Goal: Contribute content: Add original content to the website for others to see

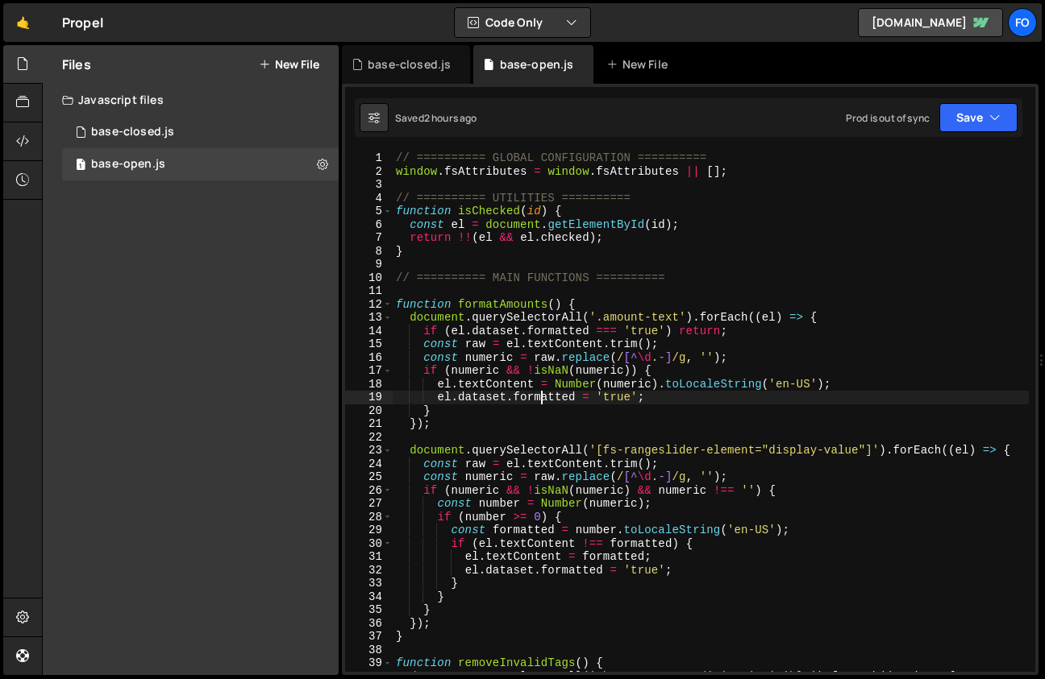
click at [538, 393] on div "// ========== GLOBAL CONFIGURATION ========== window . fsAttributes = window . …" at bounding box center [711, 425] width 636 height 547
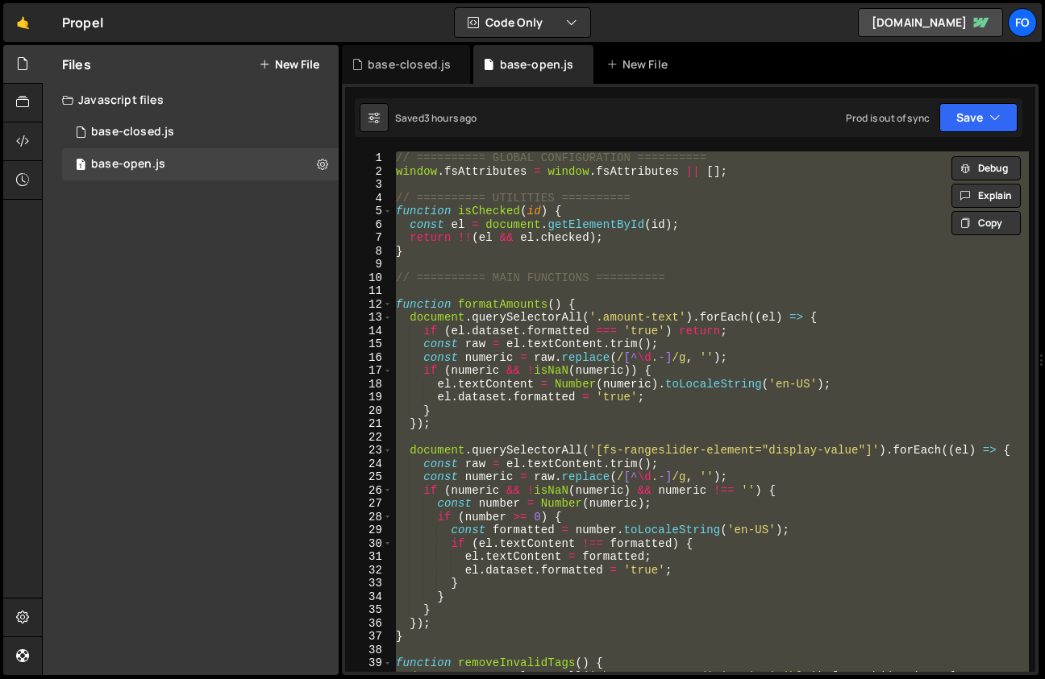
click at [492, 405] on div "// ========== GLOBAL CONFIGURATION ========== window . fsAttributes = window . …" at bounding box center [711, 412] width 636 height 521
type textarea "}"
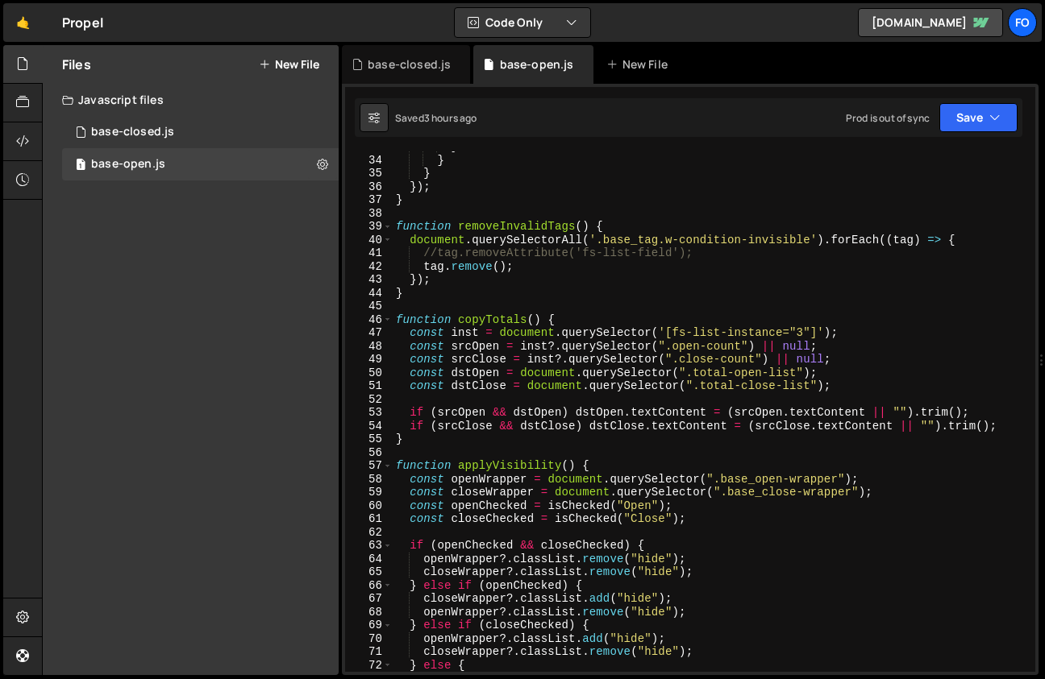
scroll to position [441, 0]
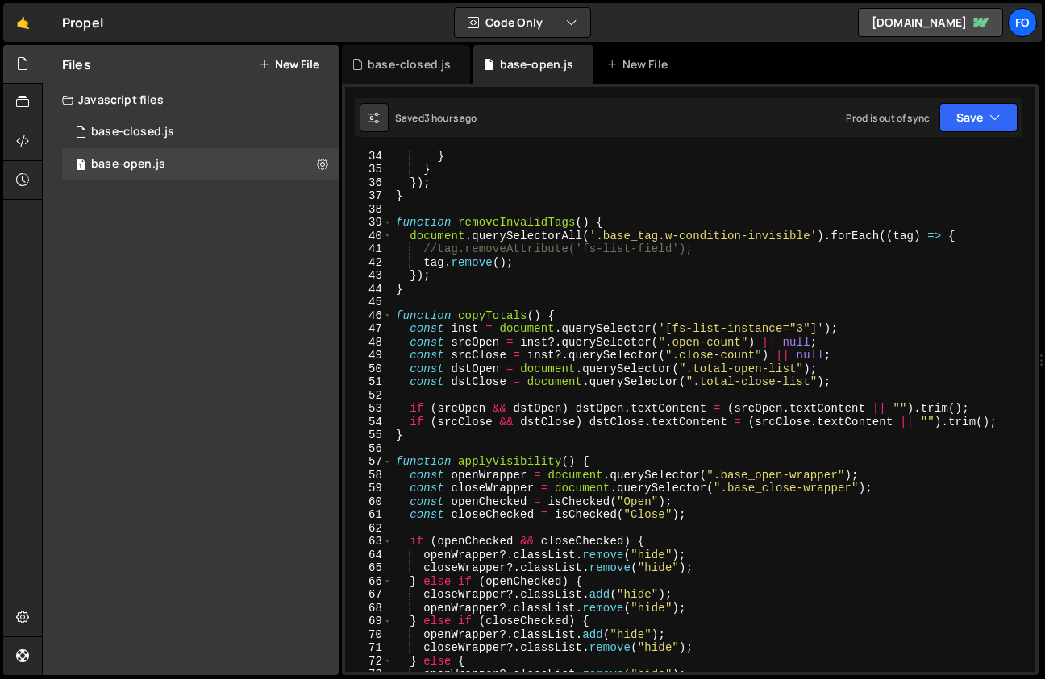
click at [717, 446] on div "} } }) ; } function removeInvalidTags ( ) { document . querySelectorAll ( '.bas…" at bounding box center [711, 422] width 636 height 547
click at [877, 525] on div "} } }) ; } function removeInvalidTags ( ) { document . querySelectorAll ( '.bas…" at bounding box center [711, 422] width 636 height 547
type textarea "});"
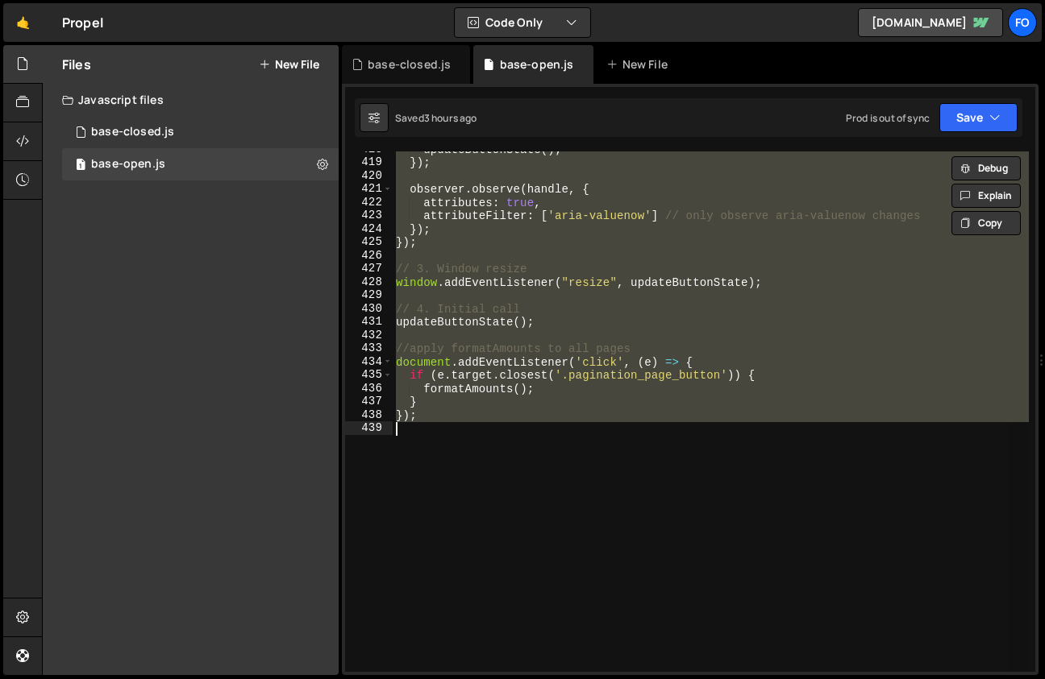
click at [605, 460] on div "updateButtonState ( ) ; }) ; observer . observe ( handle , { attributes : true …" at bounding box center [711, 412] width 636 height 521
paste textarea
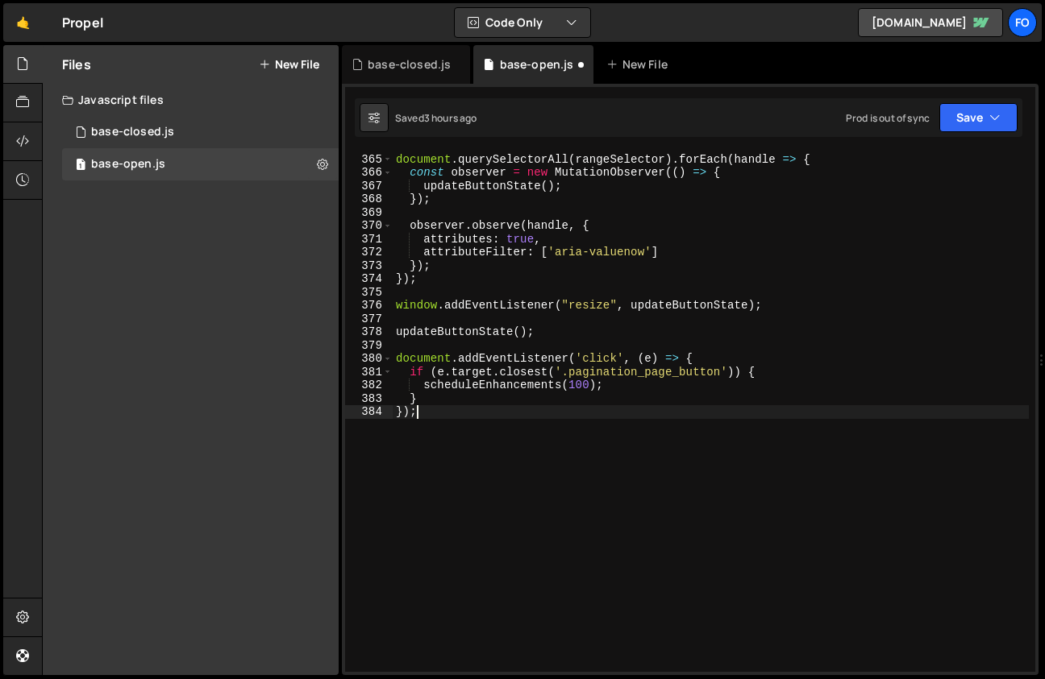
scroll to position [5092, 0]
click at [980, 131] on button "Save" at bounding box center [978, 117] width 78 height 29
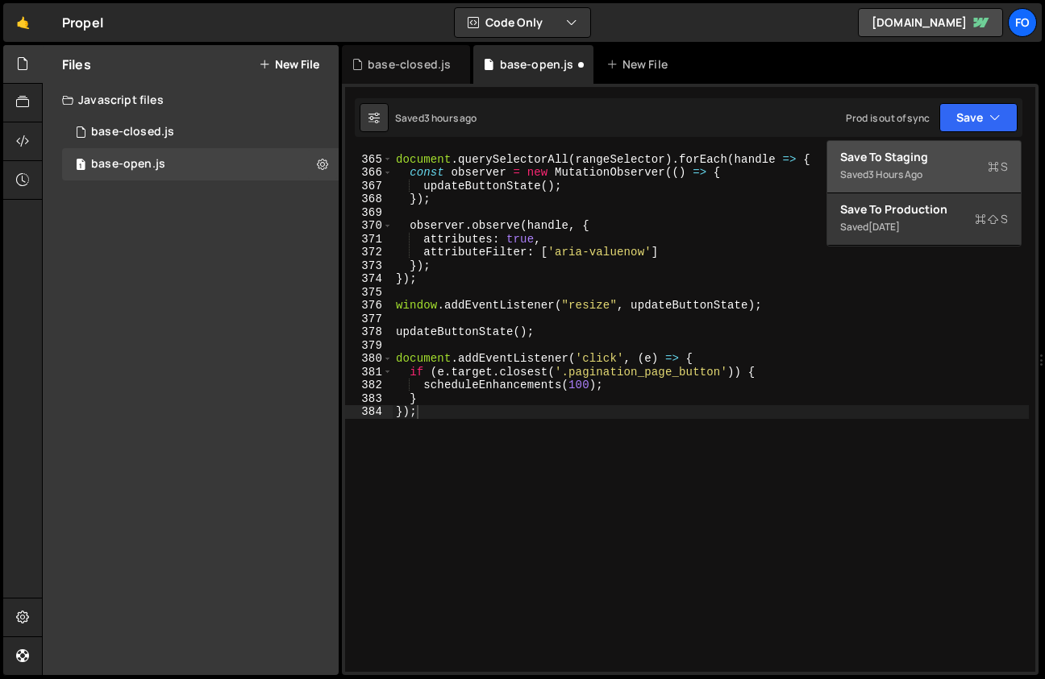
click at [897, 164] on div "Save to Staging S" at bounding box center [924, 157] width 168 height 16
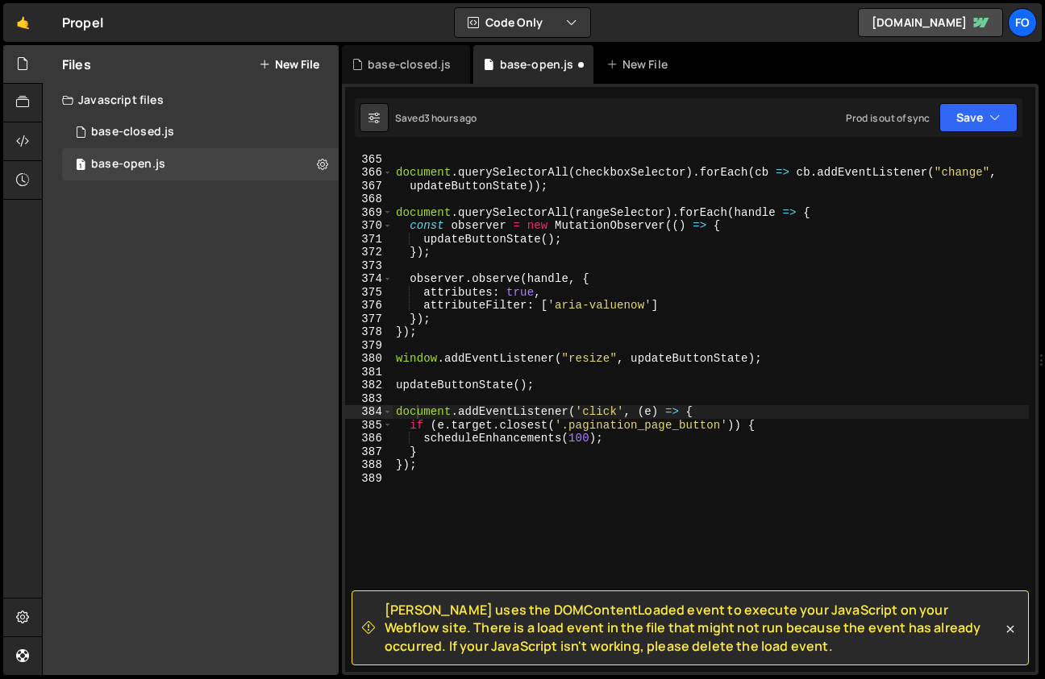
scroll to position [5066, 0]
drag, startPoint x: 741, startPoint y: 649, endPoint x: 387, endPoint y: 604, distance: 356.7
click at [387, 604] on span "[PERSON_NAME] uses the DOMContentLoaded event to execute your JavaScript on you…" at bounding box center [692, 628] width 617 height 54
copy span "[PERSON_NAME] uses the DOMContentLoaded event to execute your JavaScript on you…"
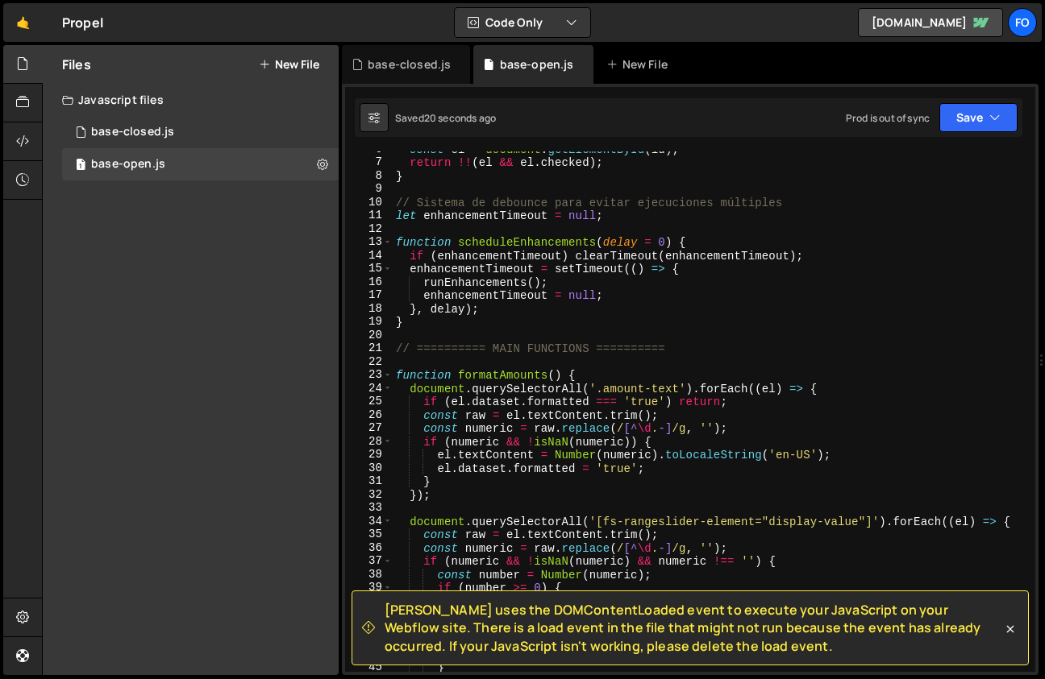
scroll to position [75, 0]
type textarea "}"
click at [754, 316] on div "const el = document . getElementById ( id ) ; return !! ( el && el . checked ) …" at bounding box center [711, 416] width 636 height 547
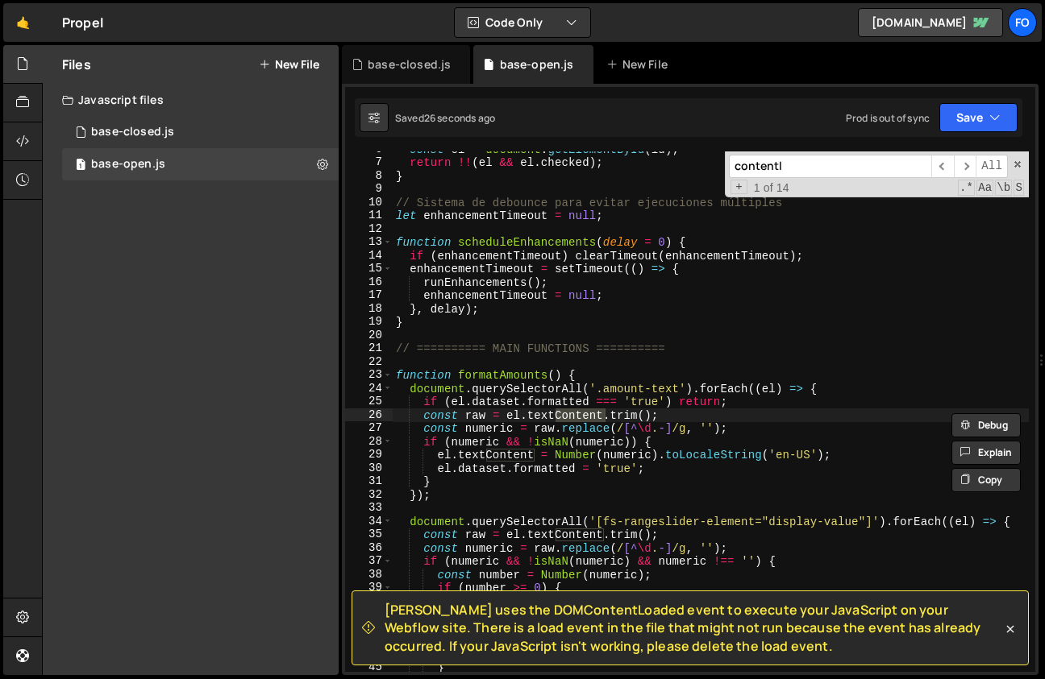
scroll to position [1535, 0]
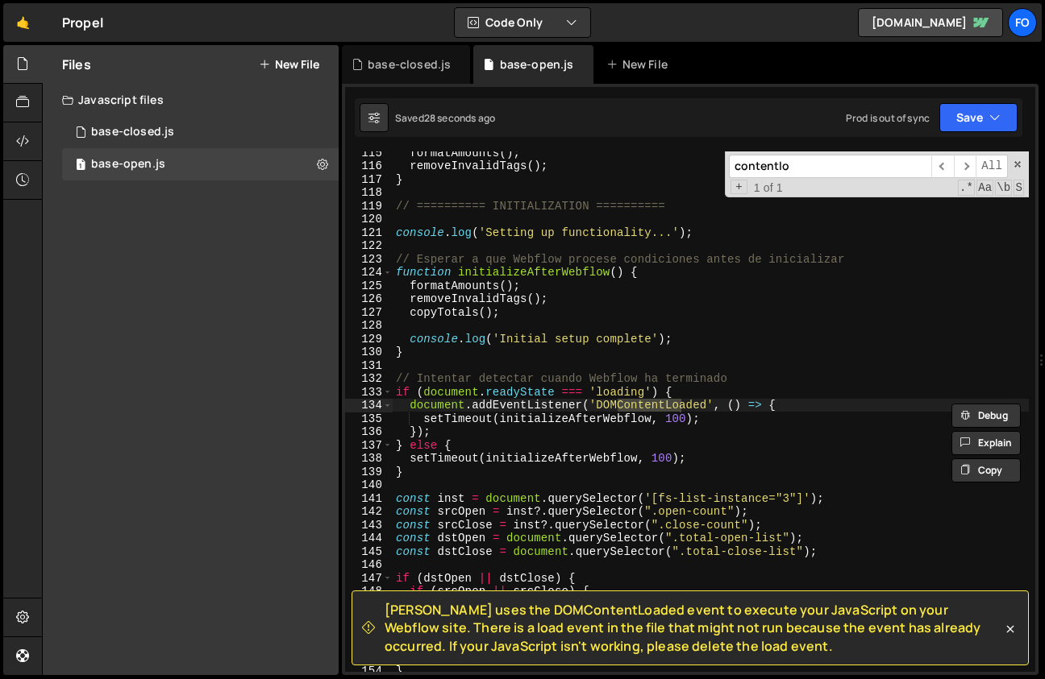
type input "contentlo"
click at [795, 401] on div "formatAmounts ( ) ; removeInvalidTags ( ) ; } // ========== INITIALIZATION ====…" at bounding box center [711, 419] width 636 height 547
click at [947, 118] on button "Save" at bounding box center [978, 117] width 78 height 29
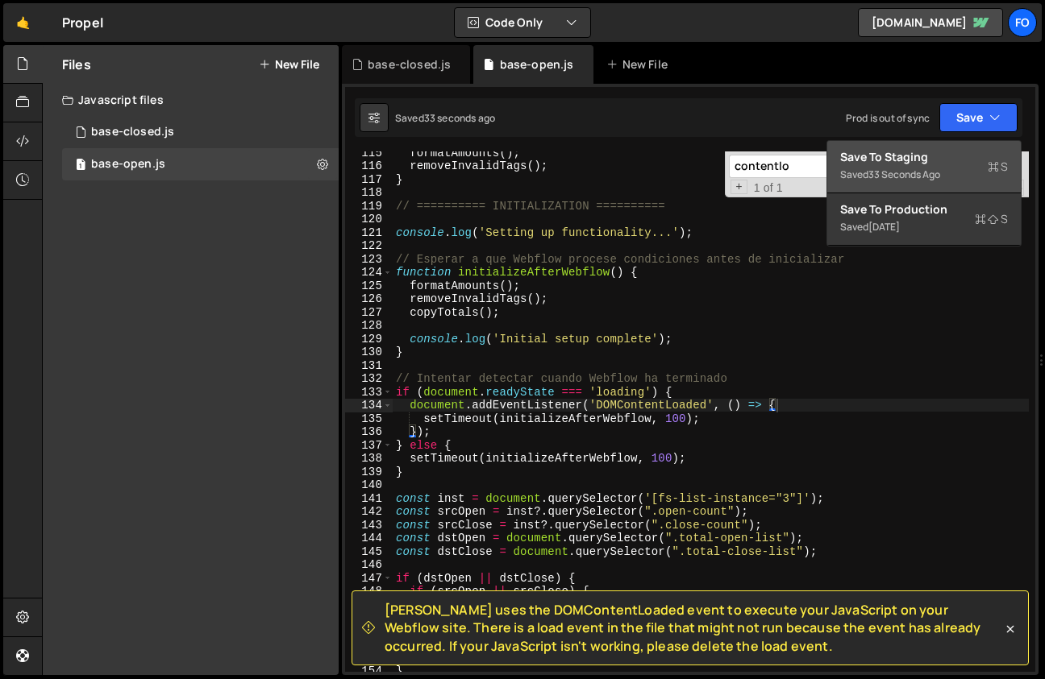
click at [909, 177] on div "33 seconds ago" at bounding box center [904, 175] width 72 height 14
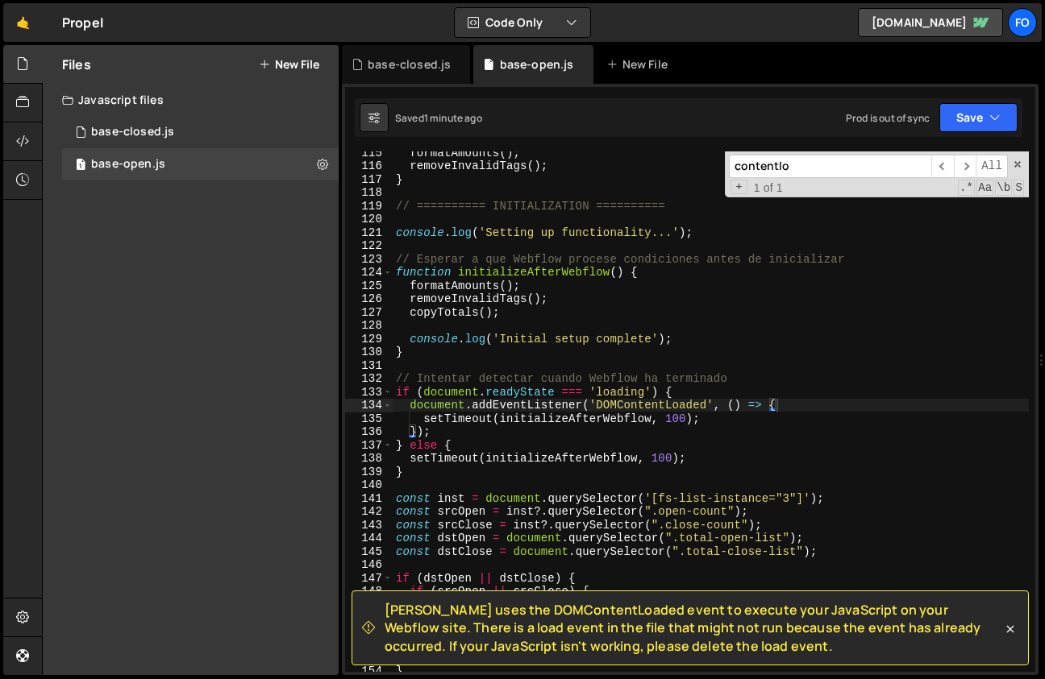
click at [912, 402] on div "formatAmounts ( ) ; removeInvalidTags ( ) ; } // ========== INITIALIZATION ====…" at bounding box center [711, 419] width 636 height 547
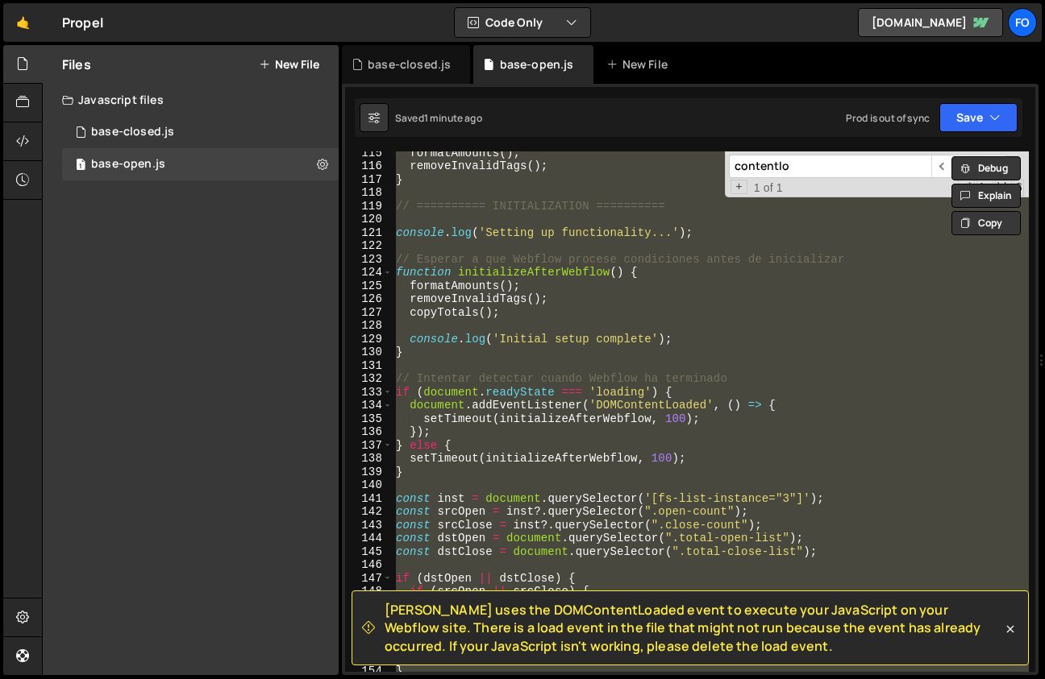
paste textarea
type textarea "});"
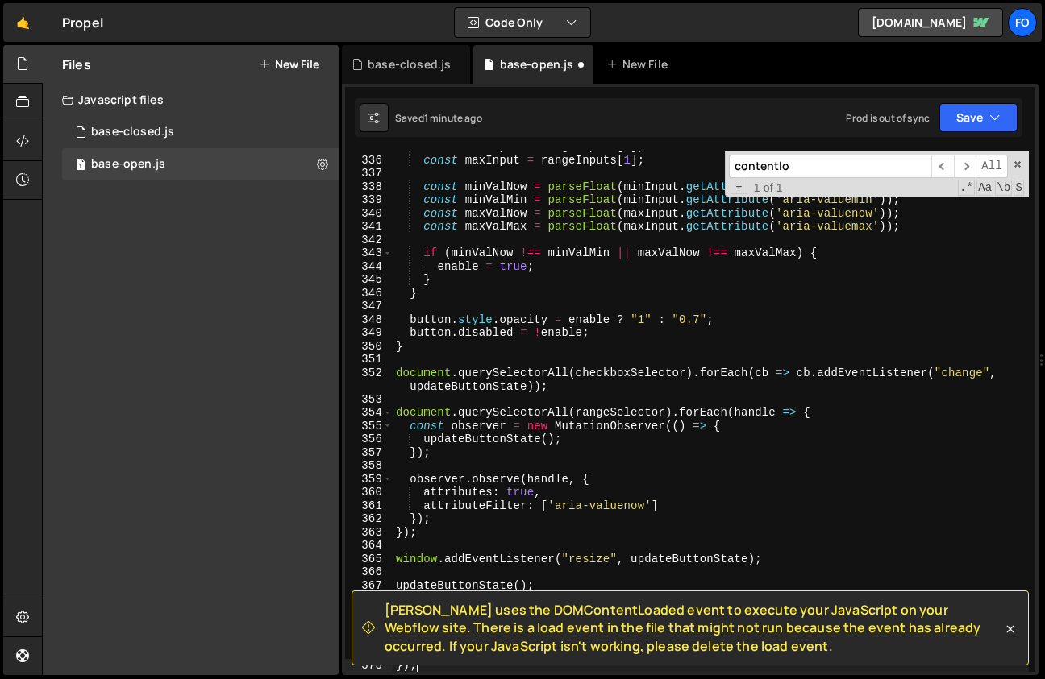
scroll to position [4692, 0]
click at [968, 127] on button "Save" at bounding box center [978, 117] width 78 height 29
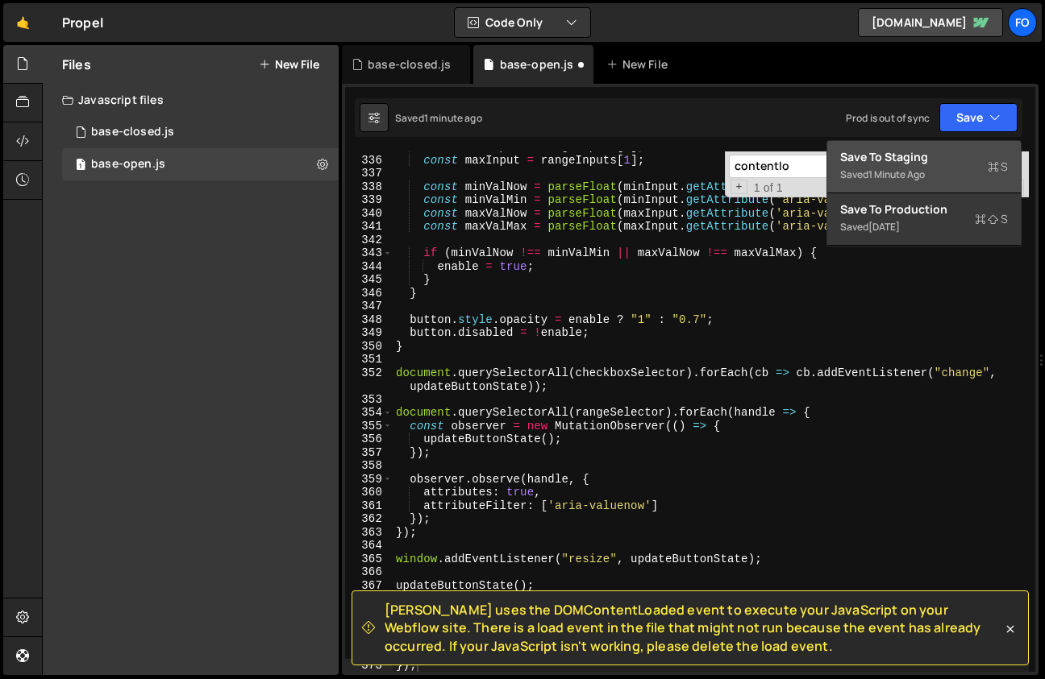
click at [928, 168] on div "Saved 1 minute ago" at bounding box center [924, 174] width 168 height 19
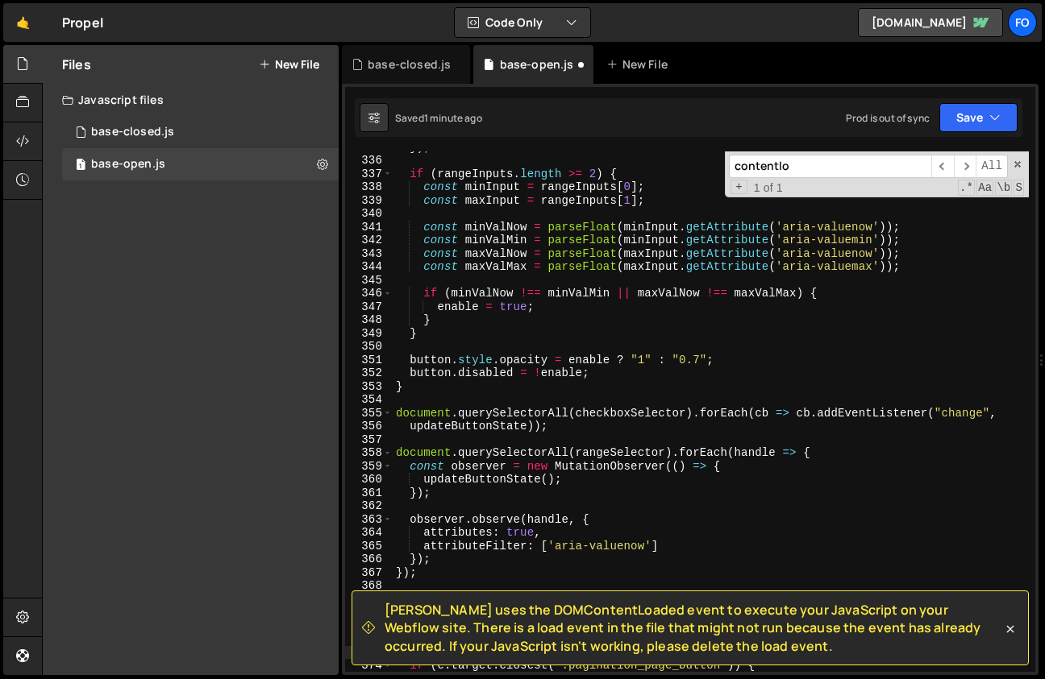
scroll to position [4679, 0]
drag, startPoint x: 796, startPoint y: 171, endPoint x: 609, endPoint y: 165, distance: 187.9
click at [609, 166] on div "}) ; if ( rangeInputs . length >= 2 ) { const minInput = rangeInputs [ 0 ] ; co…" at bounding box center [711, 412] width 636 height 521
type input "contentlotrie"
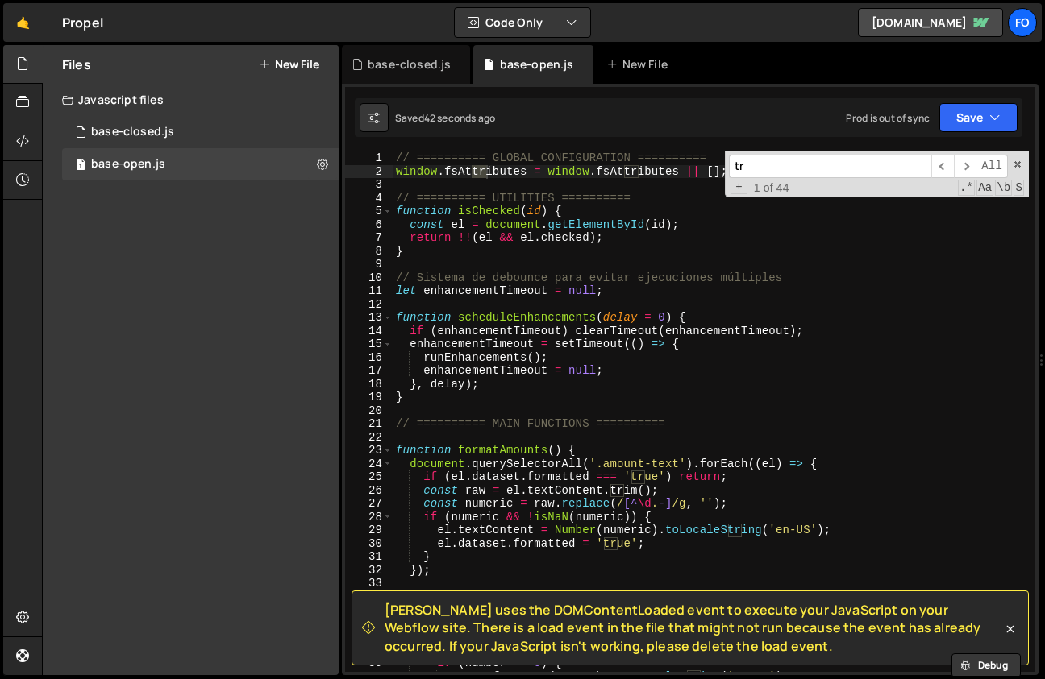
scroll to position [0, 0]
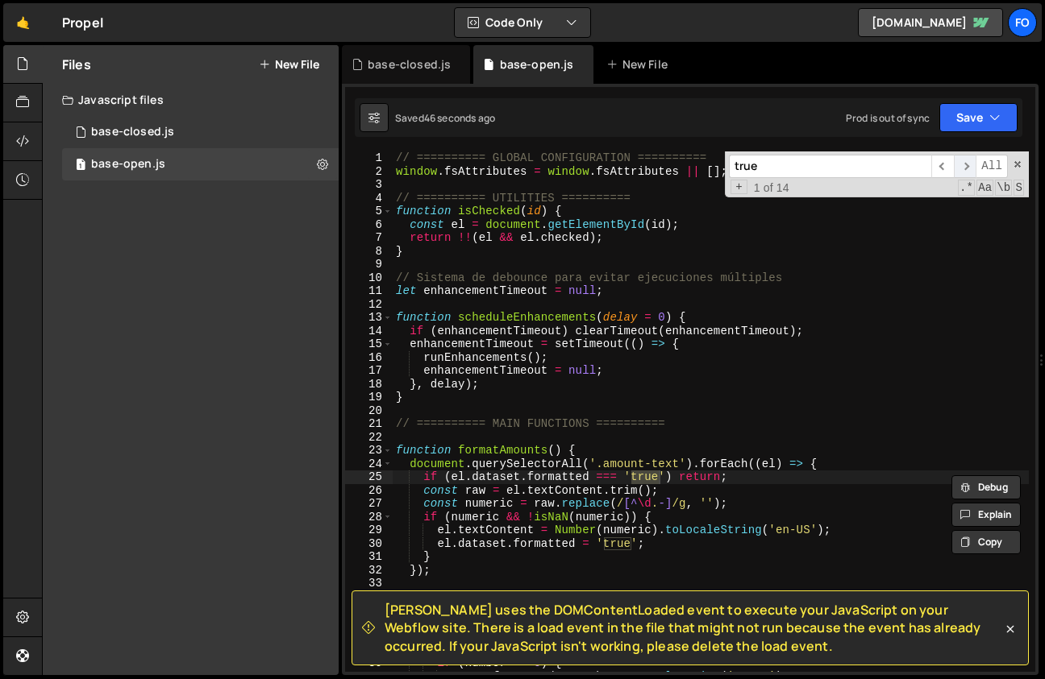
type input "true"
click at [965, 167] on span "​" at bounding box center [964, 166] width 23 height 23
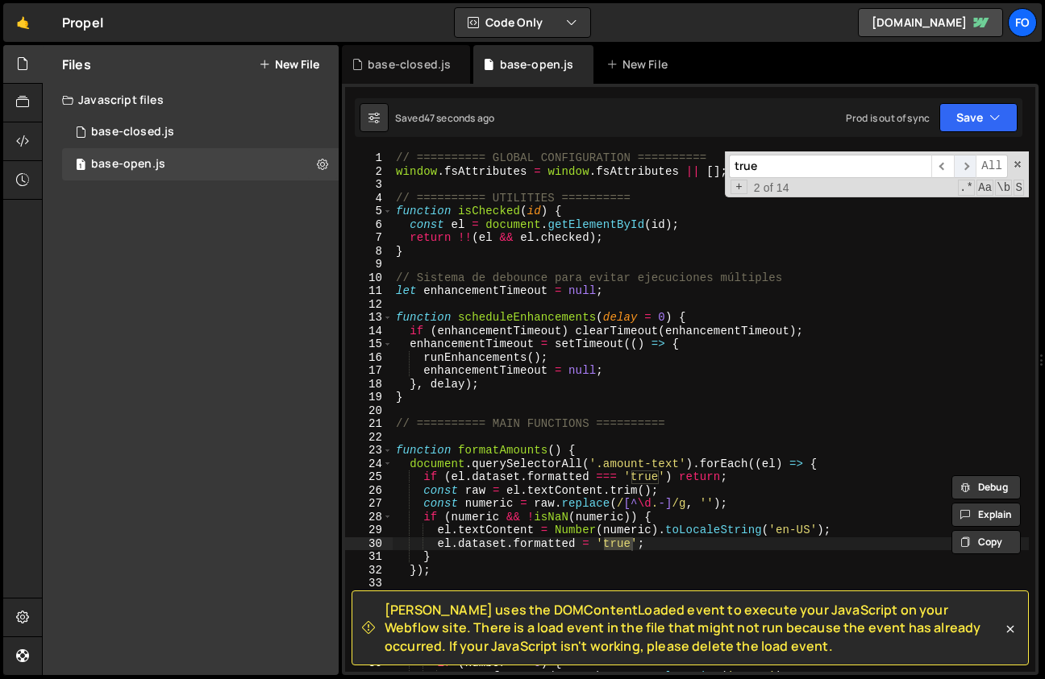
click at [965, 167] on span "​" at bounding box center [964, 166] width 23 height 23
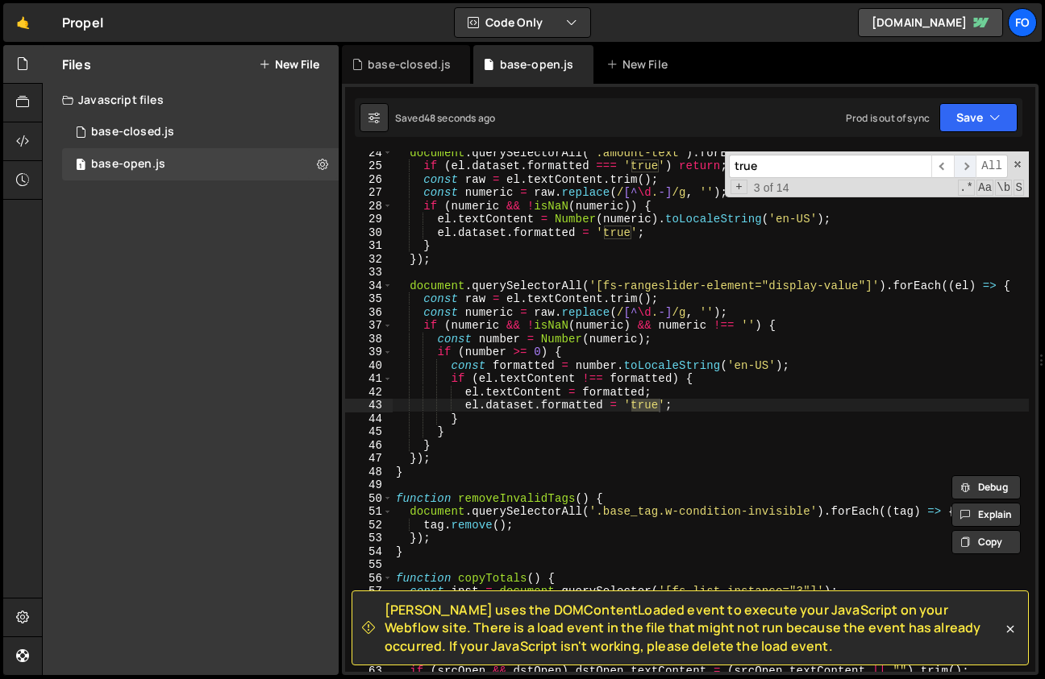
scroll to position [311, 0]
click at [965, 167] on span "​" at bounding box center [964, 166] width 23 height 23
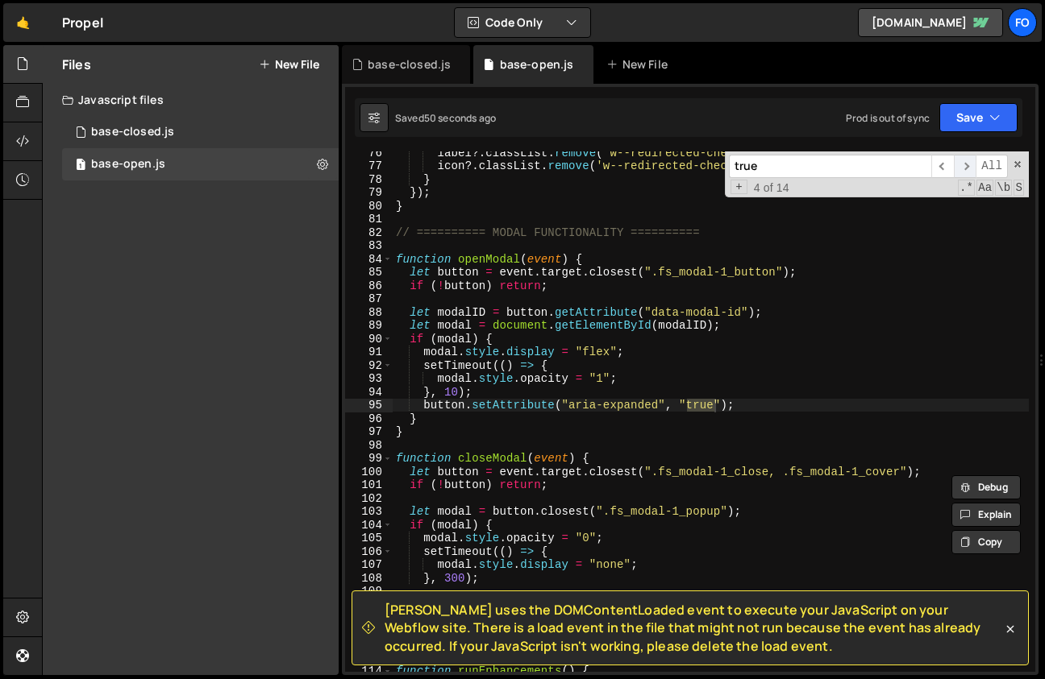
click at [965, 167] on span "​" at bounding box center [964, 166] width 23 height 23
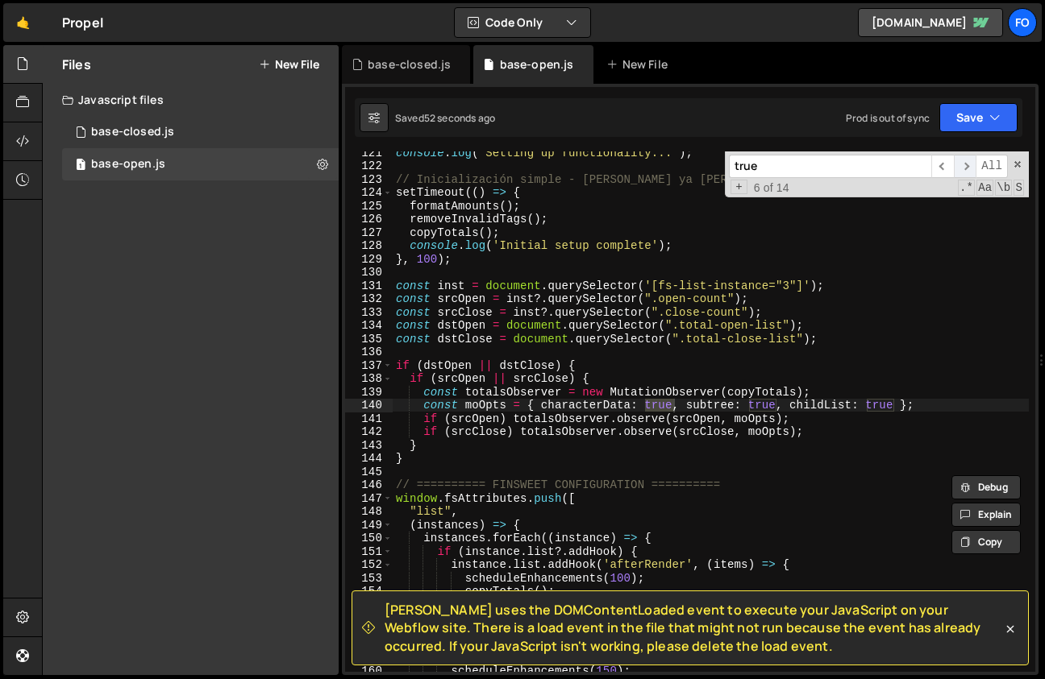
click at [965, 167] on span "​" at bounding box center [964, 166] width 23 height 23
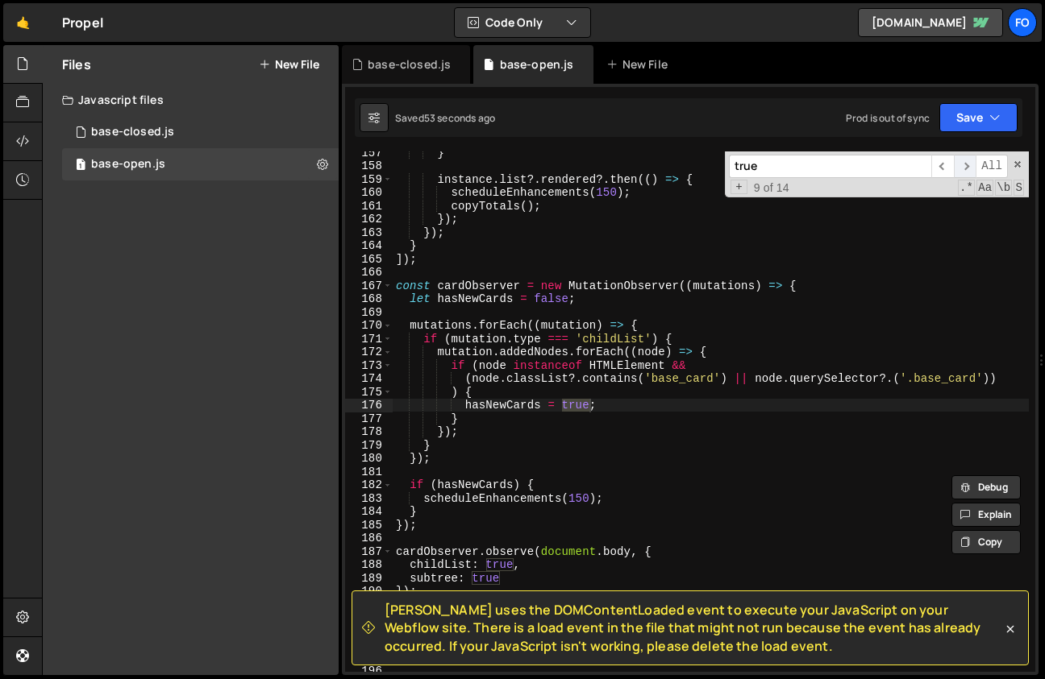
scroll to position [2093, 0]
click at [965, 167] on span "​" at bounding box center [964, 166] width 23 height 23
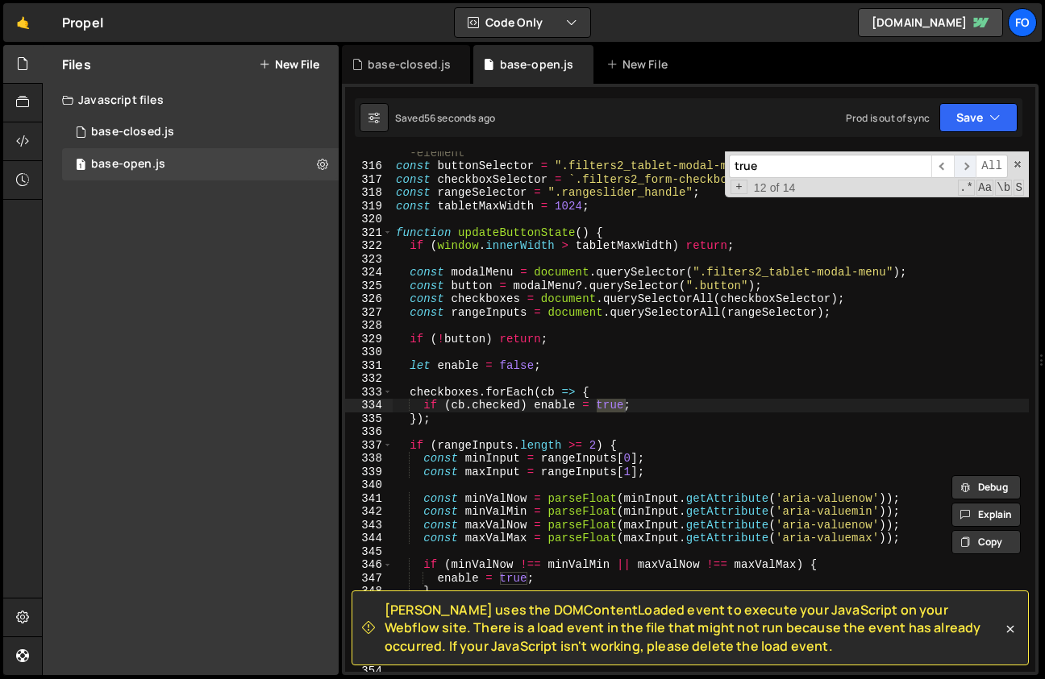
scroll to position [4407, 0]
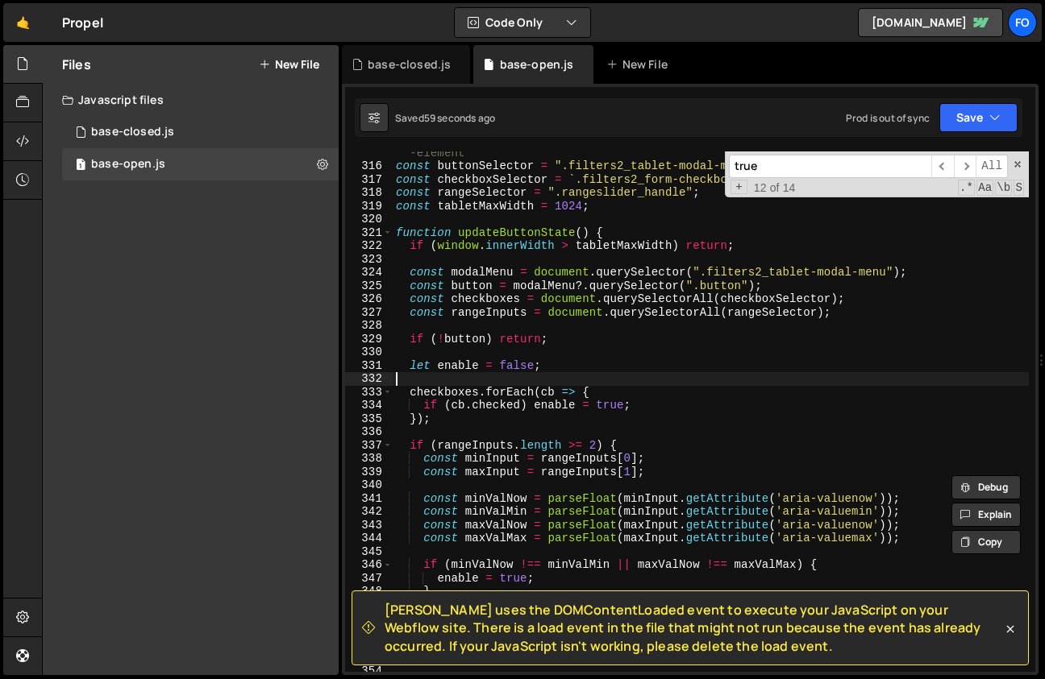
click at [625, 379] on div "// Tablet view : search filter enable or disable based on checkbox or fs-ranges…" at bounding box center [711, 413] width 636 height 561
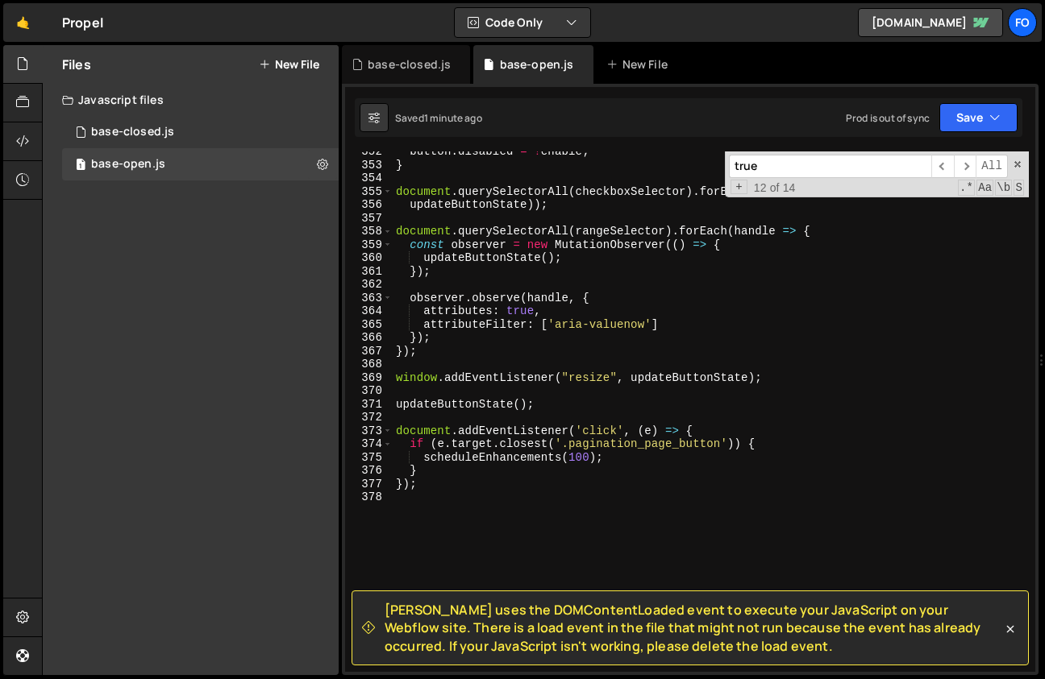
scroll to position [4900, 0]
click at [969, 122] on button "Save" at bounding box center [978, 117] width 78 height 29
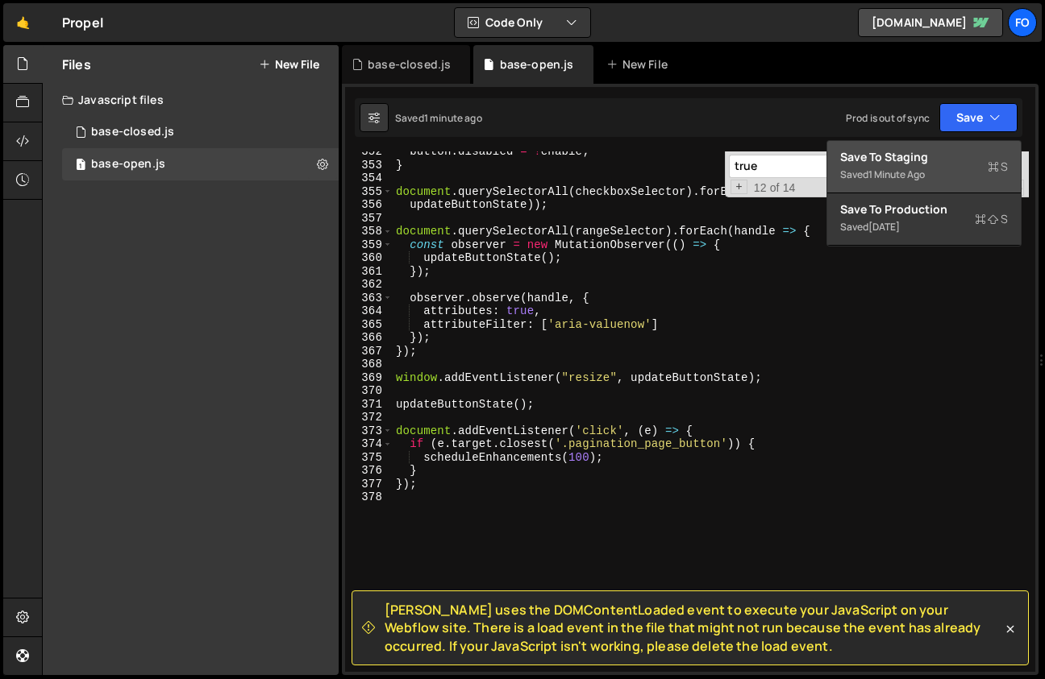
click at [920, 169] on div "1 minute ago" at bounding box center [896, 175] width 56 height 14
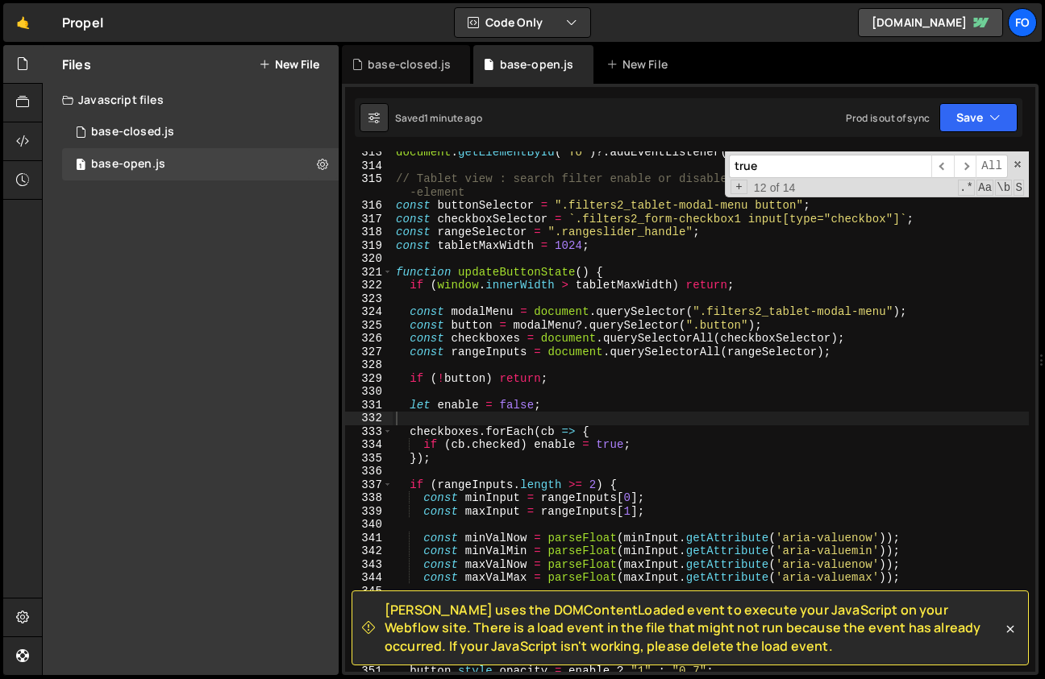
drag, startPoint x: 737, startPoint y: 650, endPoint x: 375, endPoint y: 599, distance: 365.5
click at [375, 599] on div "[PERSON_NAME] uses the DOMContentLoaded event to execute your JavaScript on you…" at bounding box center [689, 628] width 677 height 75
copy span "[PERSON_NAME] uses the DOMContentLoaded event to execute your JavaScript on you…"
click at [669, 392] on div "document . getElementById ( "To" ) ?. addEventListener ( "change" , handleRange…" at bounding box center [711, 419] width 636 height 547
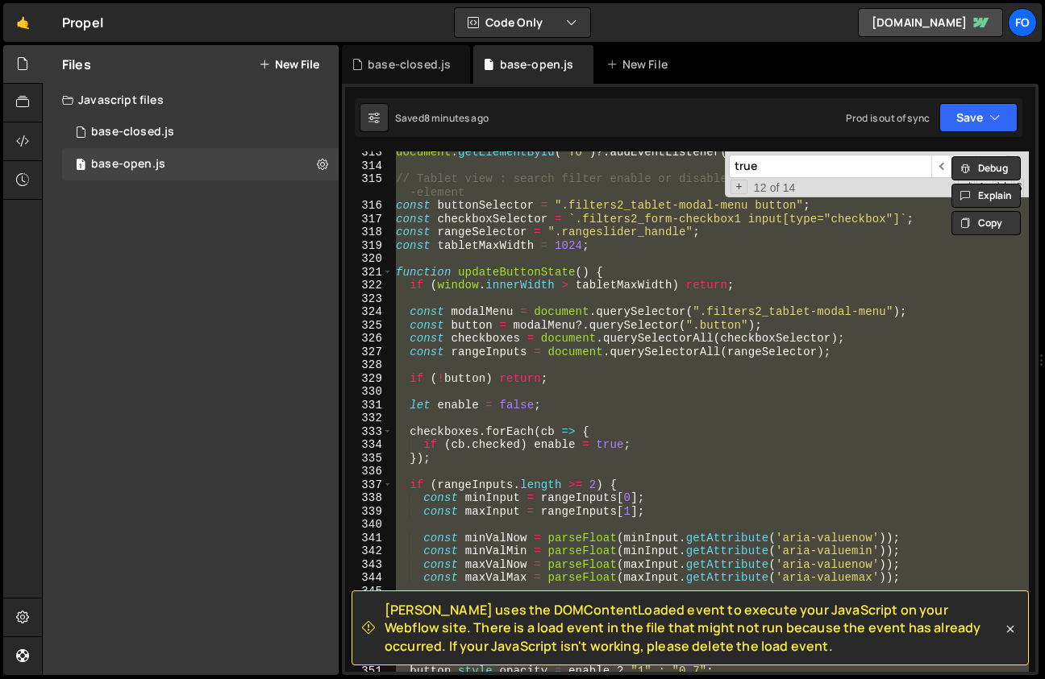
paste textarea "updateButtonState();"
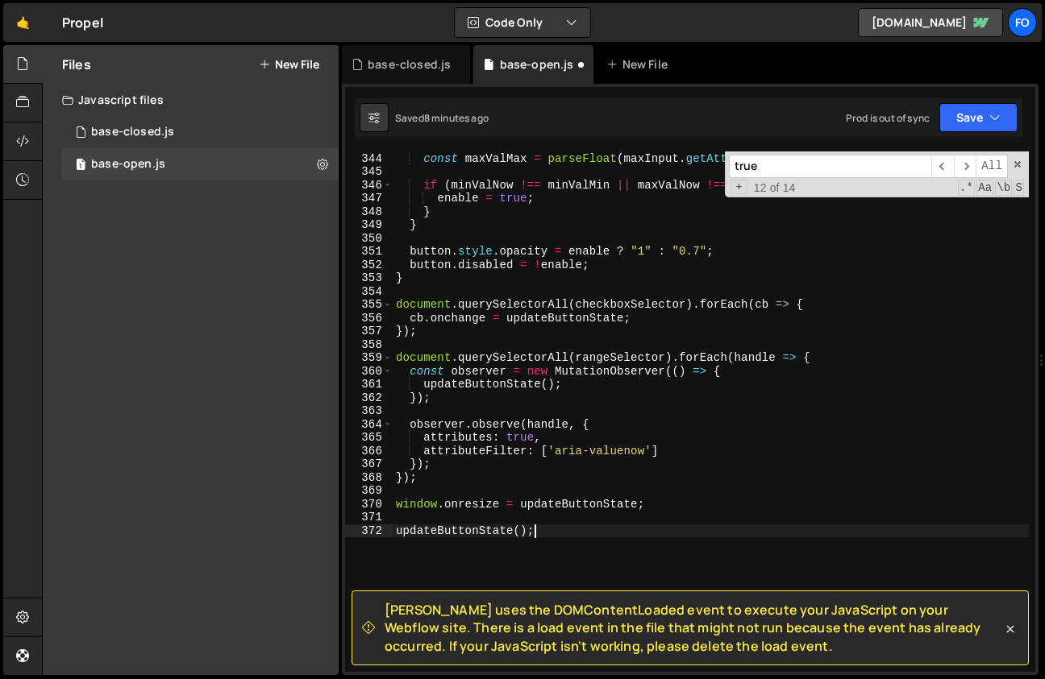
scroll to position [4920, 0]
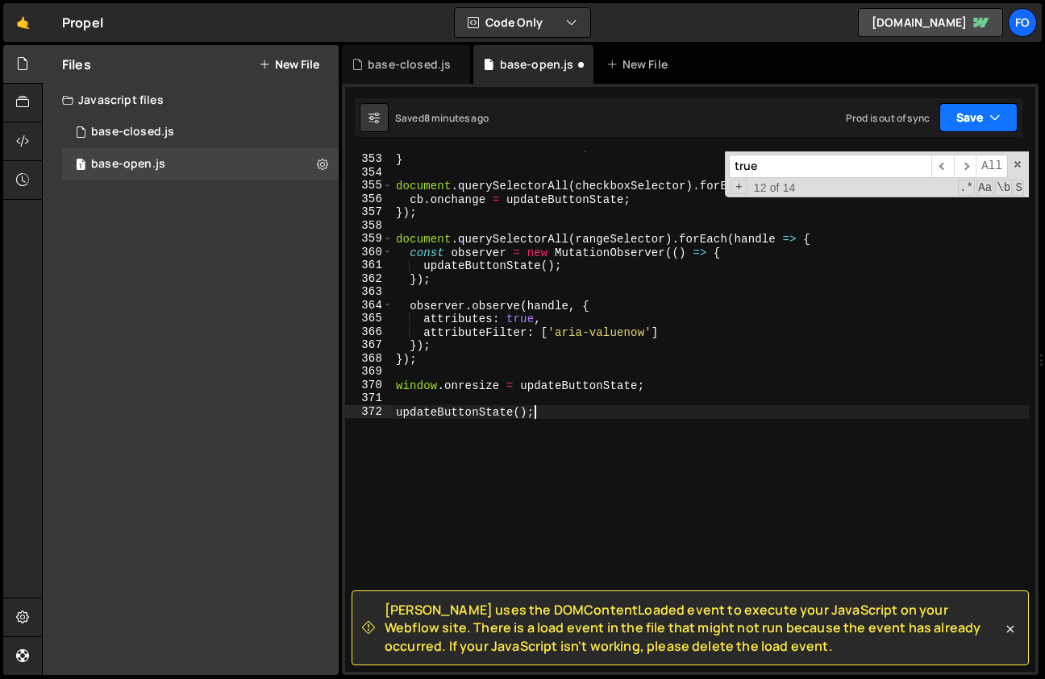
click at [957, 129] on button "Save" at bounding box center [978, 117] width 78 height 29
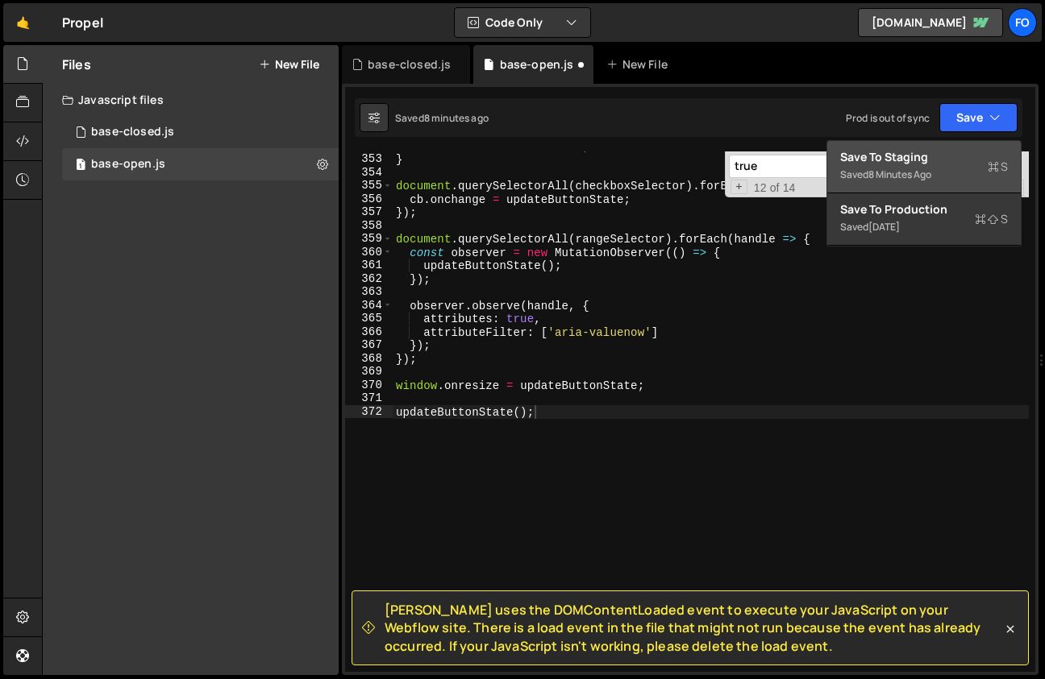
click at [904, 163] on div "Save to Staging S" at bounding box center [924, 157] width 168 height 16
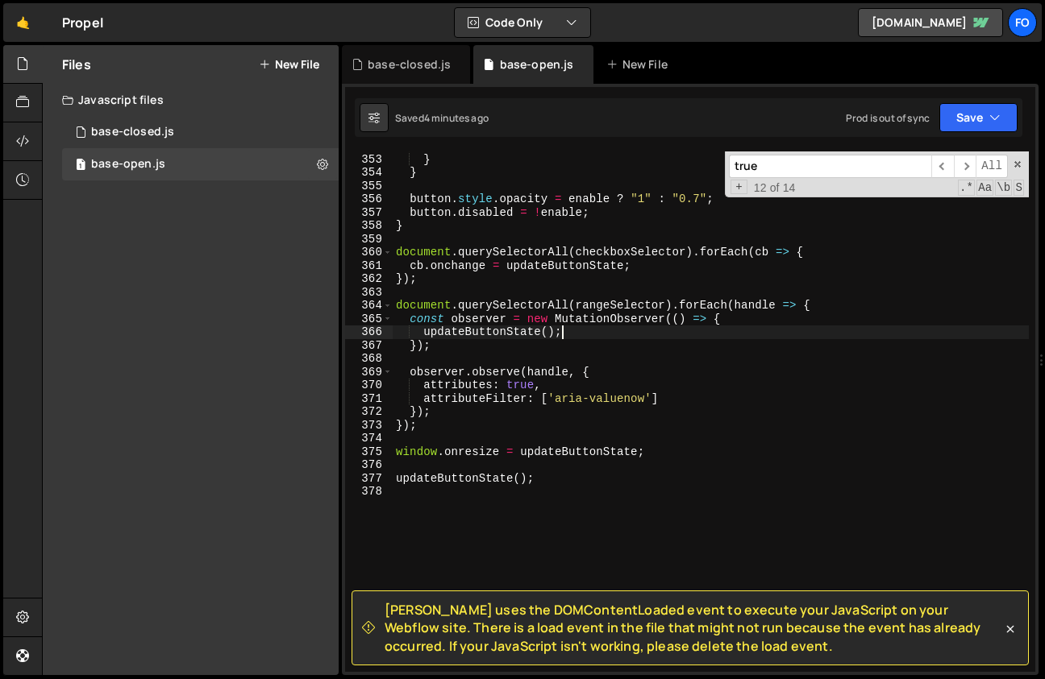
click at [574, 328] on div "enable = true ; } } button . style . opacity = enable ? "1" : "0.7" ; button . …" at bounding box center [711, 412] width 636 height 547
type textarea "updateButtonState();"
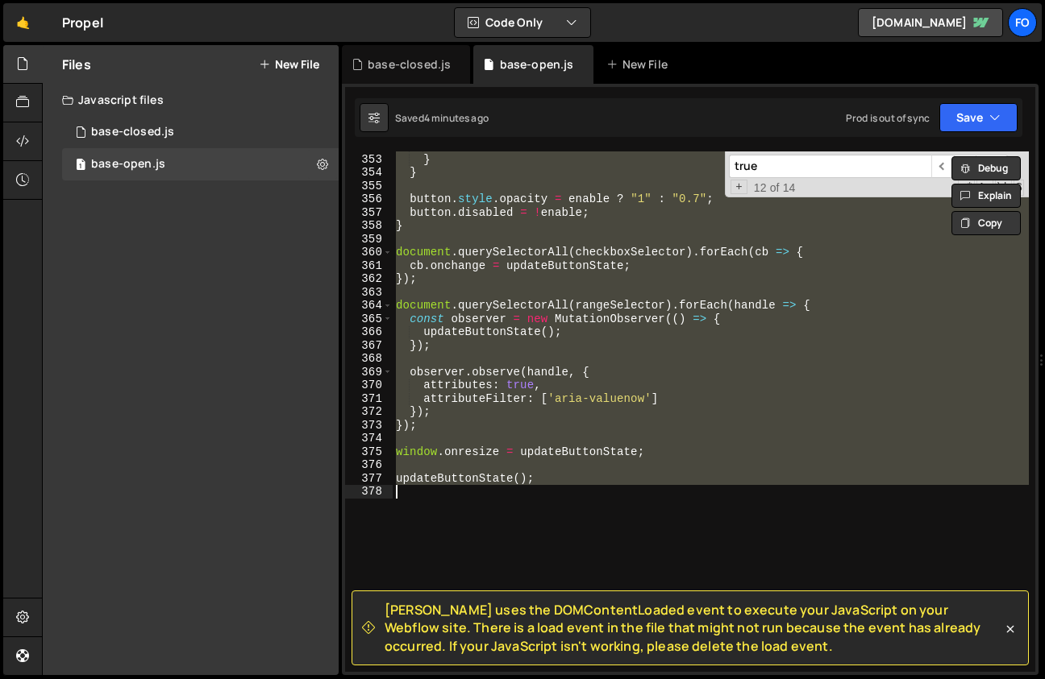
paste textarea
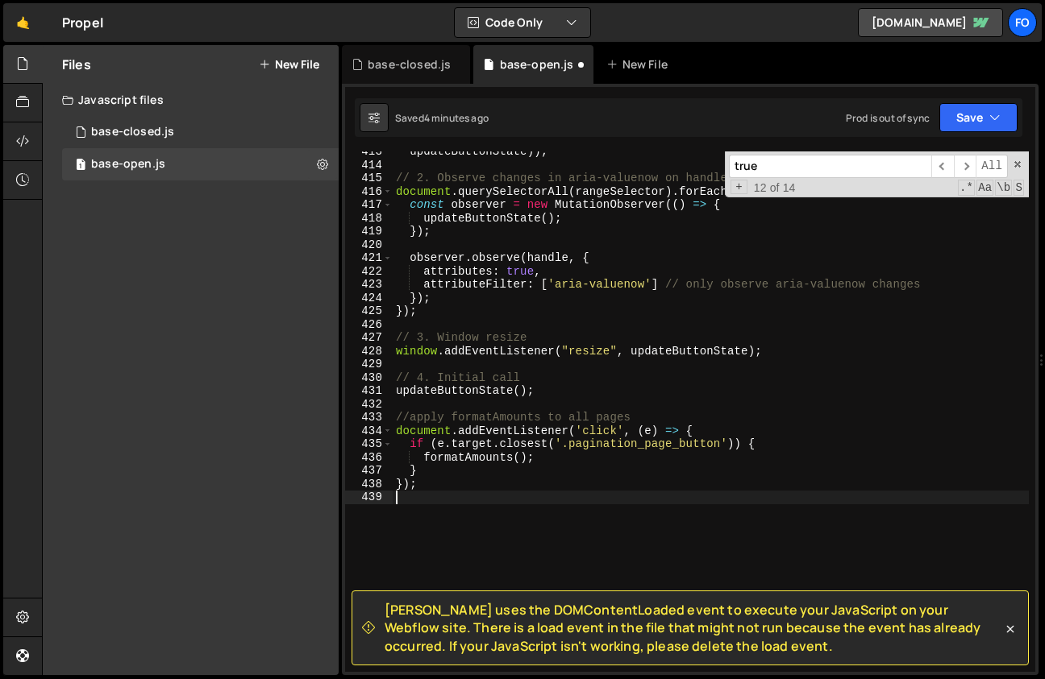
scroll to position [5724, 0]
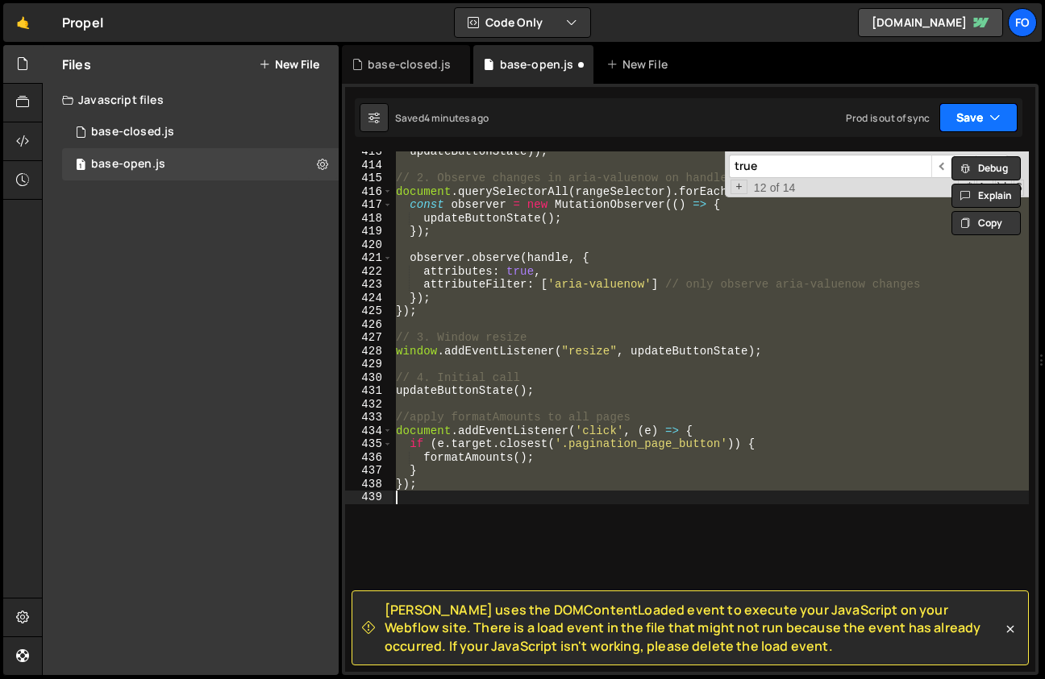
click at [961, 116] on button "Save" at bounding box center [978, 117] width 78 height 29
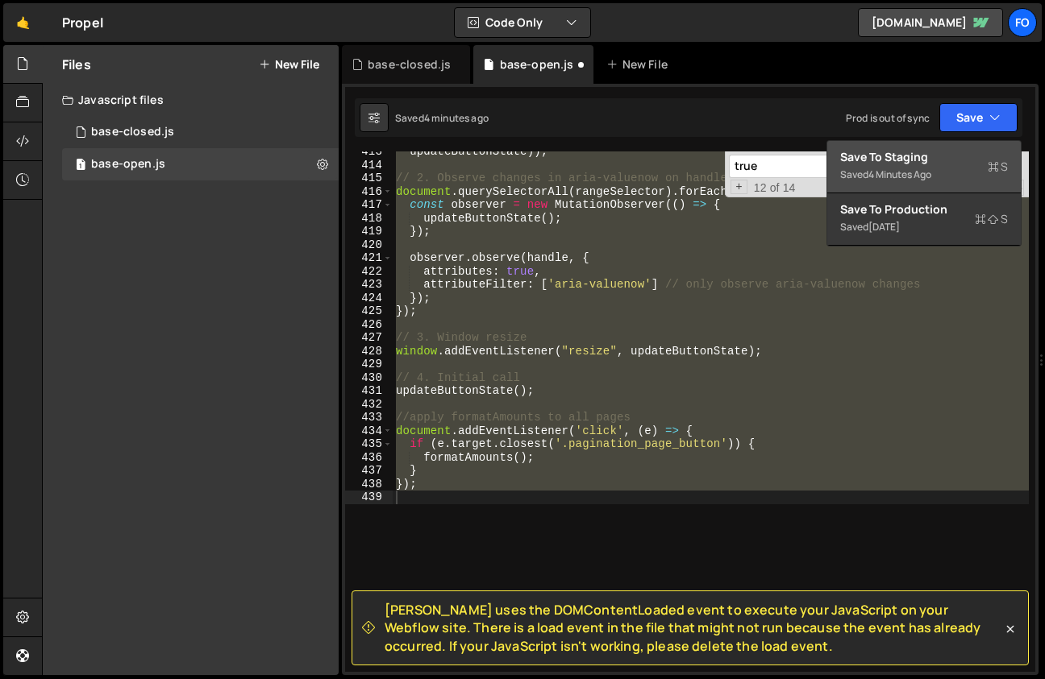
click at [889, 160] on div "Save to Staging S" at bounding box center [924, 157] width 168 height 16
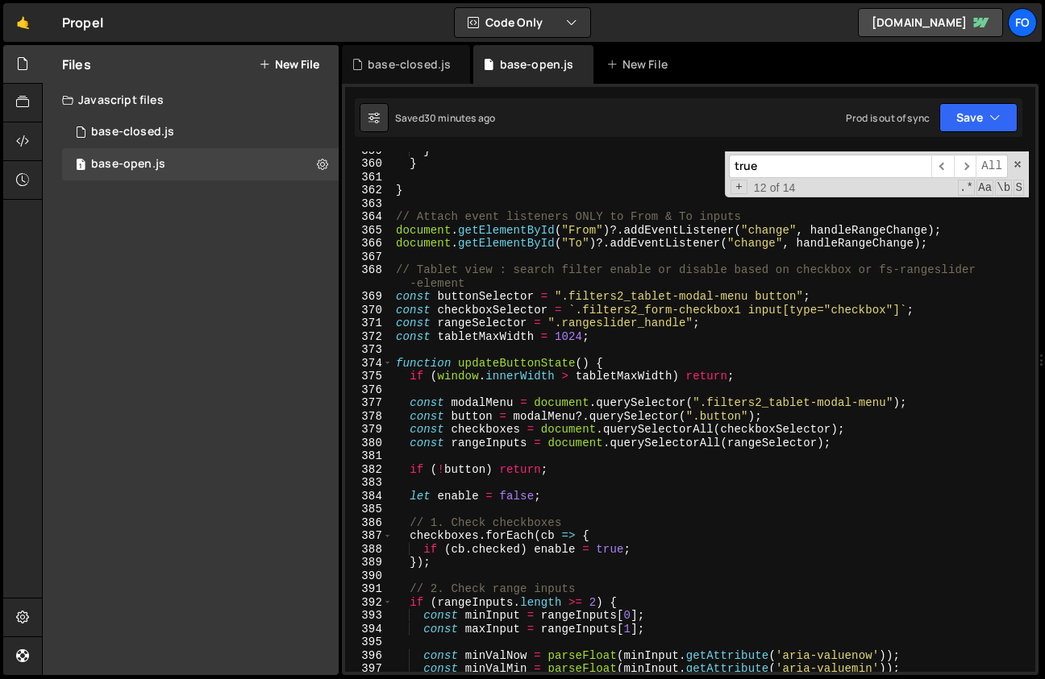
scroll to position [4995, 0]
click at [553, 357] on div "} } } // Attach event listeners ONLY to From & To inputs document . getElementB…" at bounding box center [711, 416] width 636 height 547
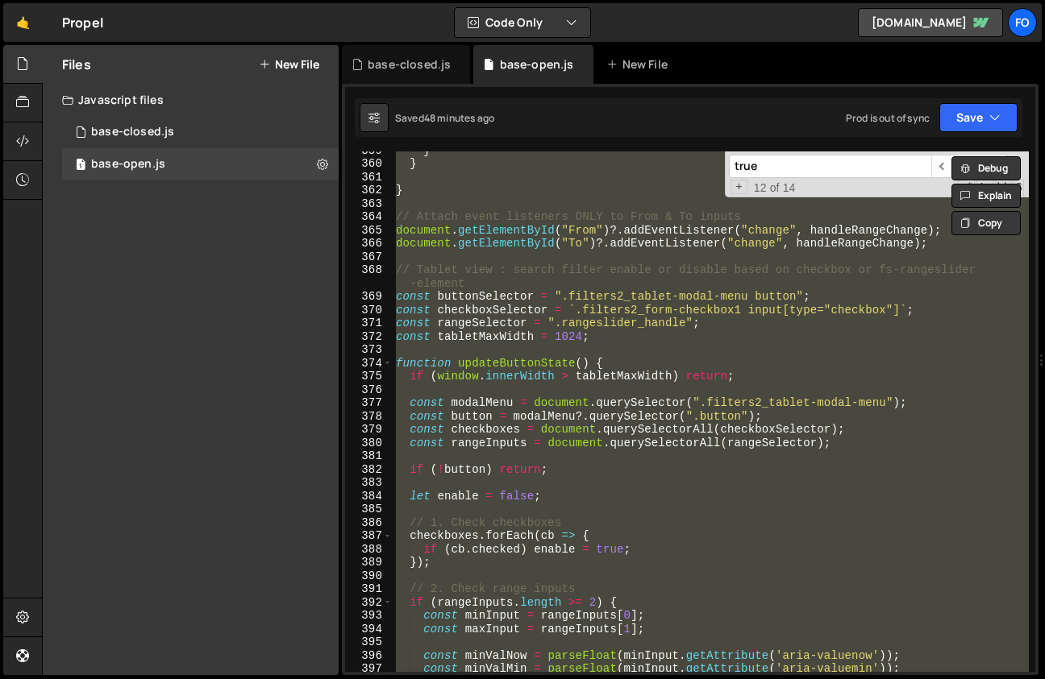
click at [651, 440] on div "} } } // Attach event listeners ONLY to From & To inputs document . getElementB…" at bounding box center [711, 412] width 636 height 521
paste textarea
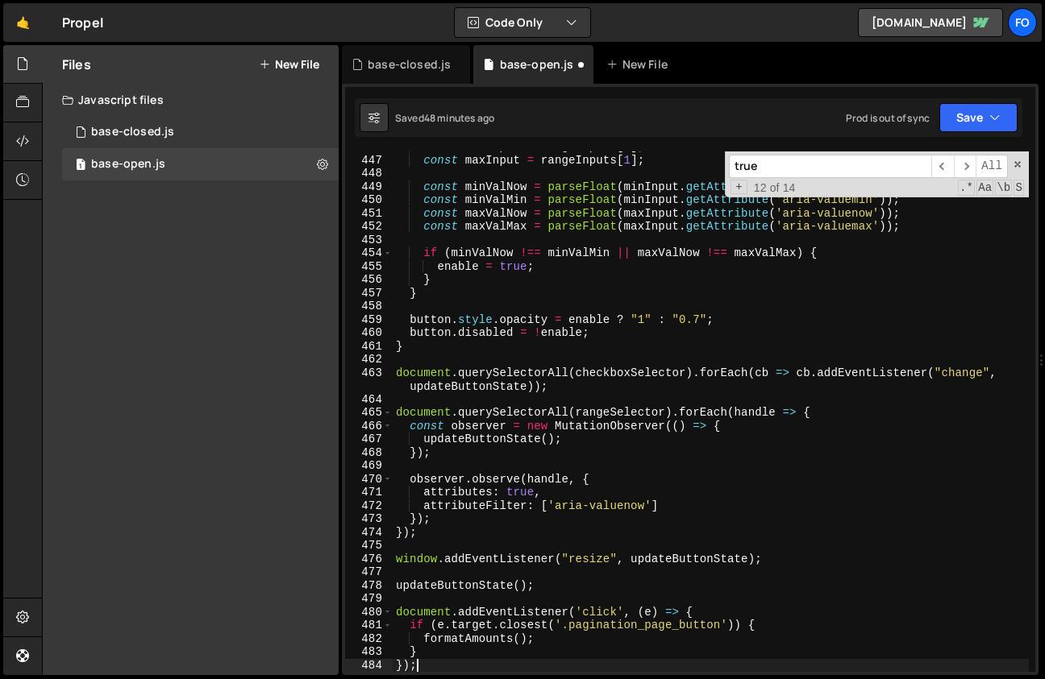
scroll to position [6262, 0]
click at [961, 118] on button "Save" at bounding box center [978, 117] width 78 height 29
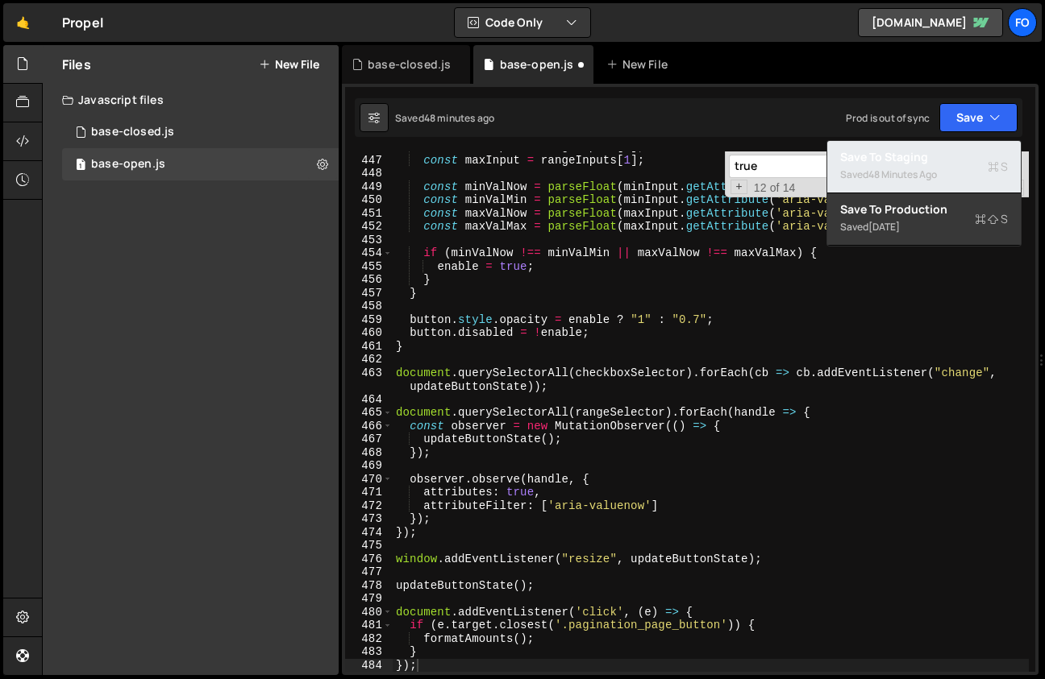
click at [898, 167] on div "Saved 48 minutes ago" at bounding box center [924, 174] width 168 height 19
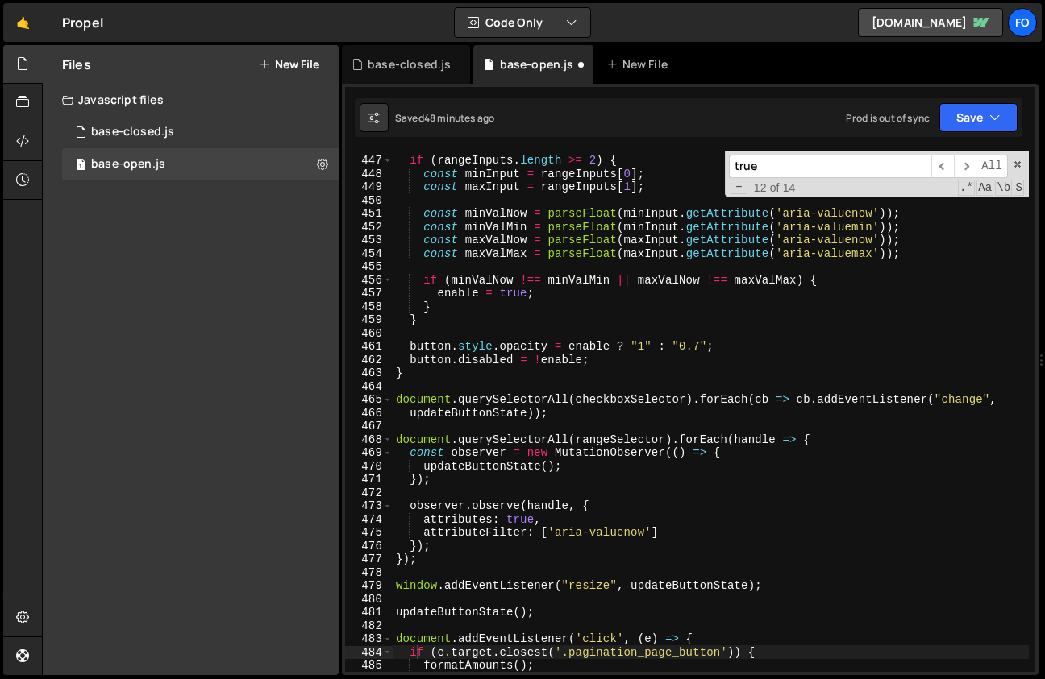
scroll to position [6248, 0]
click at [968, 110] on button "Save" at bounding box center [978, 117] width 78 height 29
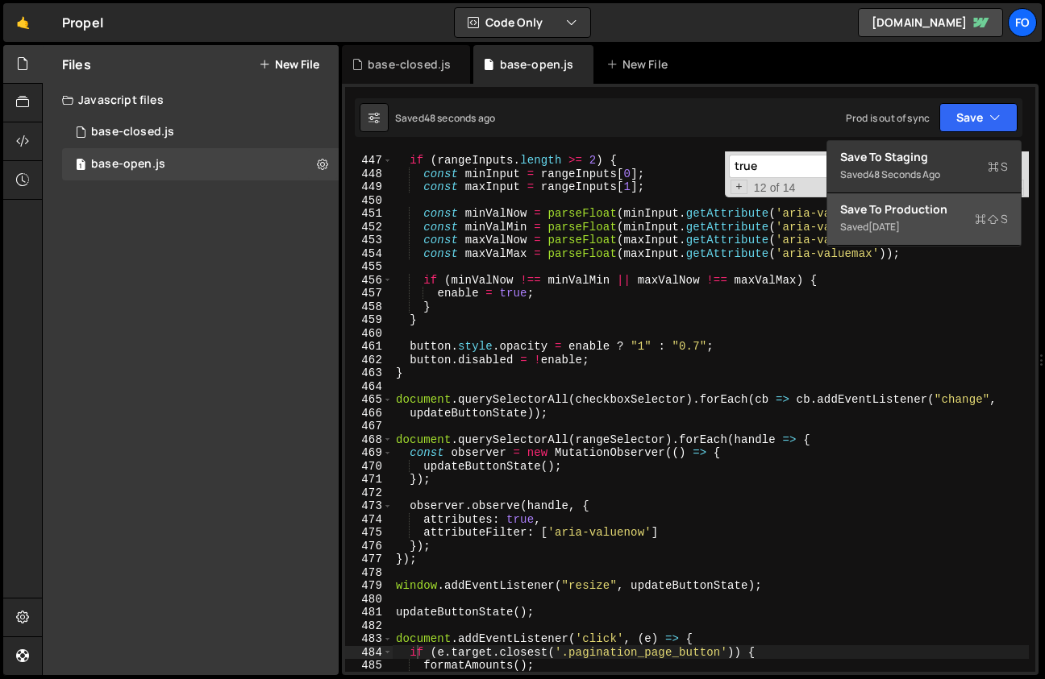
click at [912, 211] on div "Save to Production S" at bounding box center [924, 209] width 168 height 16
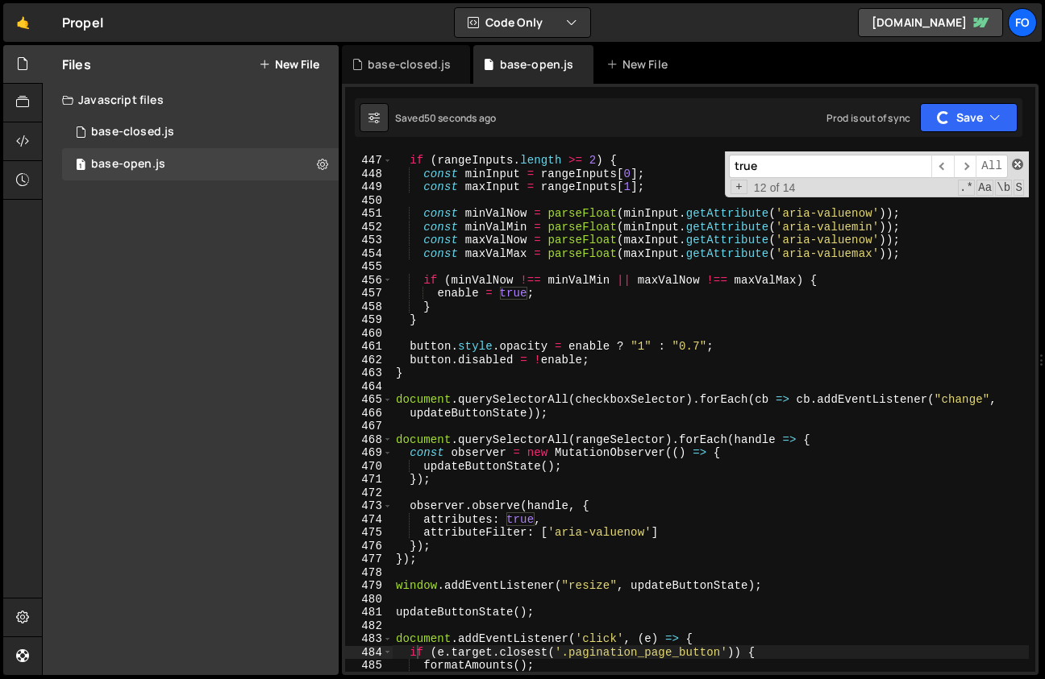
click at [1015, 160] on span at bounding box center [1016, 164] width 11 height 11
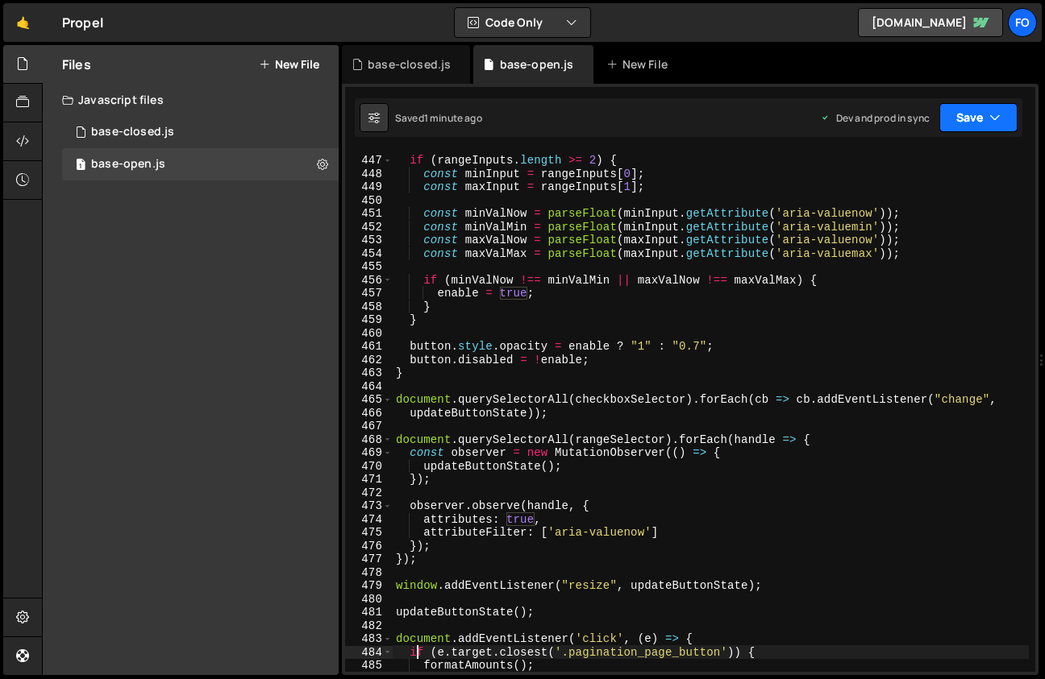
click at [949, 109] on button "Save" at bounding box center [978, 117] width 78 height 29
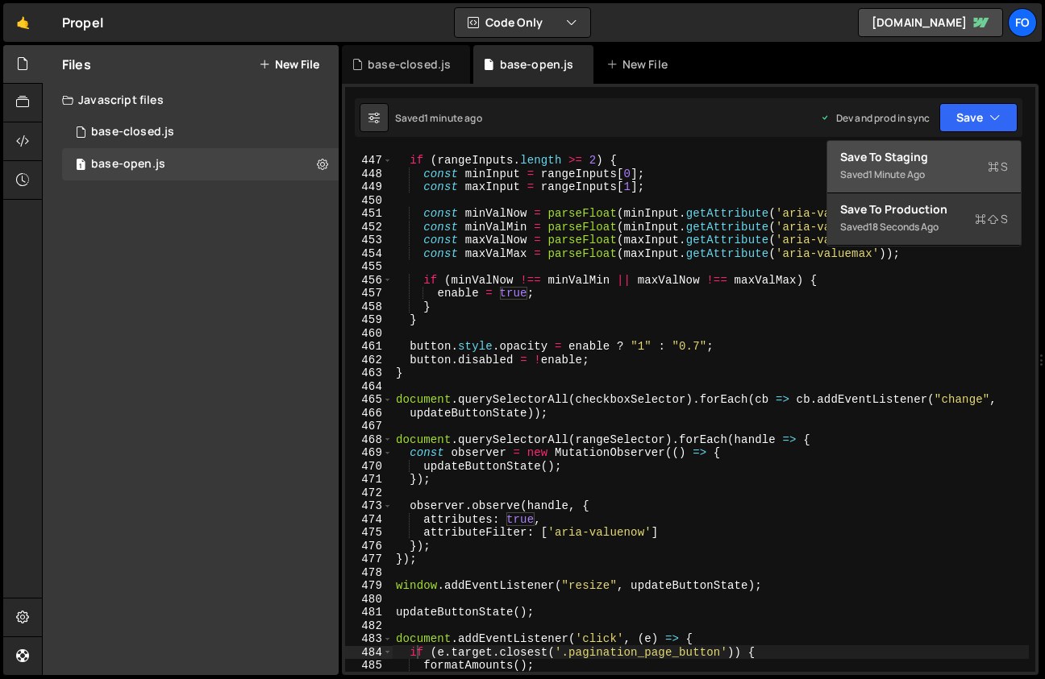
click at [907, 159] on div "Save to Staging S" at bounding box center [924, 157] width 168 height 16
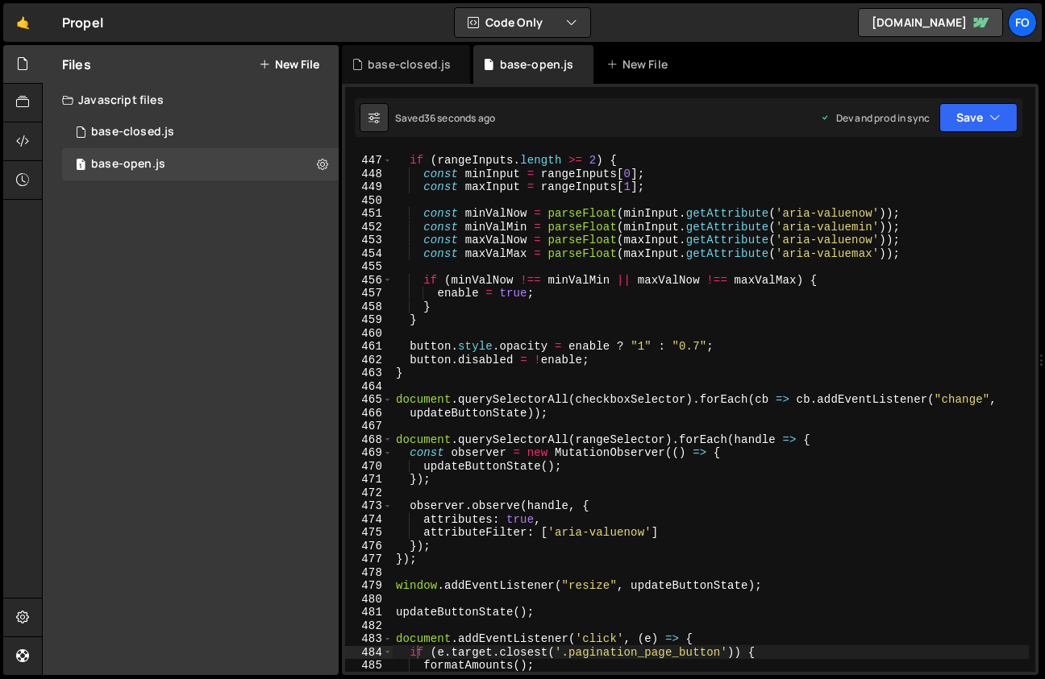
click at [546, 351] on div "if ( rangeInputs . length >= 2 ) { const minInput = rangeInputs [ 0 ] ; const m…" at bounding box center [711, 413] width 636 height 547
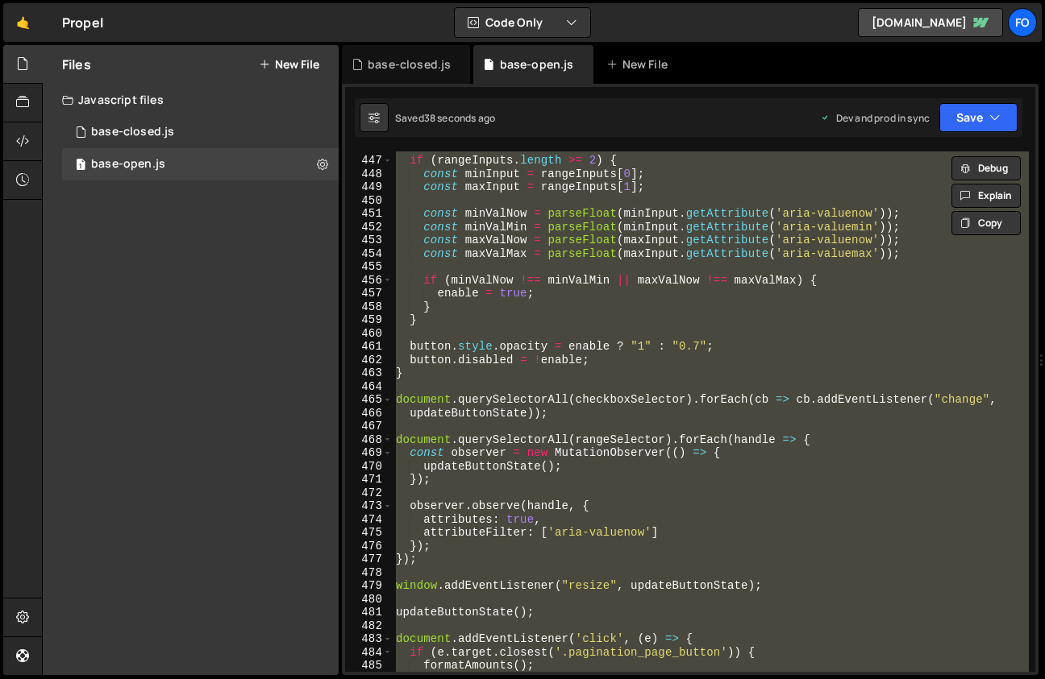
paste textarea
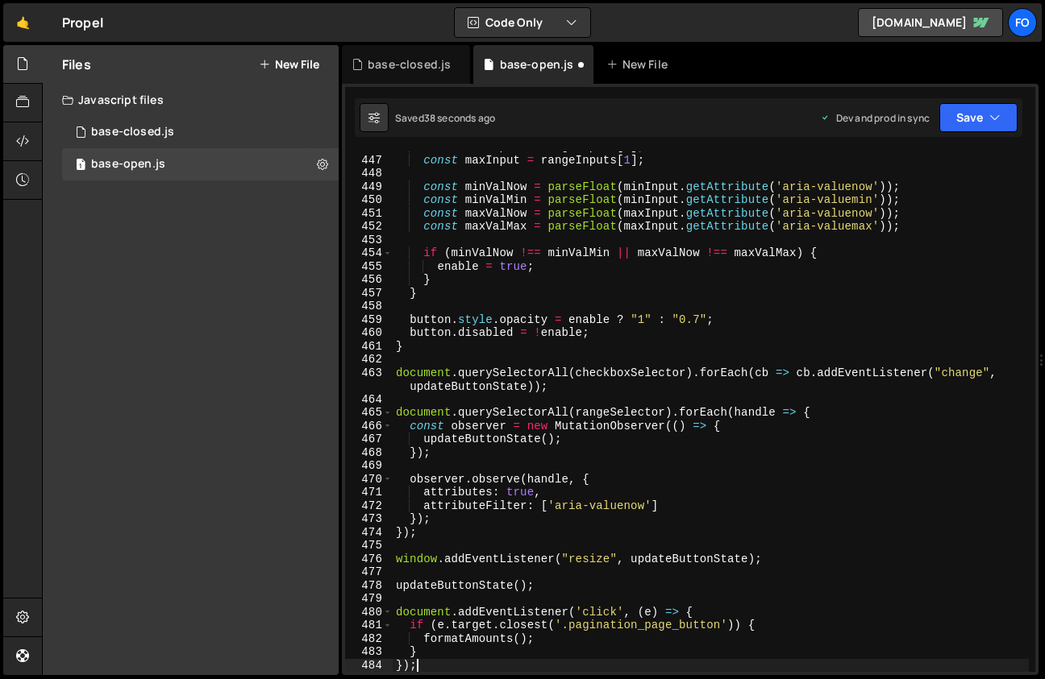
scroll to position [6262, 0]
click at [957, 110] on button "Save" at bounding box center [978, 117] width 78 height 29
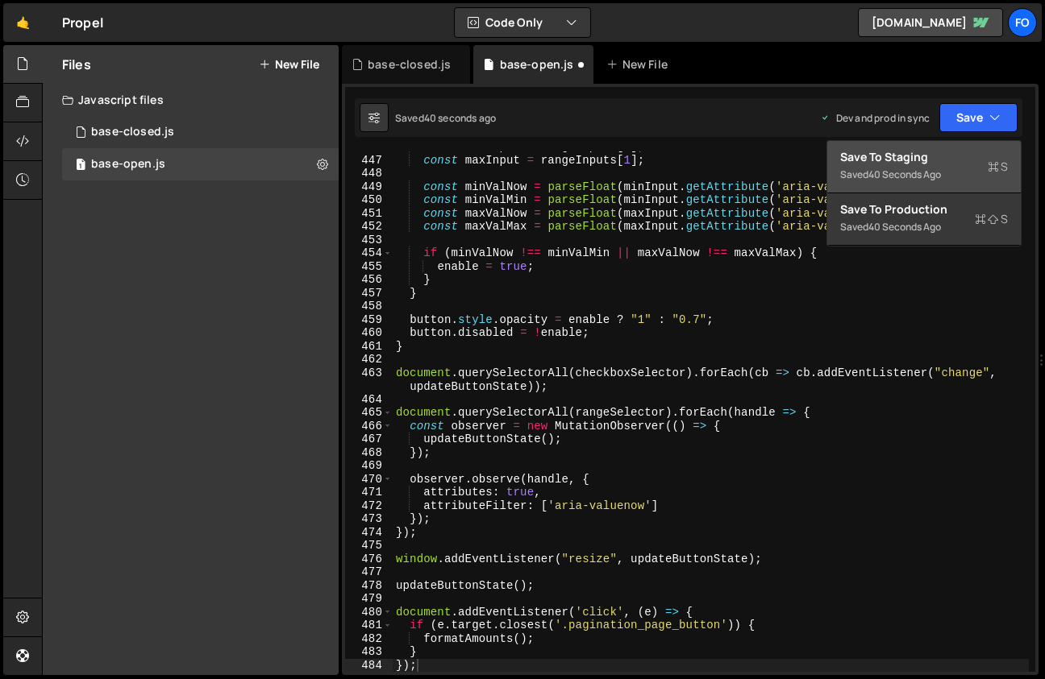
click at [914, 168] on div "40 seconds ago" at bounding box center [904, 175] width 73 height 14
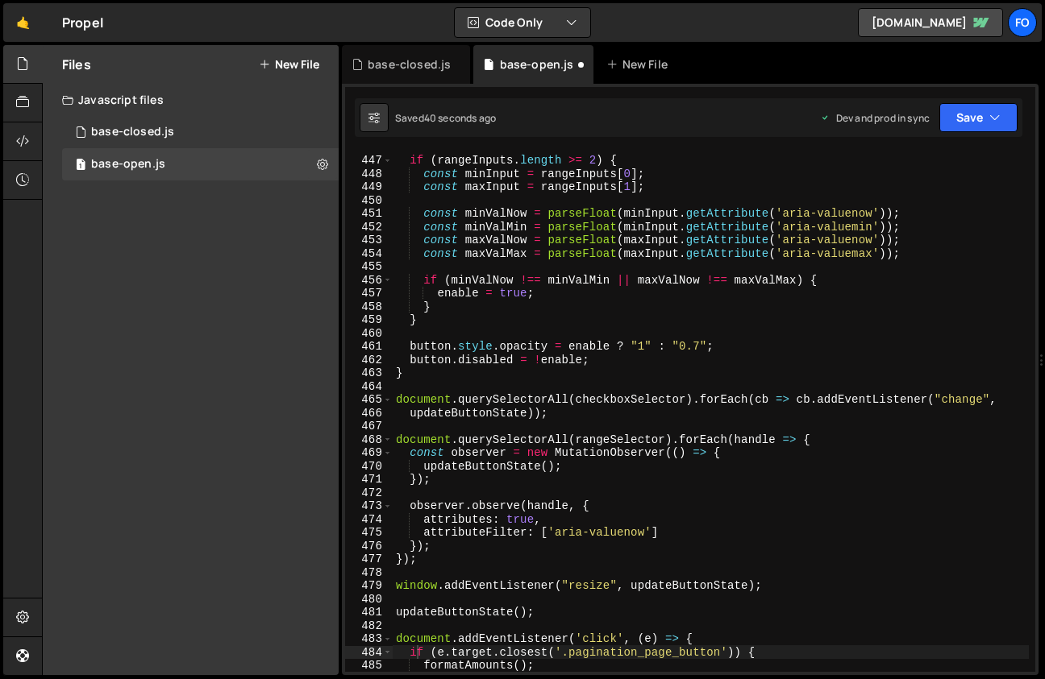
scroll to position [6248, 0]
click at [630, 341] on div "if ( rangeInputs . length >= 2 ) { const minInput = rangeInputs [ 0 ] ; const m…" at bounding box center [711, 413] width 636 height 547
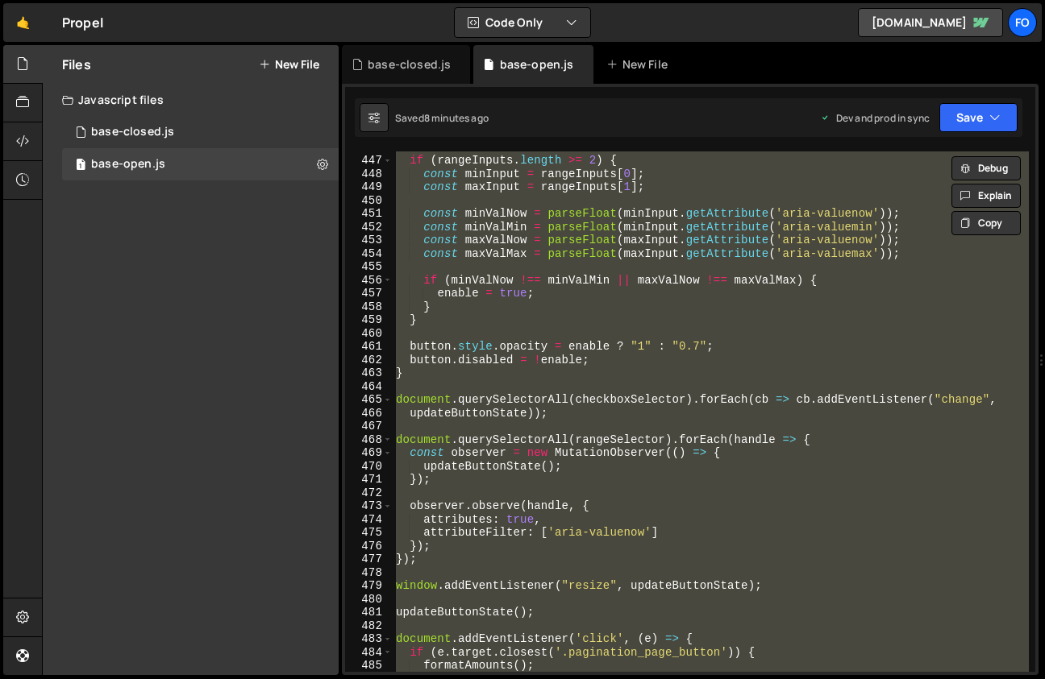
paste textarea
type textarea "});"
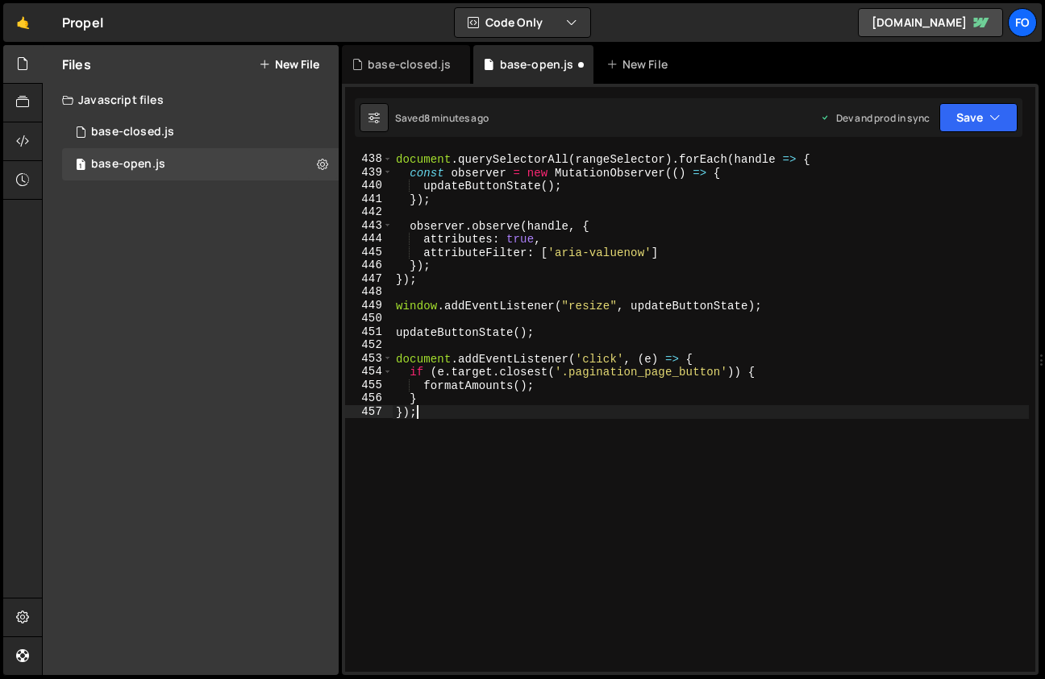
scroll to position [6170, 0]
click at [991, 125] on icon "button" at bounding box center [994, 118] width 11 height 16
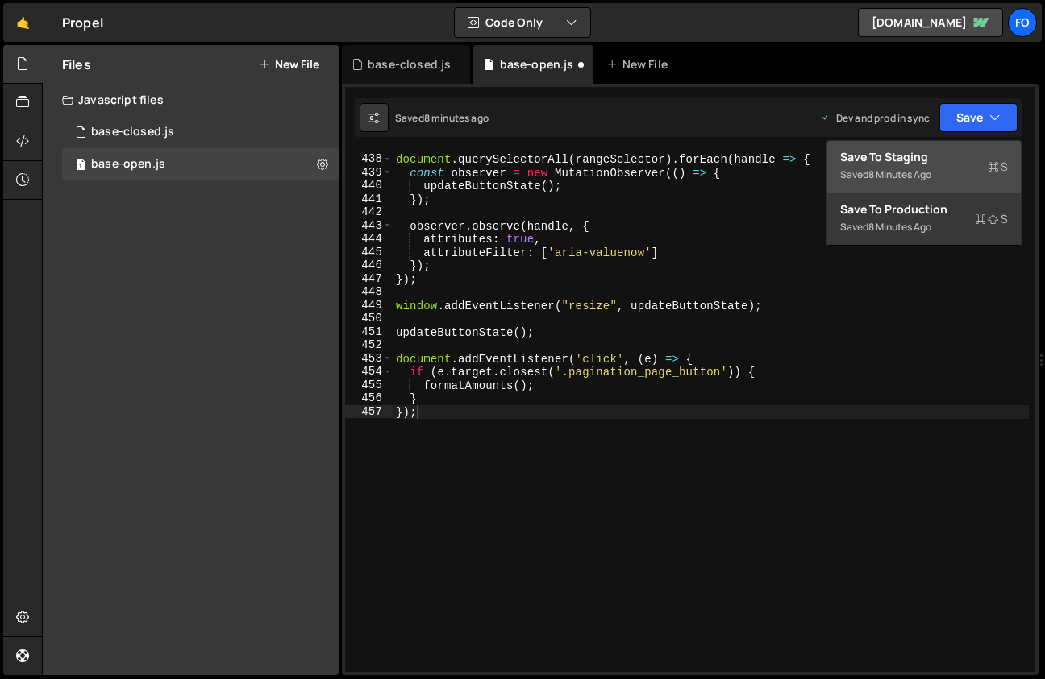
click at [939, 147] on button "Save to Staging S Saved 8 minutes ago" at bounding box center [923, 167] width 193 height 52
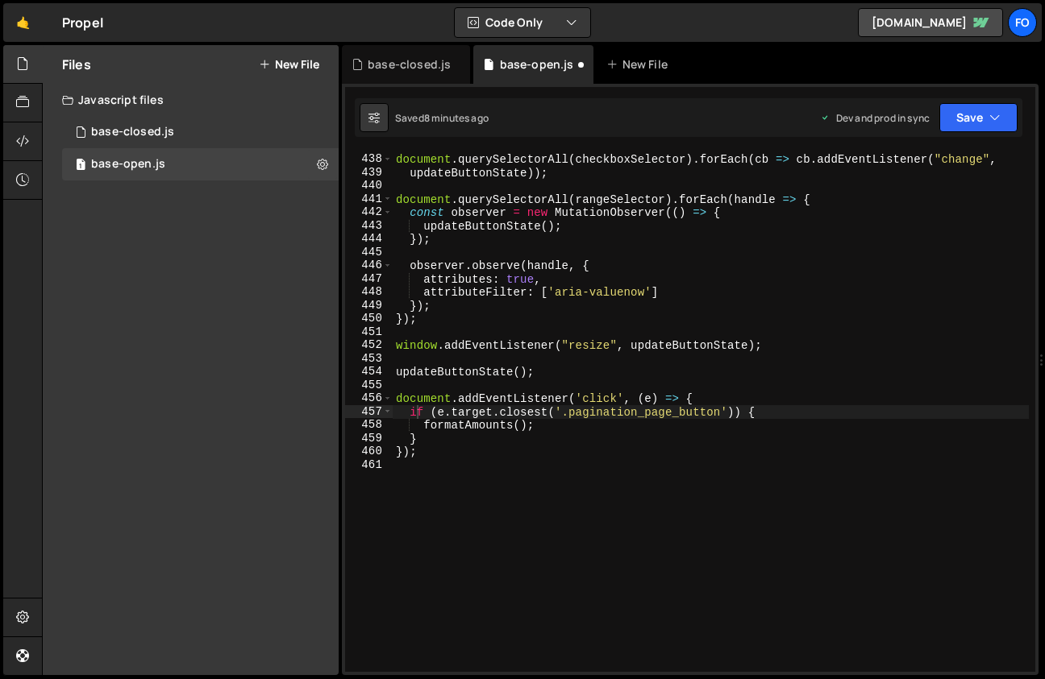
scroll to position [6143, 0]
click at [585, 381] on div "document . querySelectorAll ( checkboxSelector ) . forEach ( cb => cb . addEven…" at bounding box center [711, 412] width 636 height 547
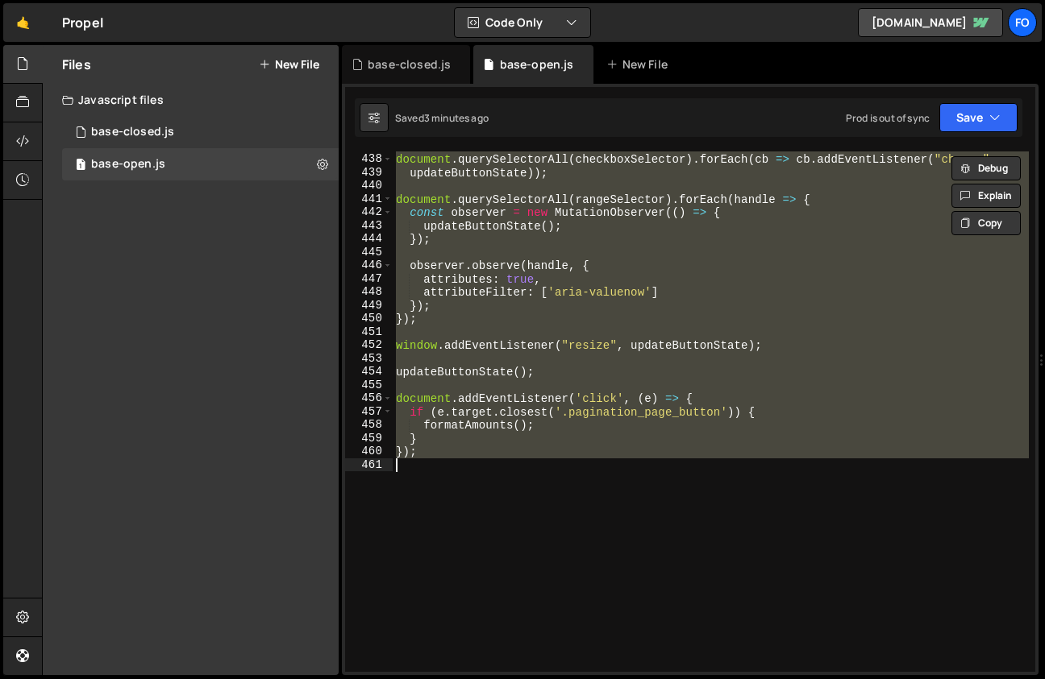
paste textarea
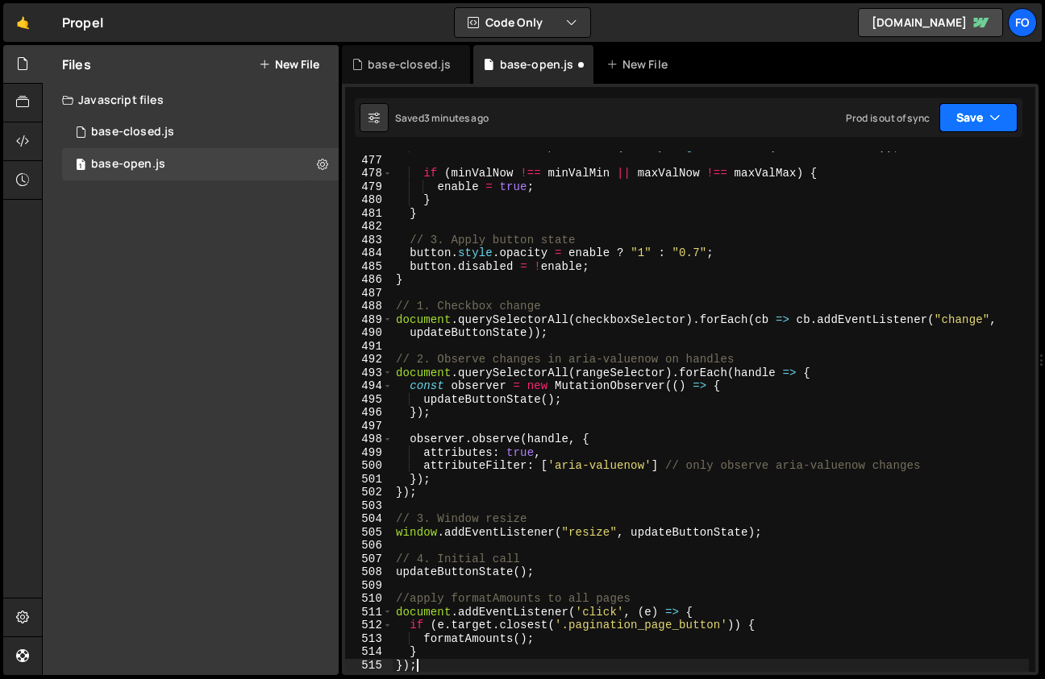
click at [989, 118] on icon "button" at bounding box center [994, 118] width 11 height 16
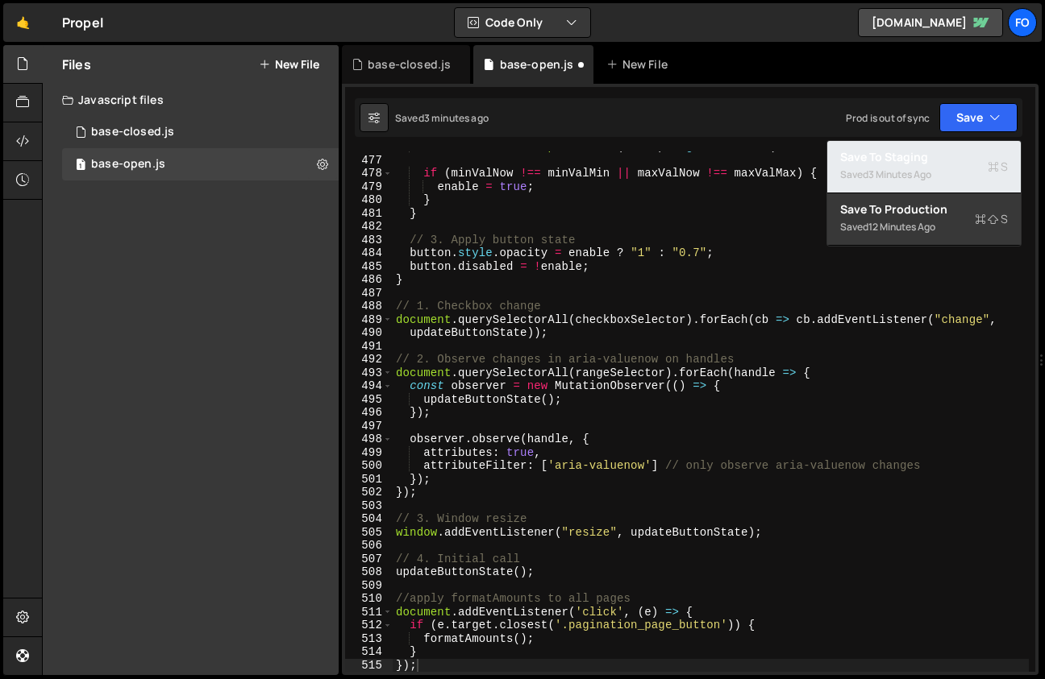
click at [928, 167] on div "Saved 3 minutes ago" at bounding box center [924, 174] width 168 height 19
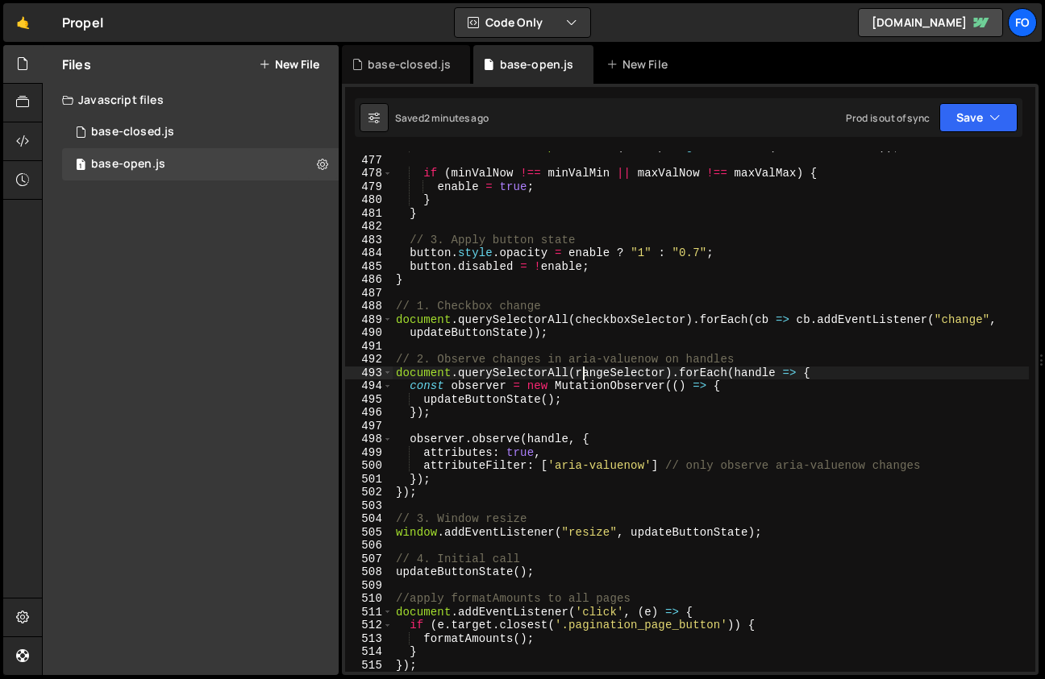
click at [585, 373] on div "const maxValMax = parseFloat ( maxInput . getAttribute ( 'aria-valuemax' )) ; i…" at bounding box center [711, 413] width 636 height 547
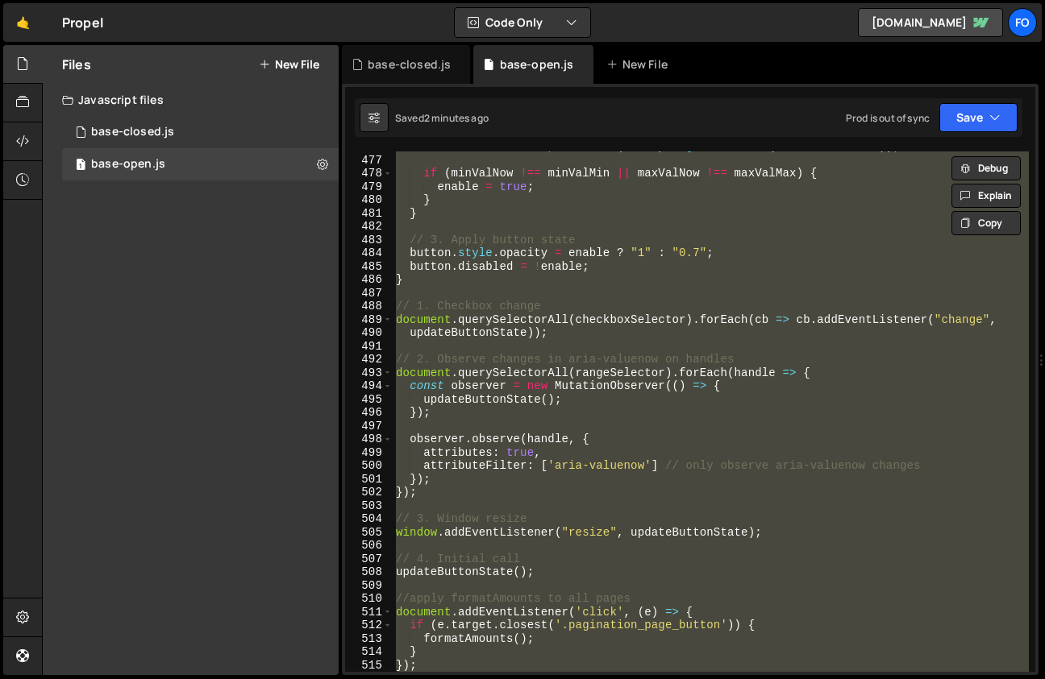
paste textarea
type textarea "});"
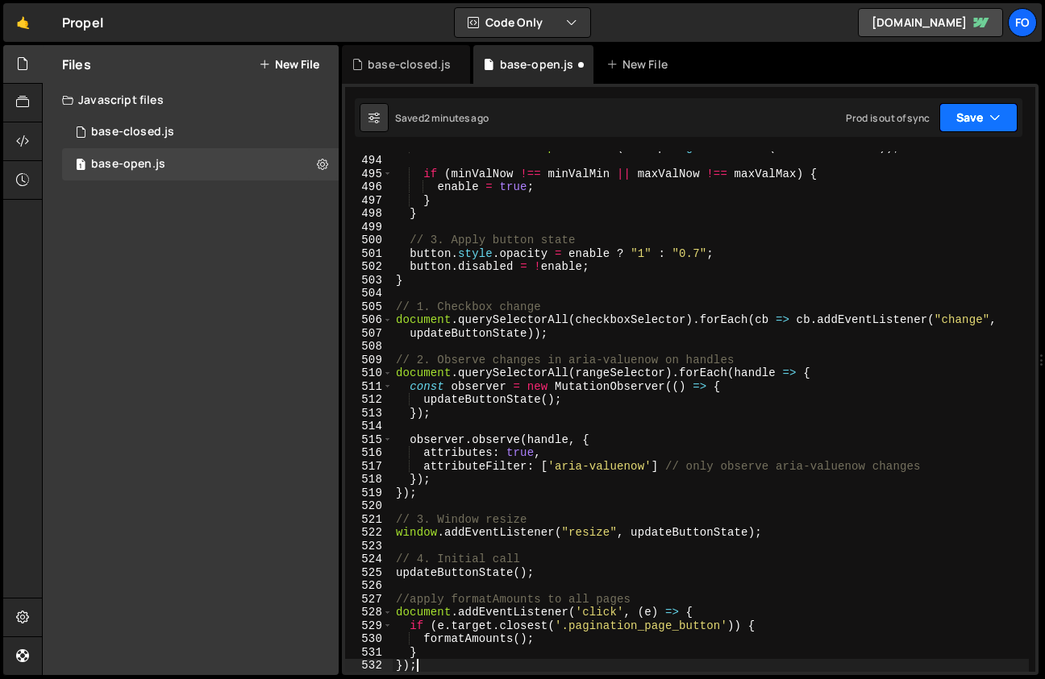
click at [941, 127] on button "Save" at bounding box center [978, 117] width 78 height 29
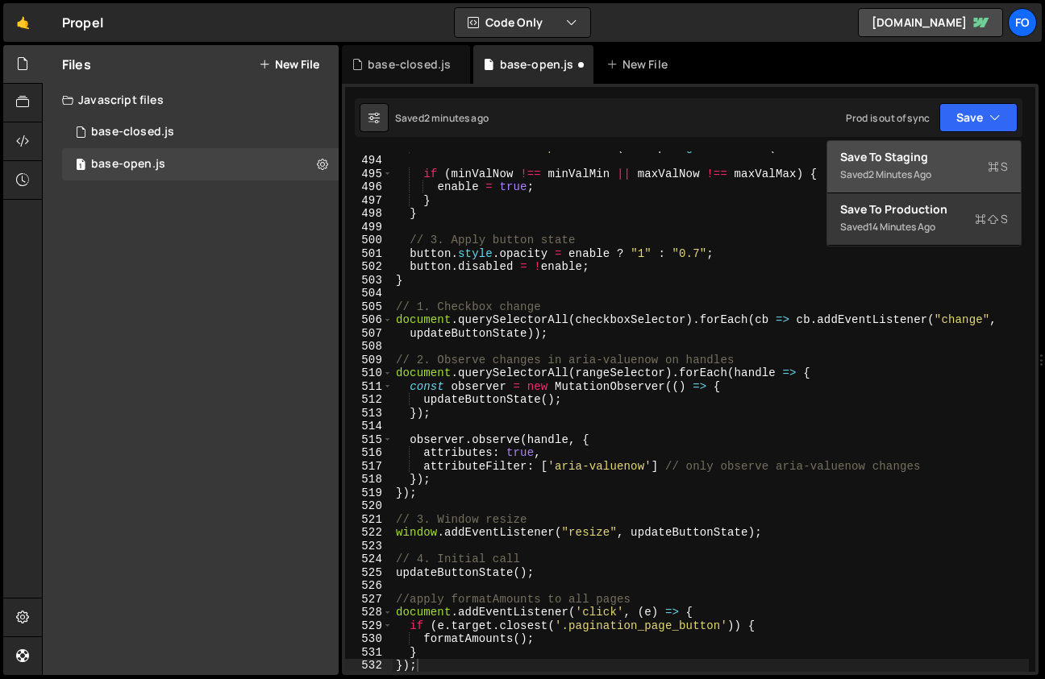
click at [906, 156] on div "Save to Staging S" at bounding box center [924, 157] width 168 height 16
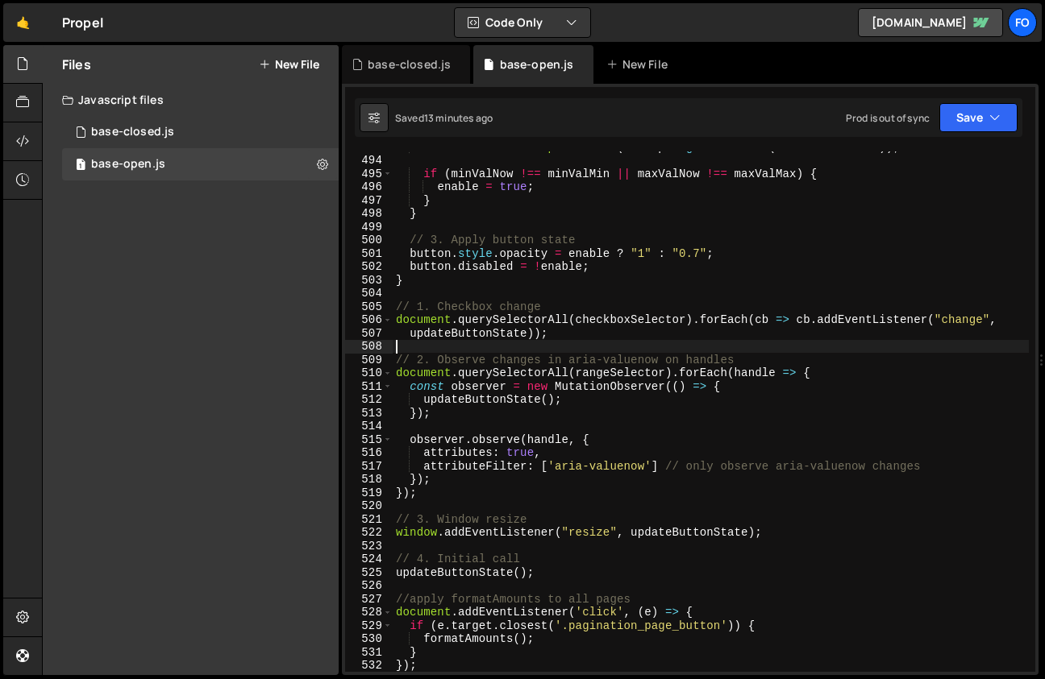
click at [591, 346] on div "const maxValMax = parseFloat ( maxInput . getAttribute ( 'aria-valuemax' )) ; i…" at bounding box center [711, 413] width 636 height 547
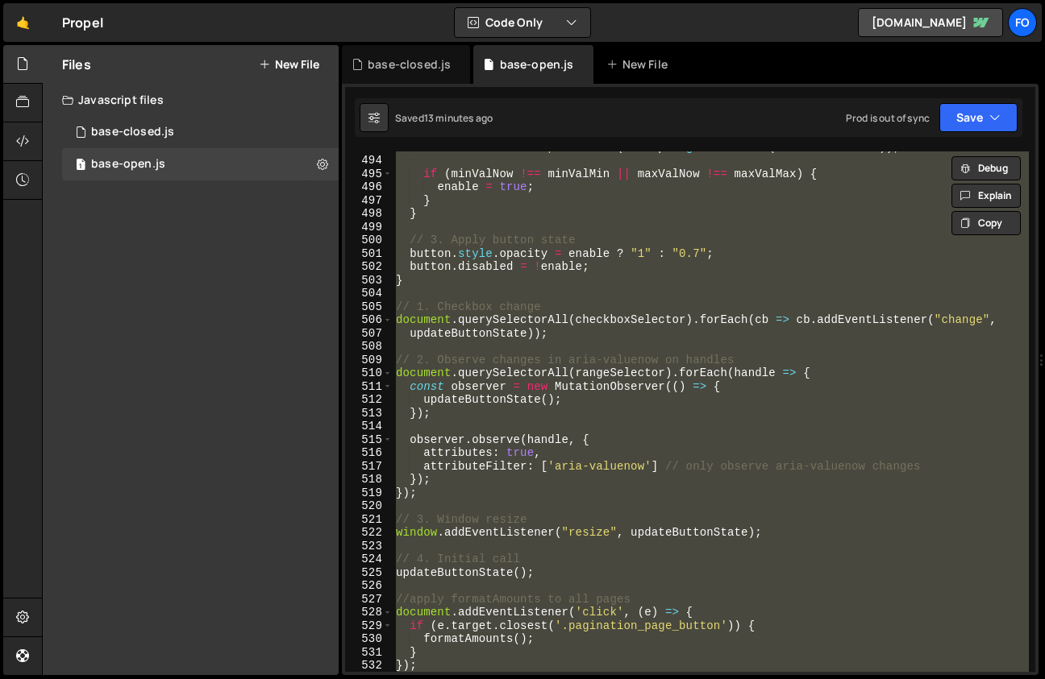
paste textarea
type textarea "});"
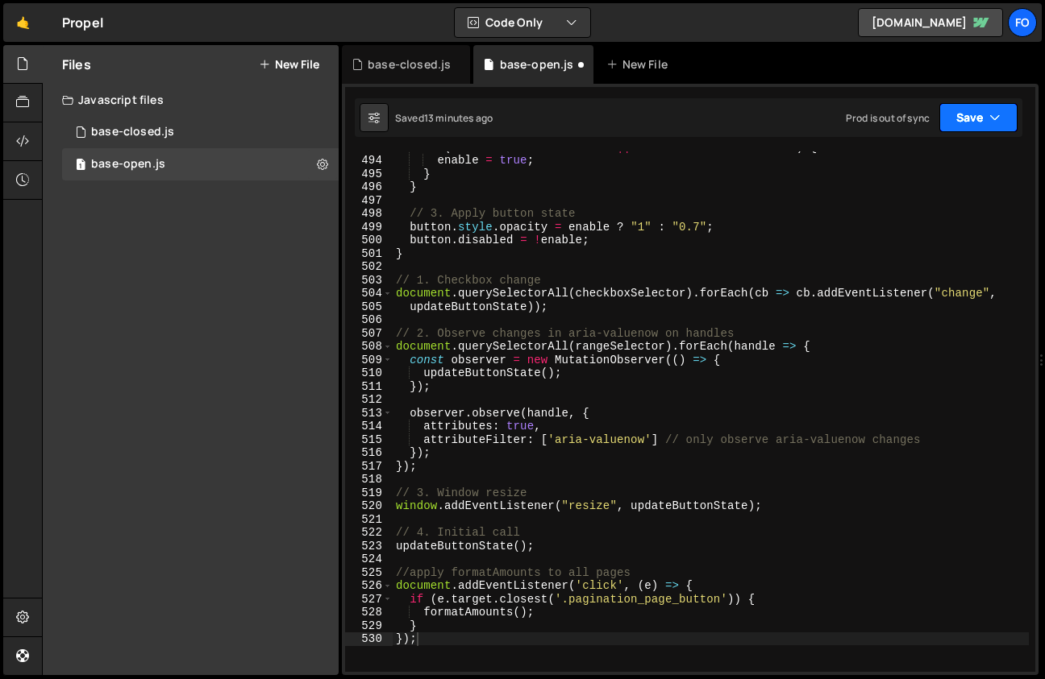
click at [986, 125] on button "Save" at bounding box center [978, 117] width 78 height 29
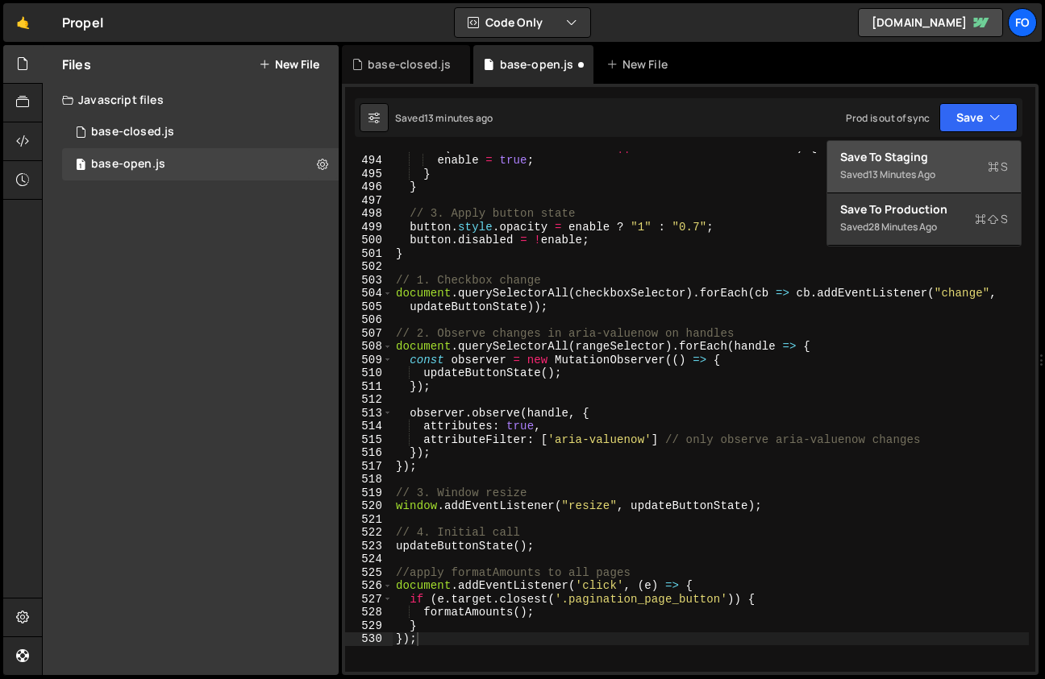
click at [937, 160] on div "Save to Staging S" at bounding box center [924, 157] width 168 height 16
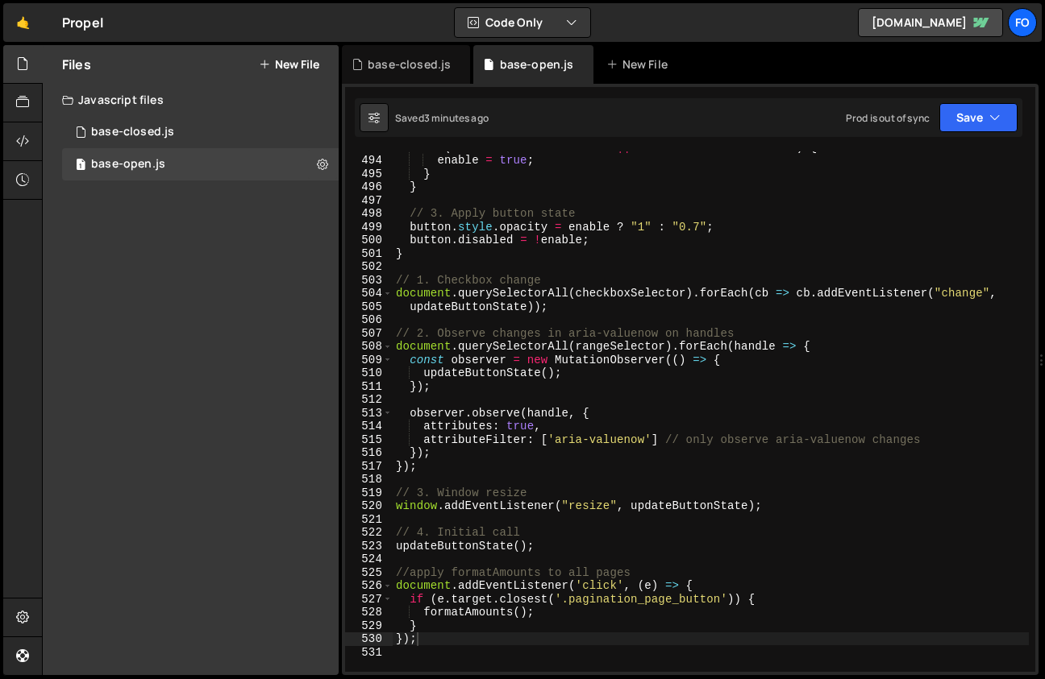
click at [559, 321] on div "if ( minValNow !== minValMin || maxValNow !== maxValMax ) { enable = true ; } }…" at bounding box center [711, 413] width 636 height 547
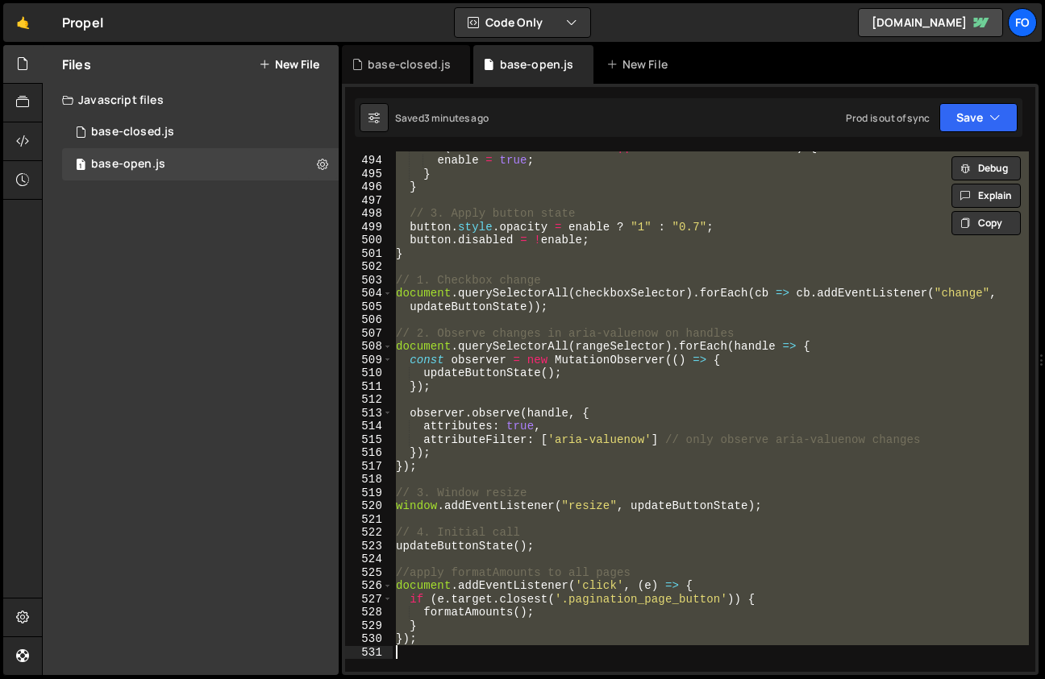
paste textarea "icon?.classList.remove('w--redirected-"
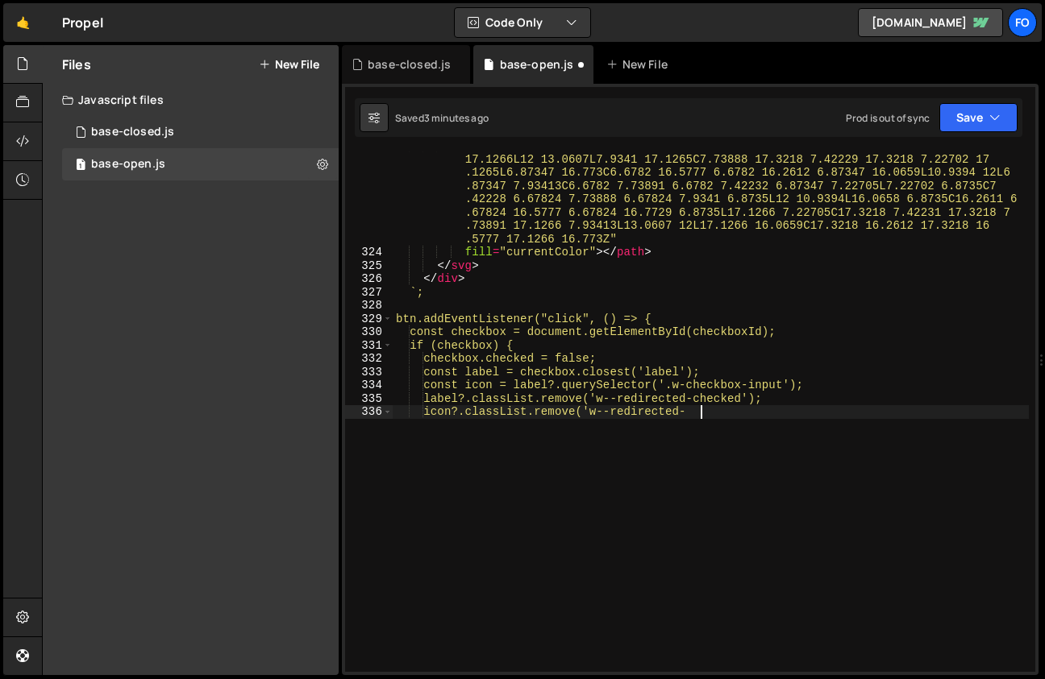
scroll to position [4347, 0]
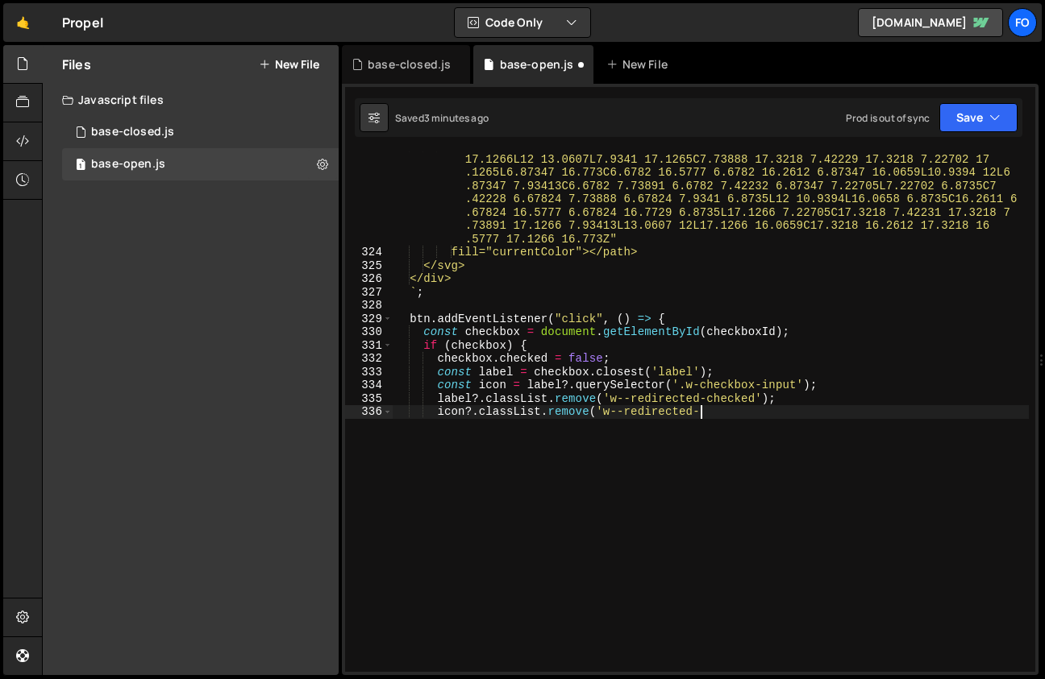
type textarea "});"
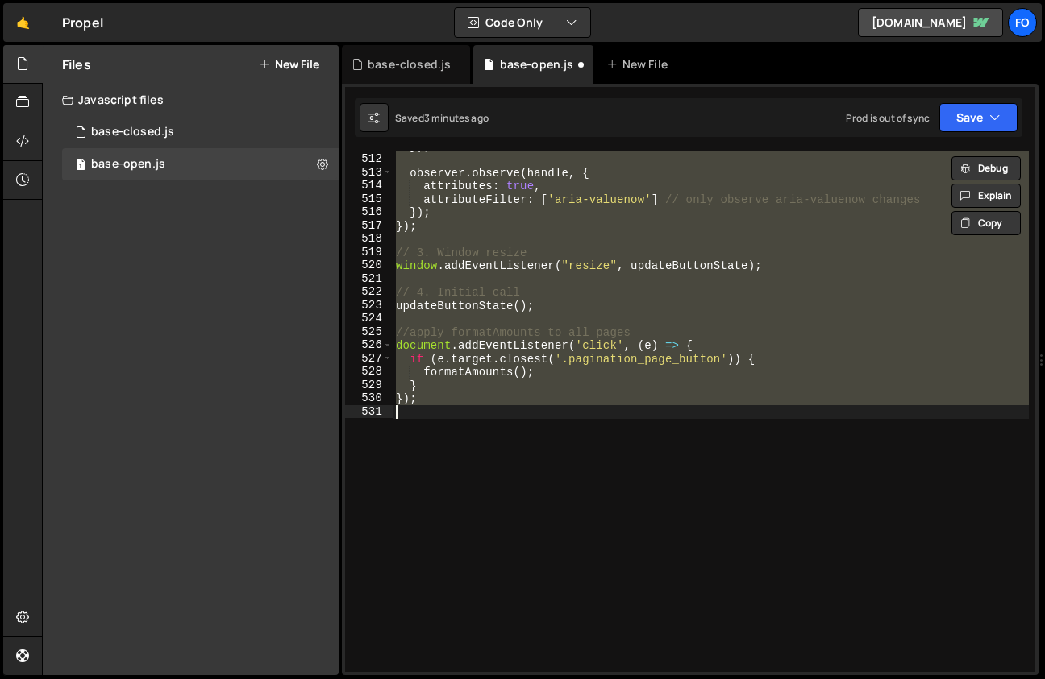
scroll to position [7127, 0]
click at [933, 435] on div "}) ; observer . observe ( handle , { attributes : true , attributeFilter : [ 'a…" at bounding box center [711, 412] width 636 height 521
paste textarea
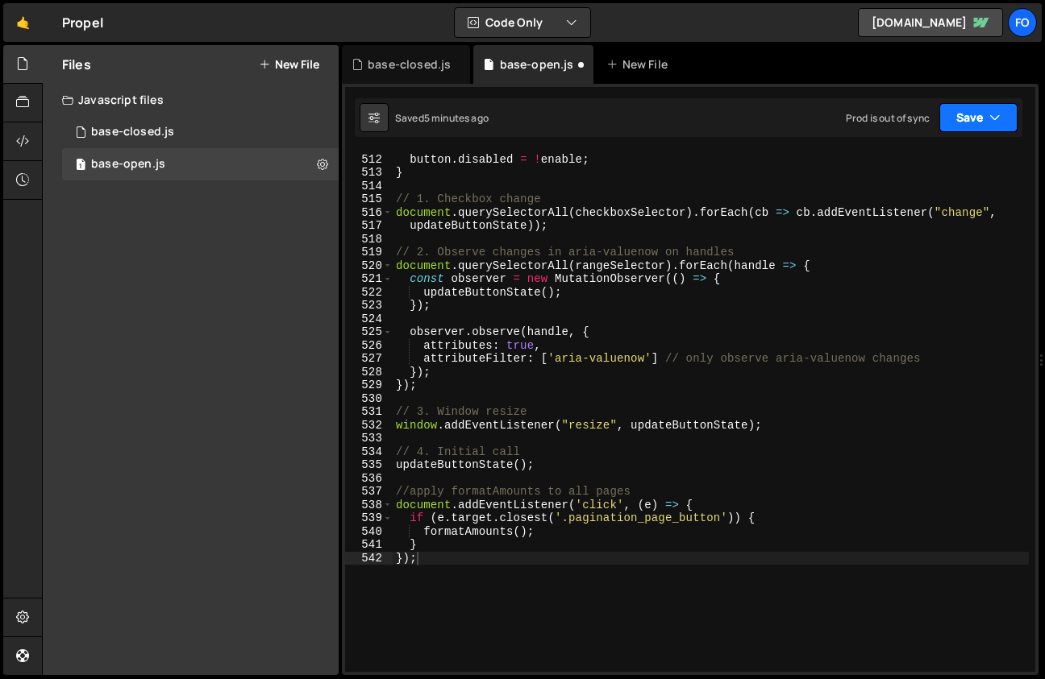
click at [967, 118] on button "Save" at bounding box center [978, 117] width 78 height 29
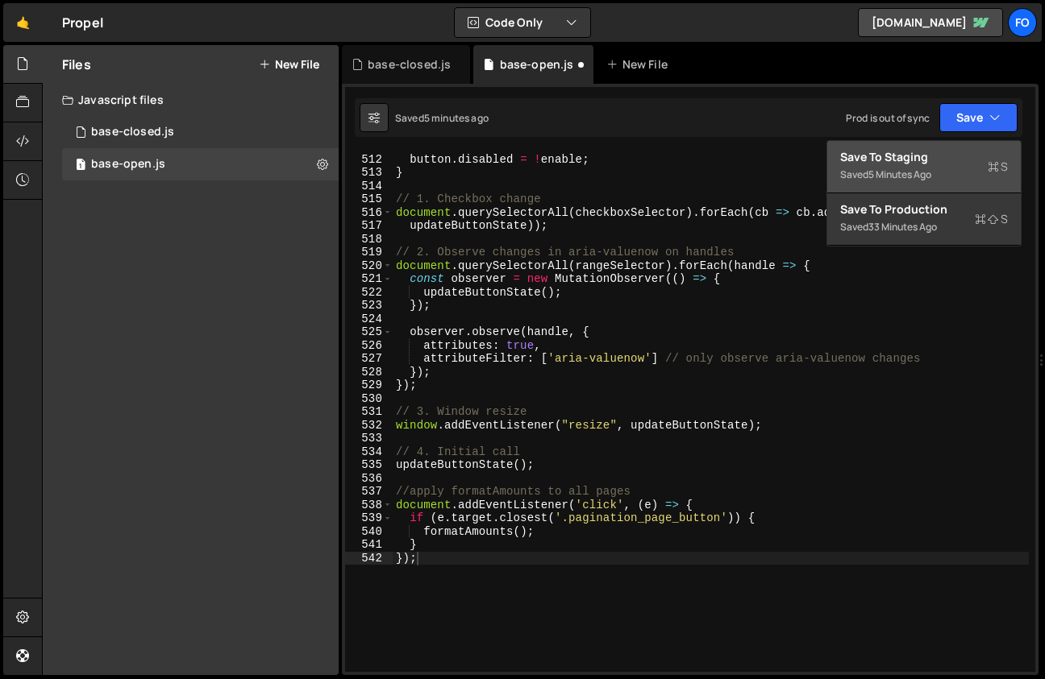
click at [905, 165] on div "Saved 5 minutes ago" at bounding box center [924, 174] width 168 height 19
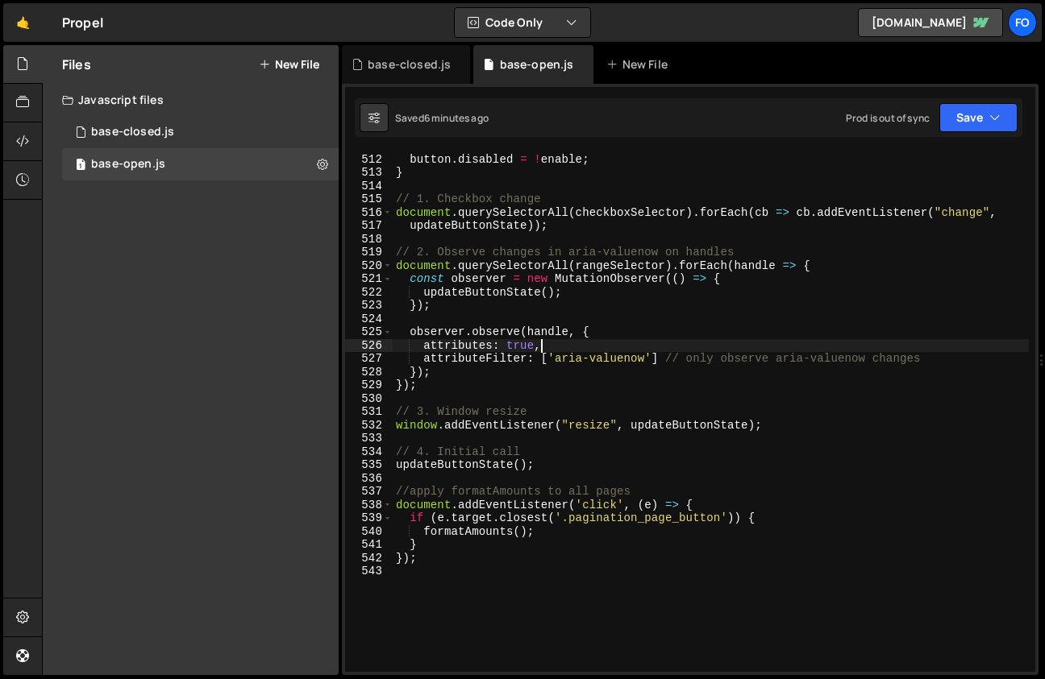
click at [589, 341] on div "button . style . opacity = enable ? "1" : "0.7" ; button . disabled = ! enable …" at bounding box center [711, 412] width 636 height 547
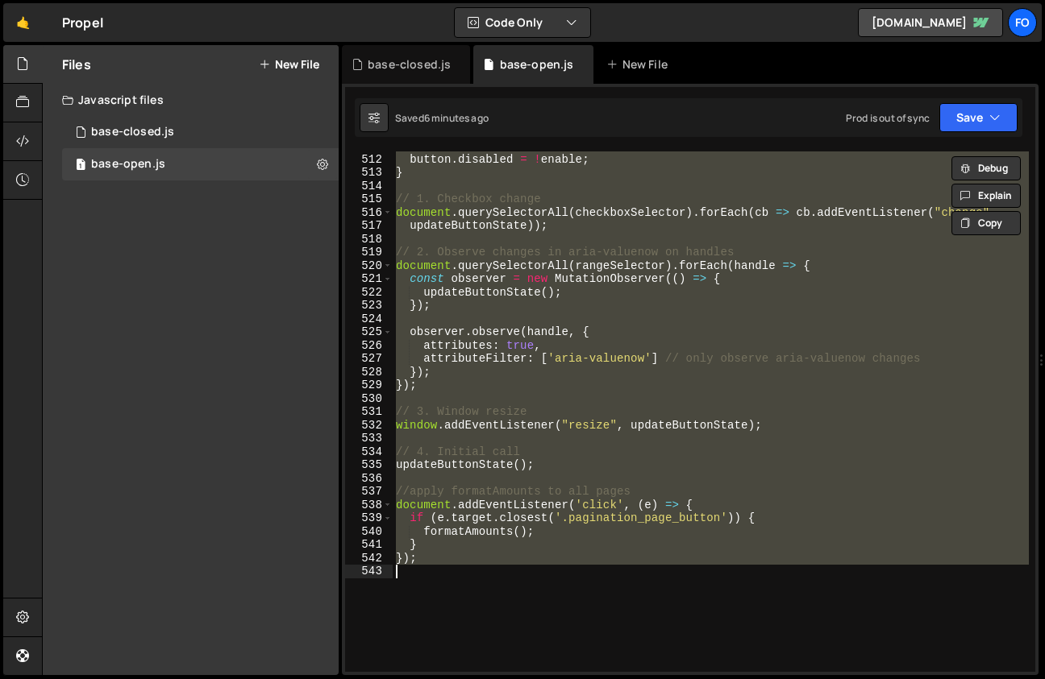
paste textarea
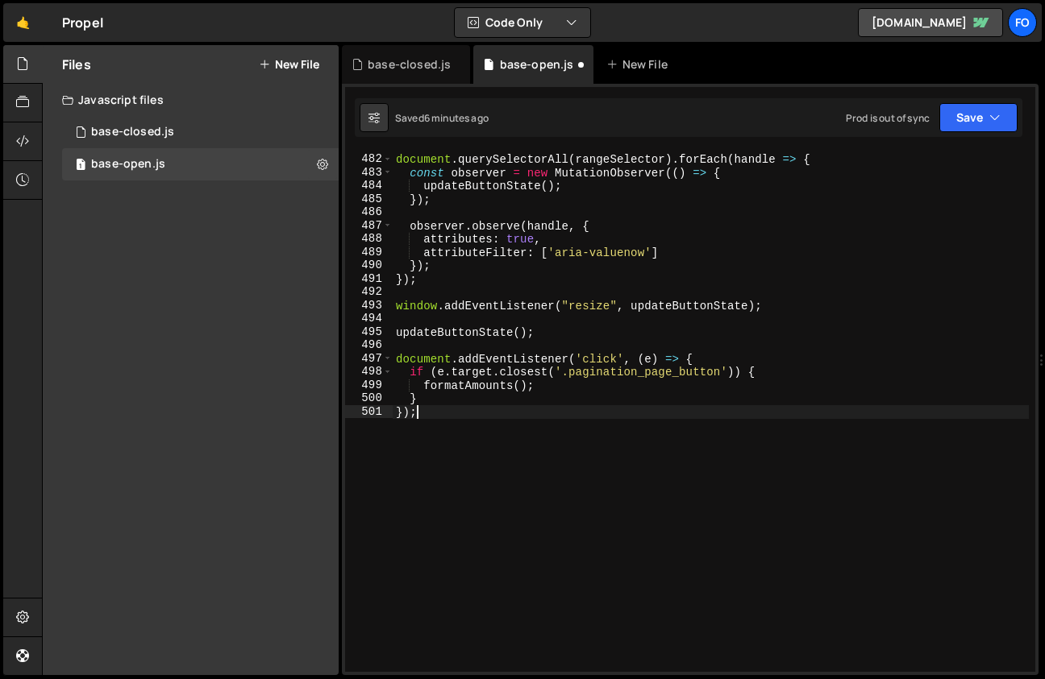
scroll to position [6781, 0]
click at [956, 119] on button "Save" at bounding box center [978, 117] width 78 height 29
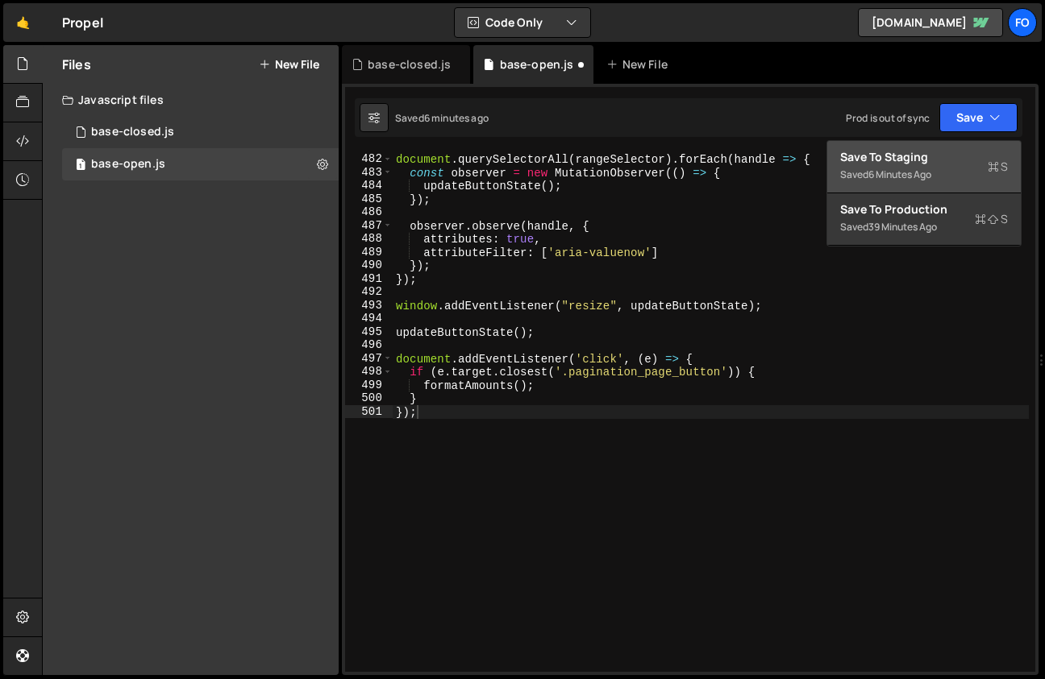
click at [942, 155] on div "Save to Staging S" at bounding box center [924, 157] width 168 height 16
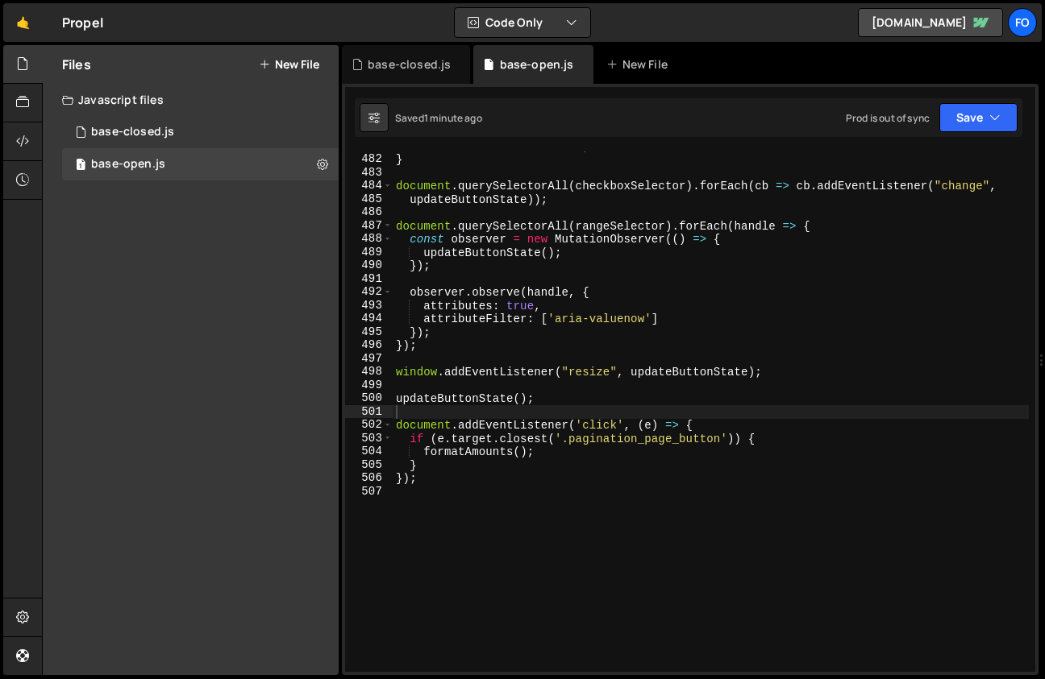
type textarea "});"
click at [560, 326] on div "button . disabled = ! enable ; } document . querySelectorAll ( checkboxSelector…" at bounding box center [711, 412] width 636 height 547
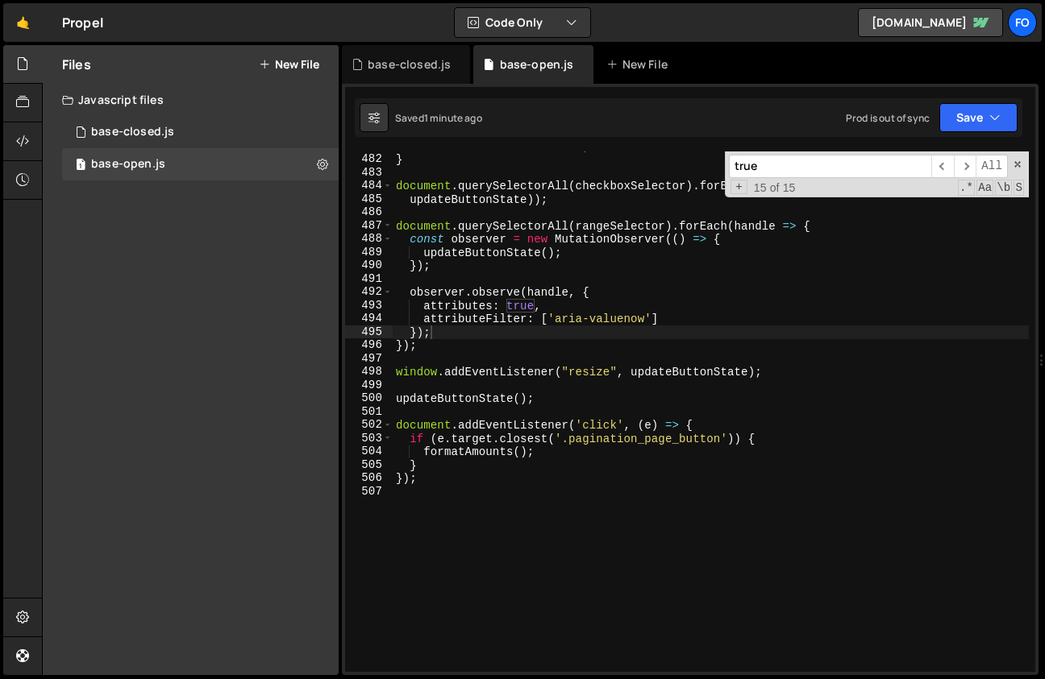
paste input "btn.addEventListener("click", () => {"
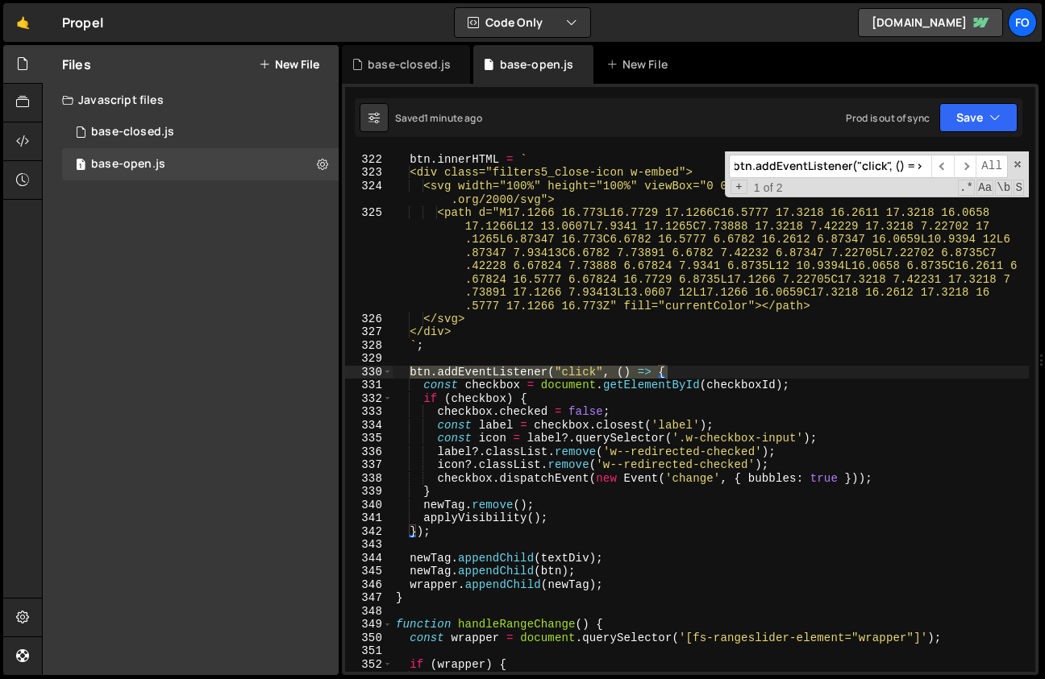
scroll to position [4326, 0]
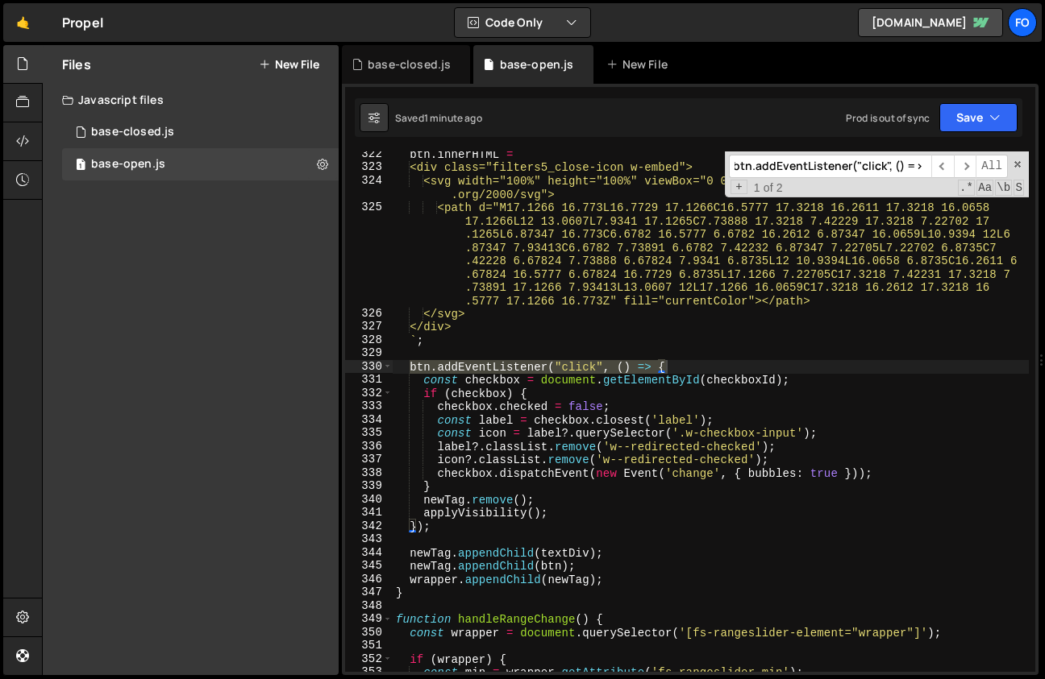
type input "btn.addEventListener("click", () => {"
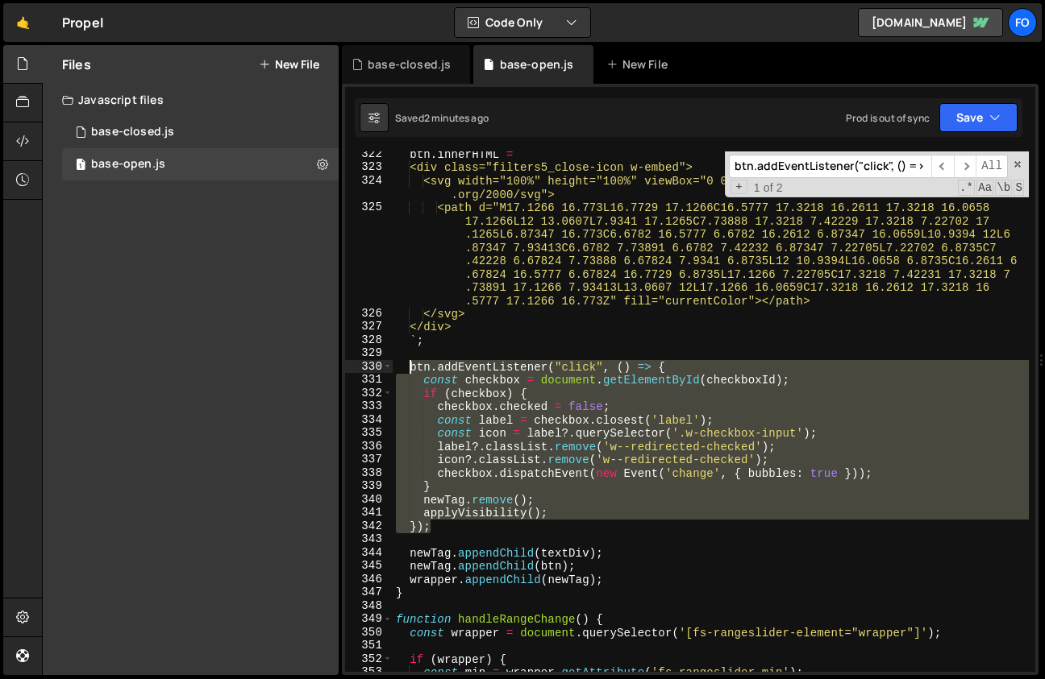
drag, startPoint x: 433, startPoint y: 524, endPoint x: 409, endPoint y: 367, distance: 159.0
click at [409, 367] on div "btn . innerHTML = ` <div class="filters5_close-icon w-embed"> <svg width="100%"…" at bounding box center [711, 420] width 636 height 547
paste textarea "}"
type textarea "});"
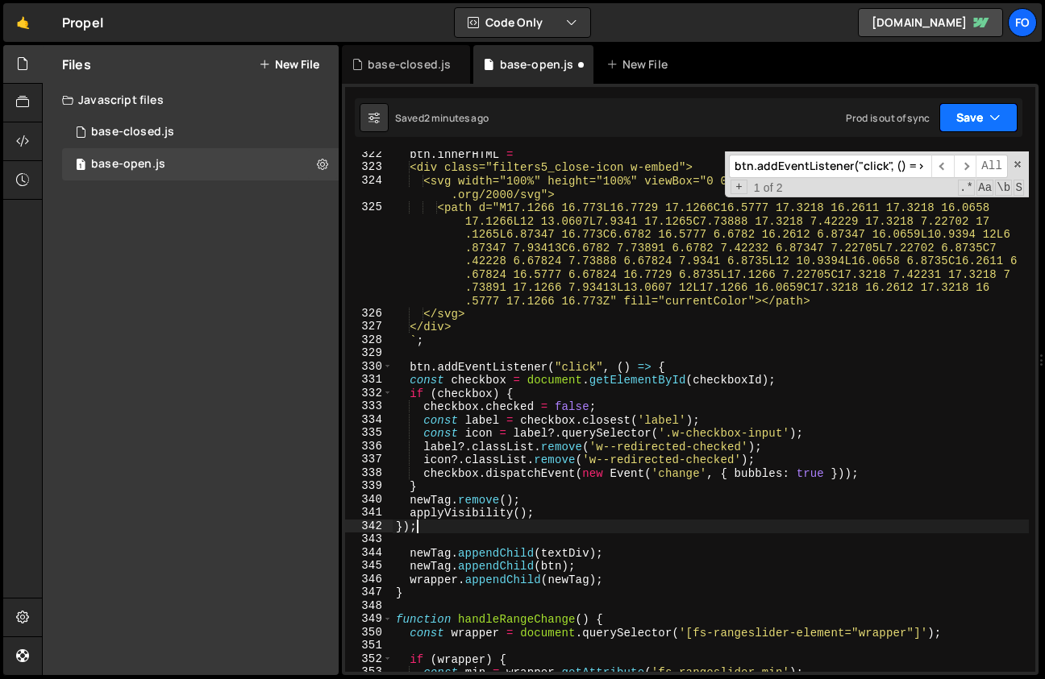
click at [989, 106] on button "Save" at bounding box center [978, 117] width 78 height 29
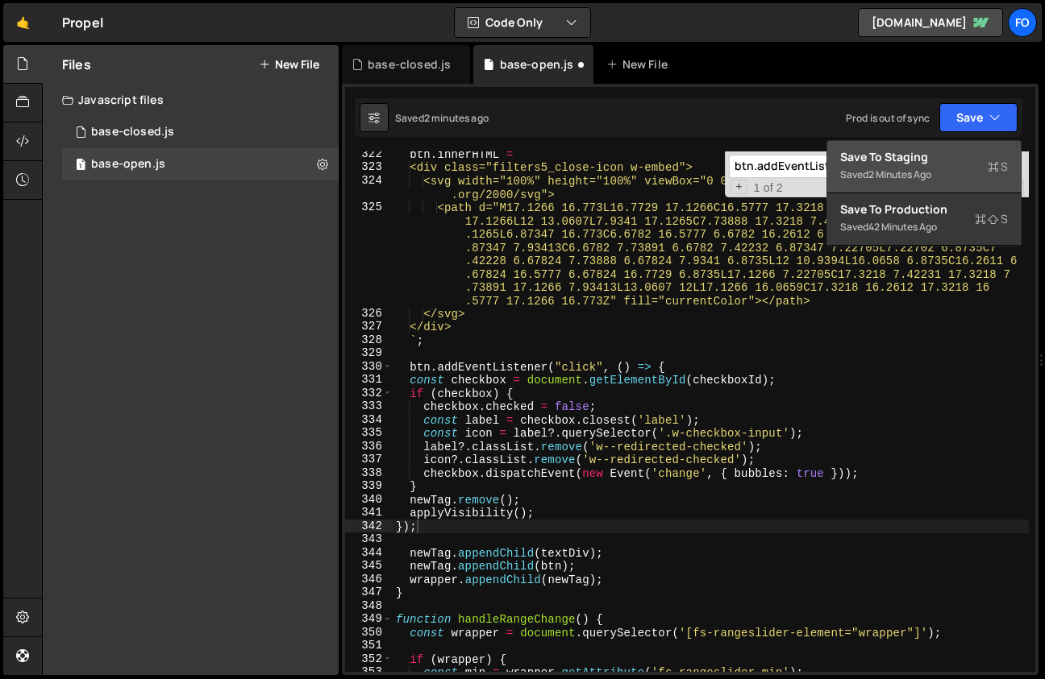
click at [930, 160] on div "Save to Staging S" at bounding box center [924, 157] width 168 height 16
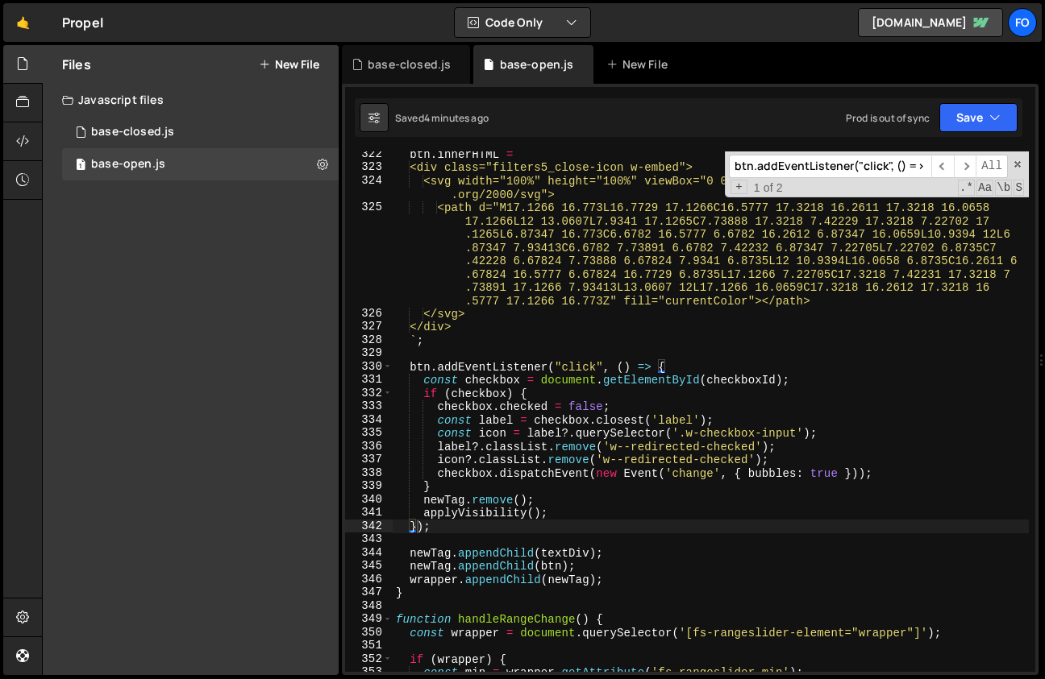
click at [560, 300] on div "btn . innerHTML = ` <div class="filters5_close-icon w-embed"> <svg width="100%"…" at bounding box center [711, 420] width 636 height 547
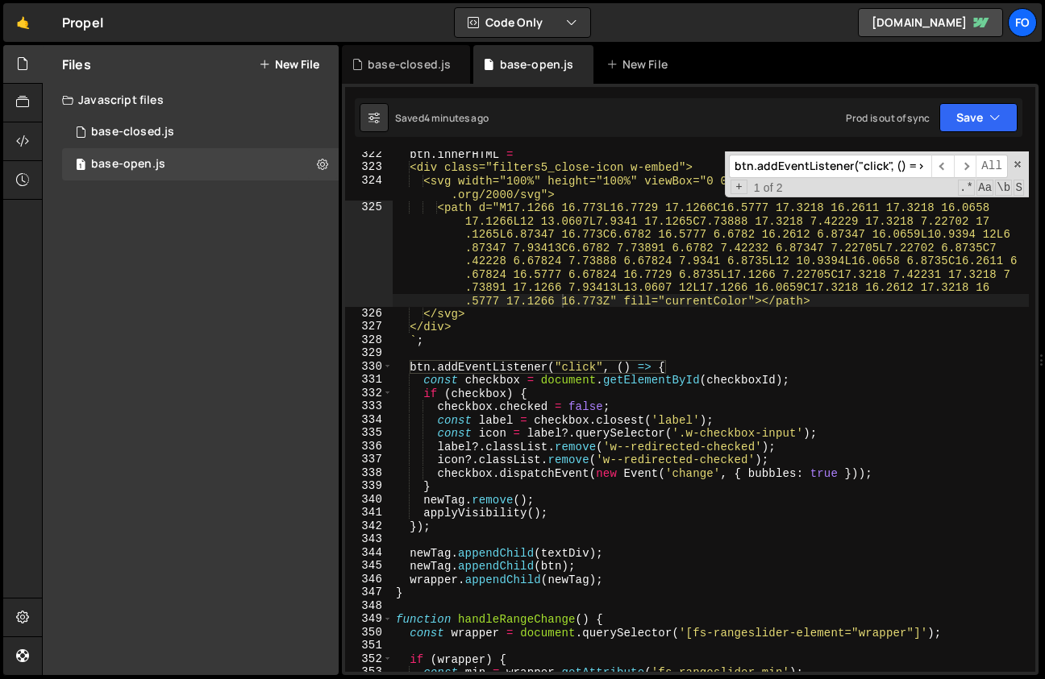
click at [795, 164] on input "btn.addEventListener("click", () => {" at bounding box center [830, 166] width 202 height 23
paste input "createStatusTag"
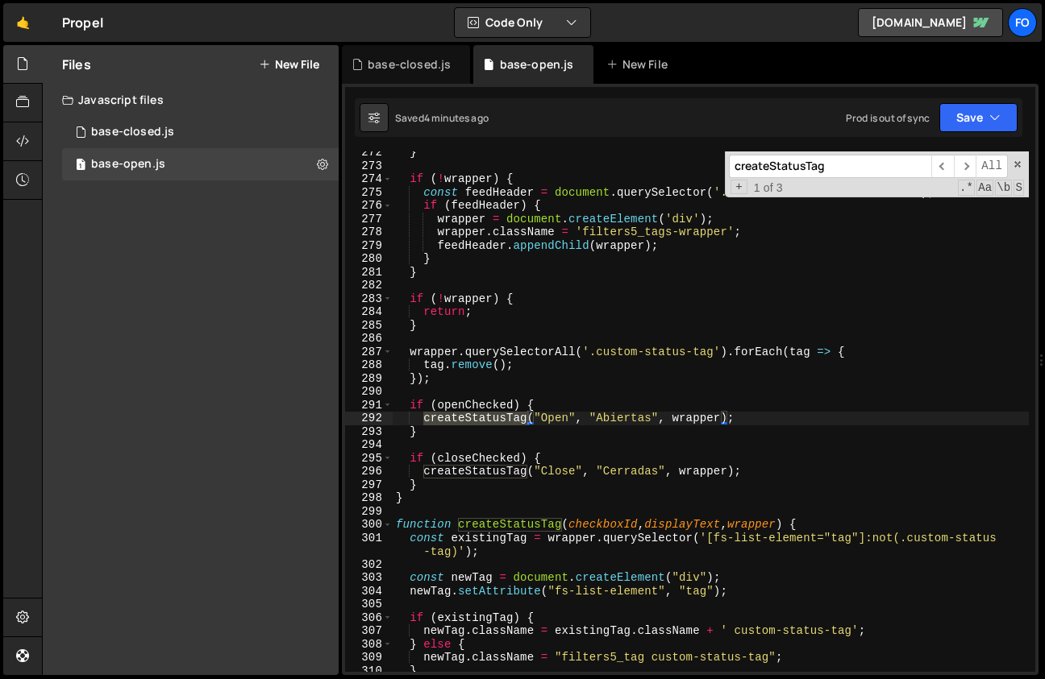
scroll to position [3649, 0]
type input "createStatusTag"
click at [965, 160] on span "​" at bounding box center [964, 166] width 23 height 23
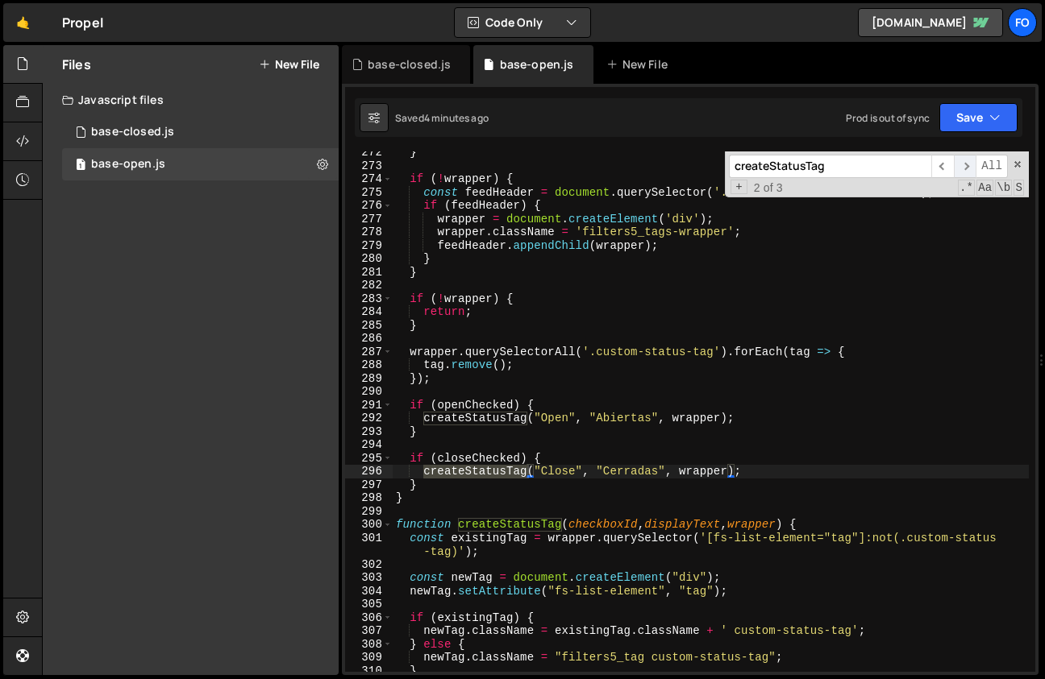
click at [965, 160] on span "​" at bounding box center [964, 166] width 23 height 23
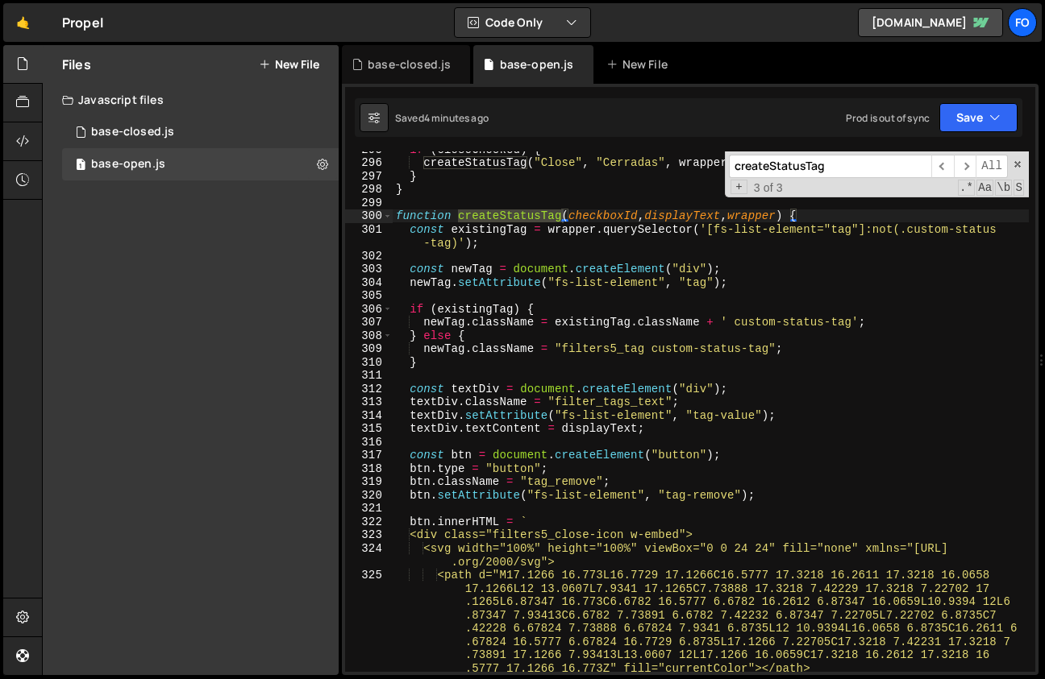
scroll to position [3953, 0]
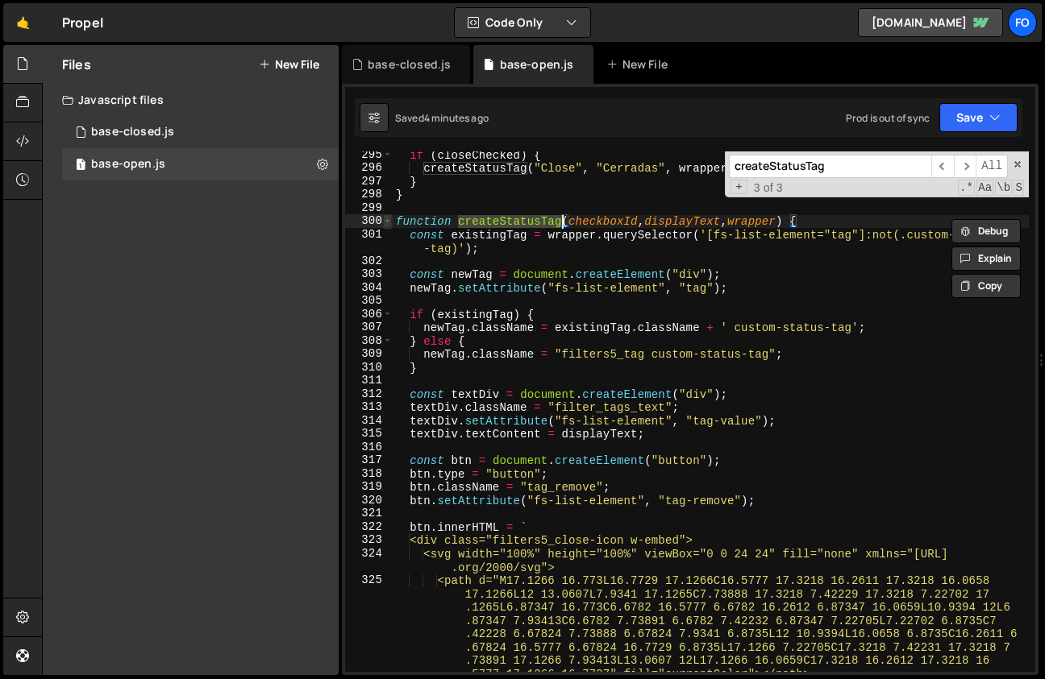
click at [384, 224] on span at bounding box center [387, 221] width 9 height 14
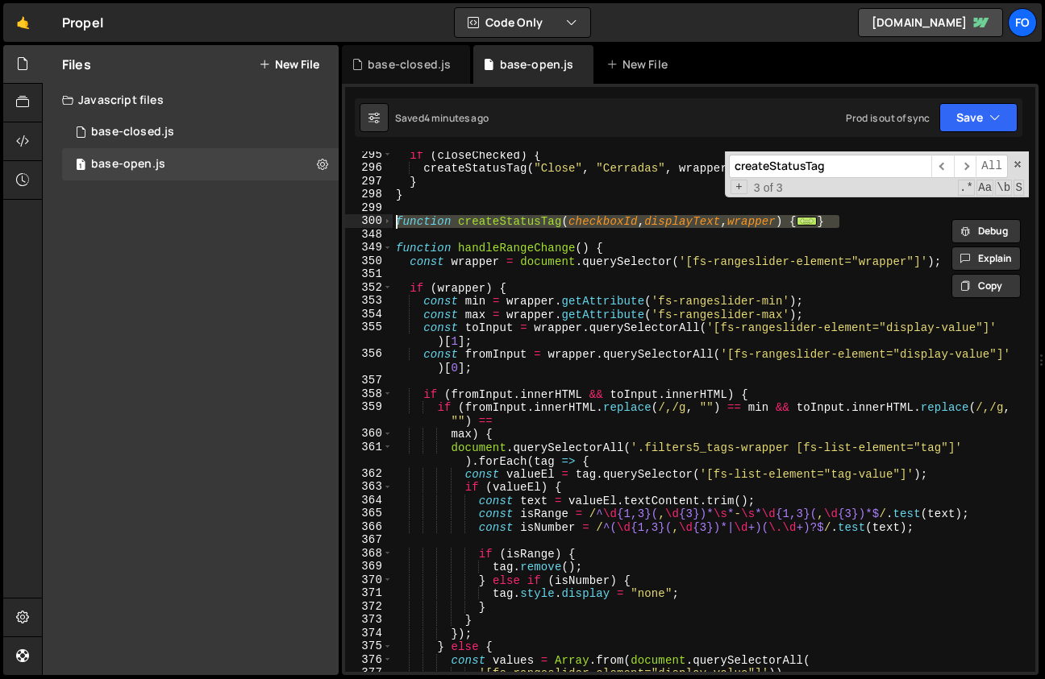
drag, startPoint x: 848, startPoint y: 222, endPoint x: 397, endPoint y: 216, distance: 451.4
click at [397, 216] on div "if ( closeChecked ) { createStatusTag ( "Close" , "Cerradas" , wrapper ) ; } } …" at bounding box center [711, 421] width 636 height 547
paste textarea "}"
type textarea "}"
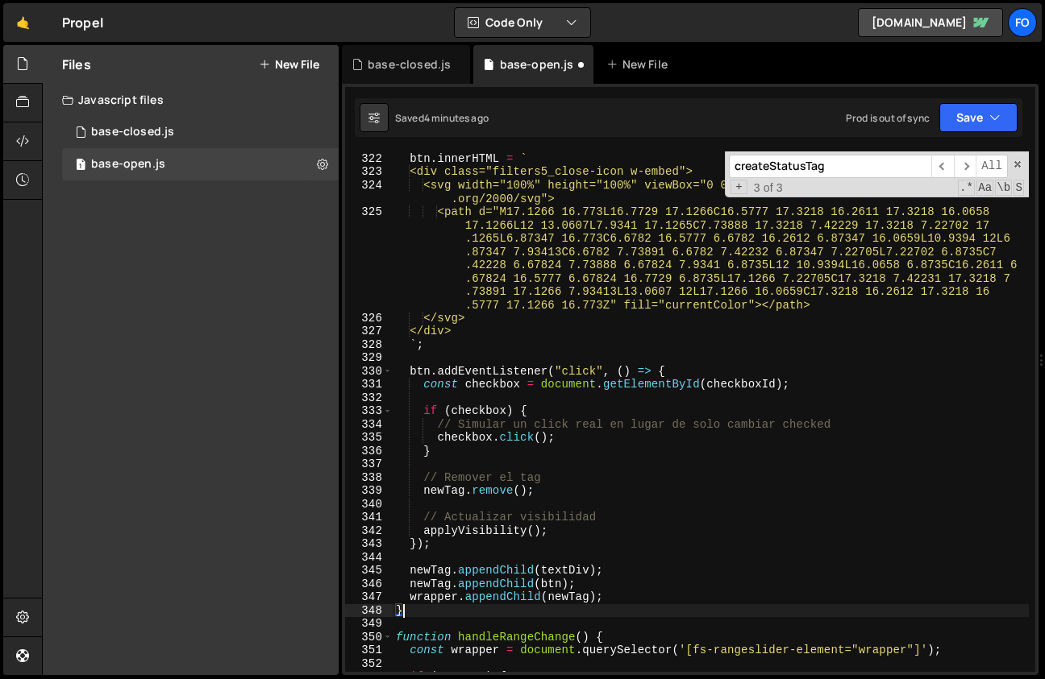
scroll to position [4326, 0]
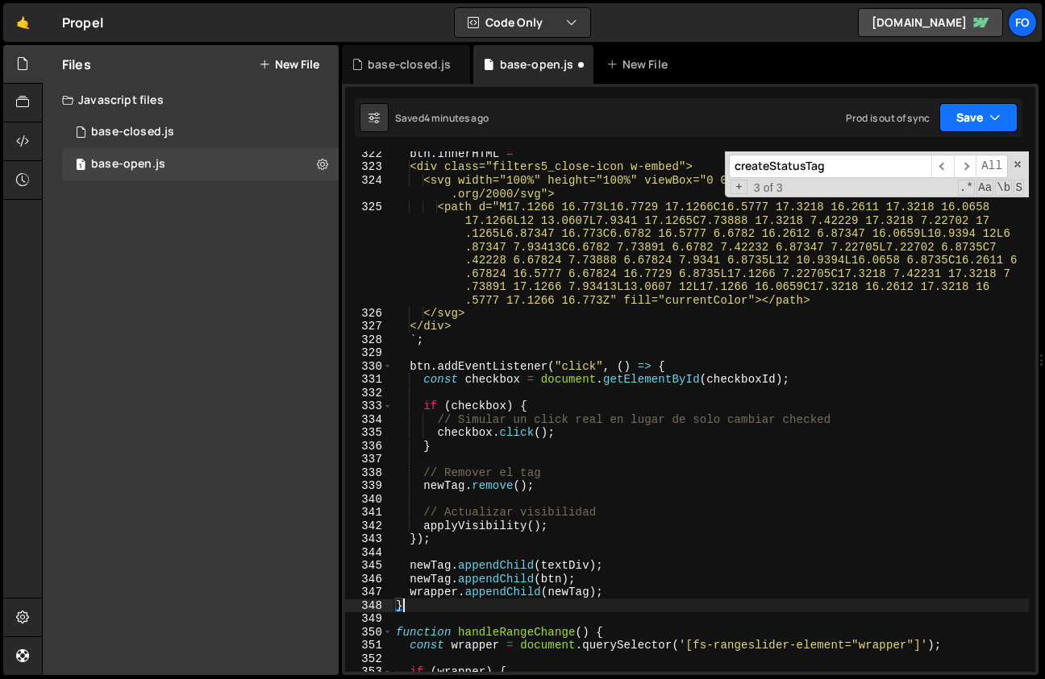
click at [960, 125] on button "Save" at bounding box center [978, 117] width 78 height 29
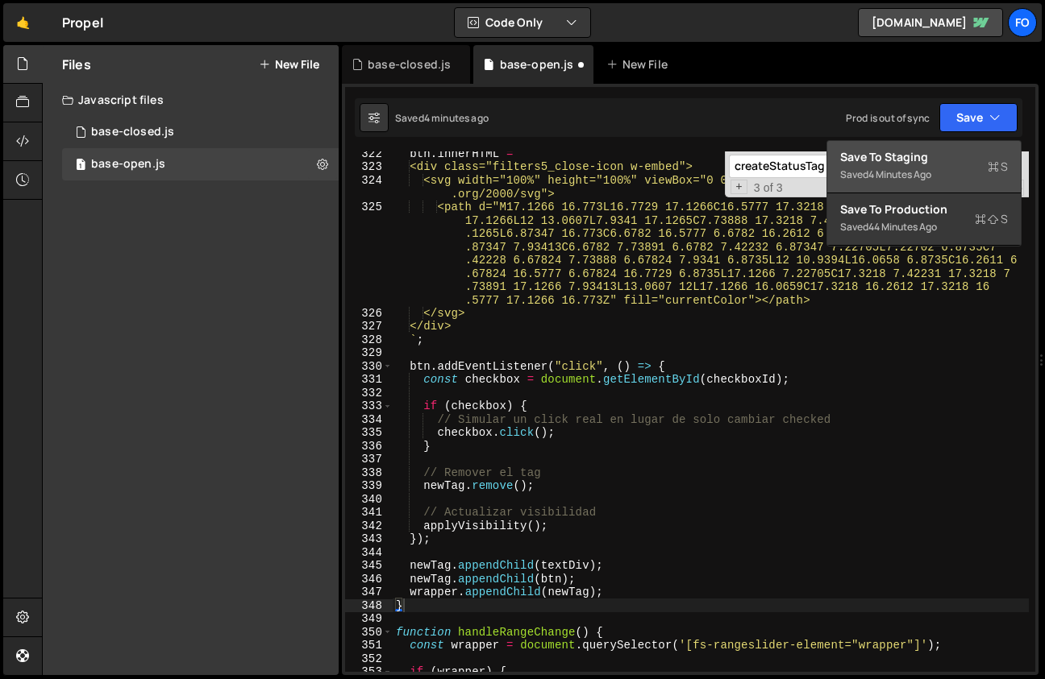
click at [923, 160] on div "Save to Staging S" at bounding box center [924, 157] width 168 height 16
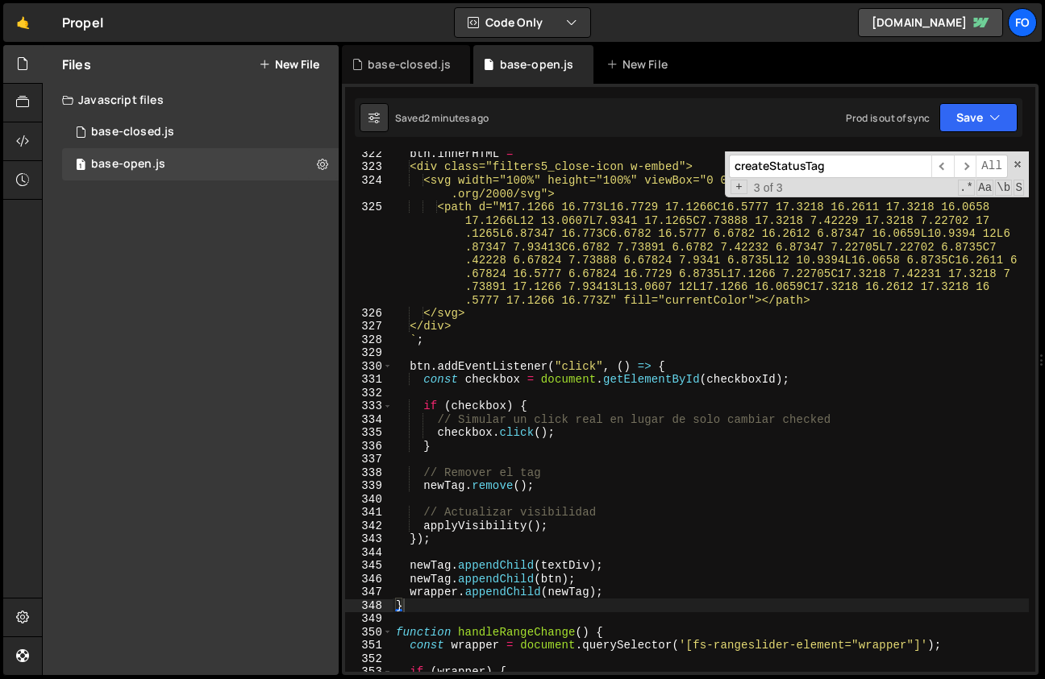
click at [794, 164] on input "createStatusTag" at bounding box center [830, 166] width 202 height 23
paste input "handleStatusChange"
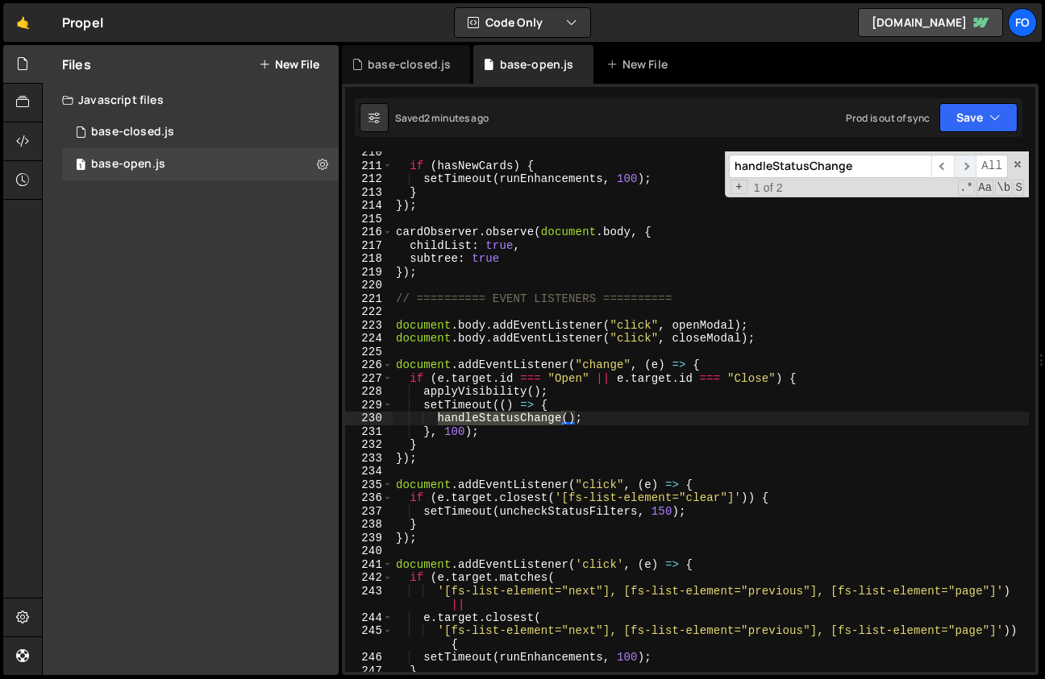
type input "handleStatusChange"
click at [970, 167] on span "​" at bounding box center [964, 166] width 23 height 23
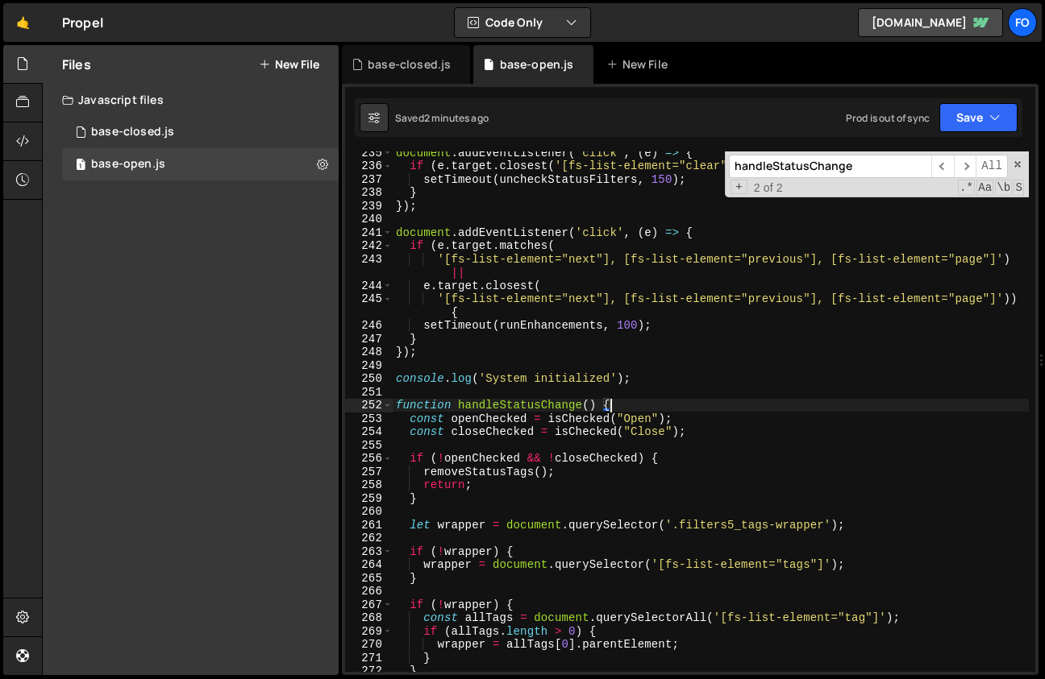
click at [624, 407] on div "document . addEventListener ( "click" , ( e ) => { if ( e . target . closest ( …" at bounding box center [711, 419] width 636 height 547
click at [388, 405] on span at bounding box center [387, 406] width 9 height 14
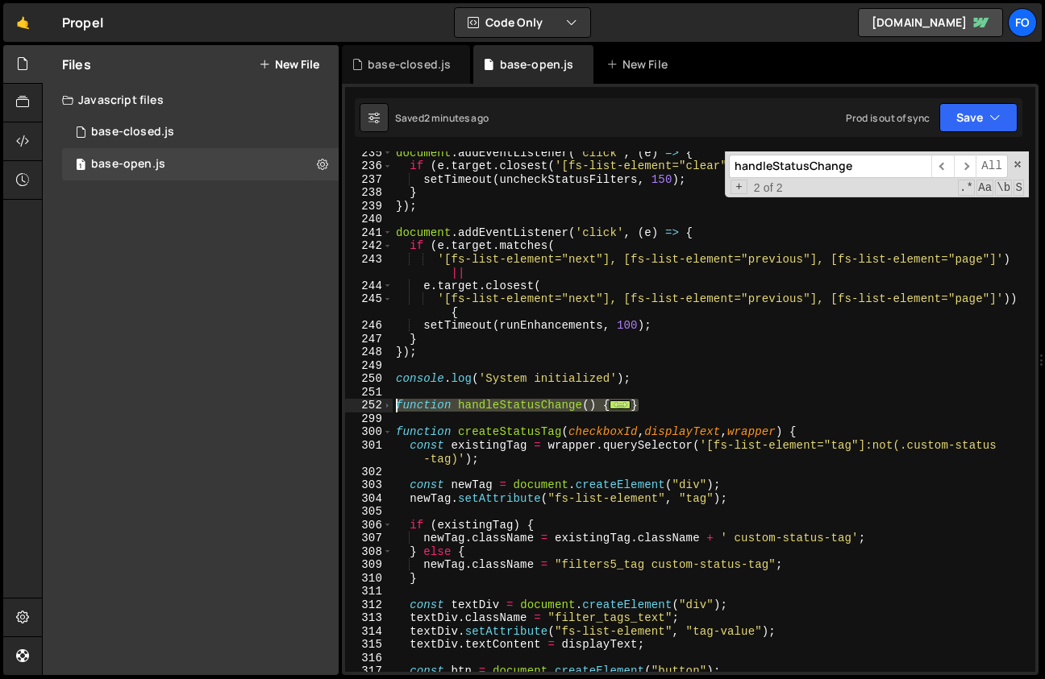
drag, startPoint x: 649, startPoint y: 405, endPoint x: 397, endPoint y: 403, distance: 252.3
click at [397, 403] on div "document . addEventListener ( "click" , ( e ) => { if ( e . target . closest ( …" at bounding box center [711, 419] width 636 height 547
paste textarea "}"
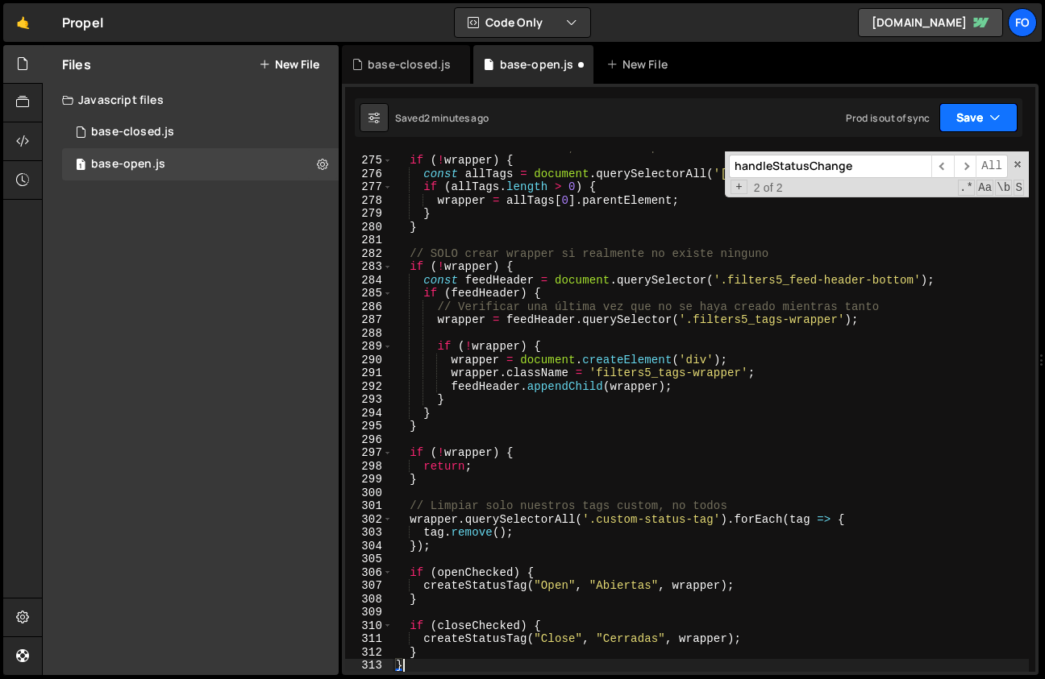
click at [964, 127] on button "Save" at bounding box center [978, 117] width 78 height 29
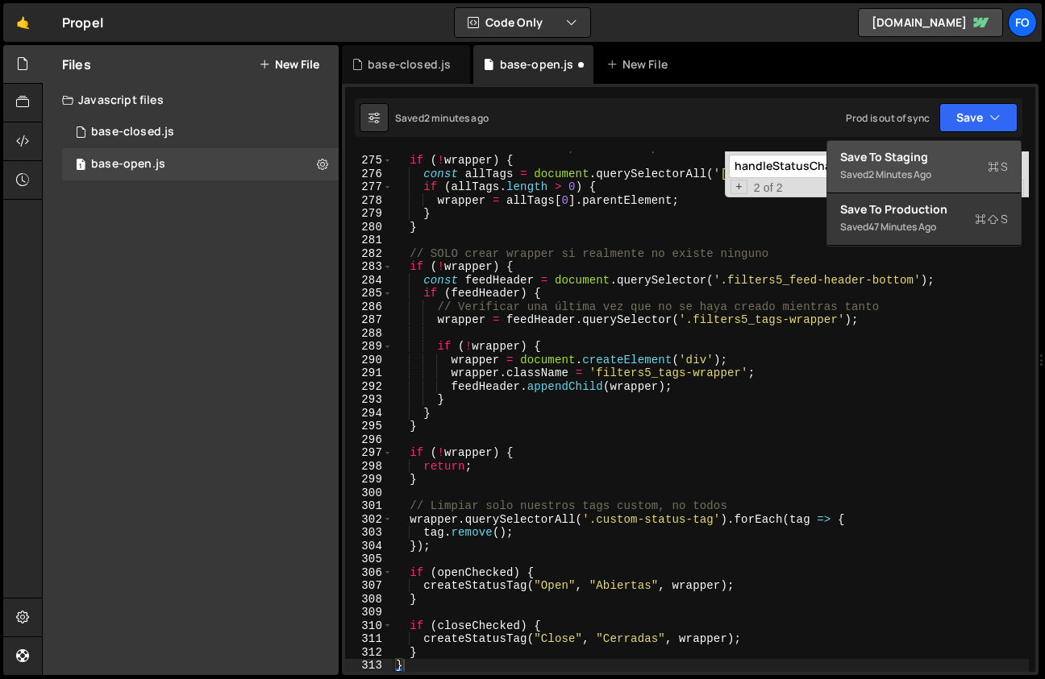
click at [930, 158] on div "Save to Staging S" at bounding box center [924, 157] width 168 height 16
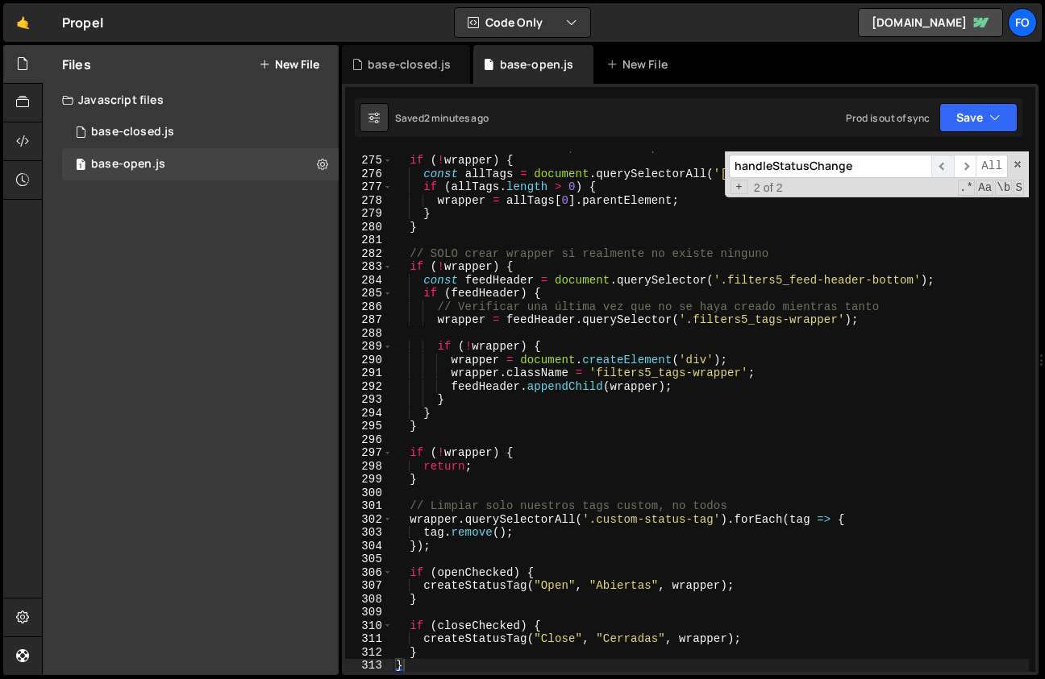
click at [945, 167] on span "​" at bounding box center [942, 166] width 23 height 23
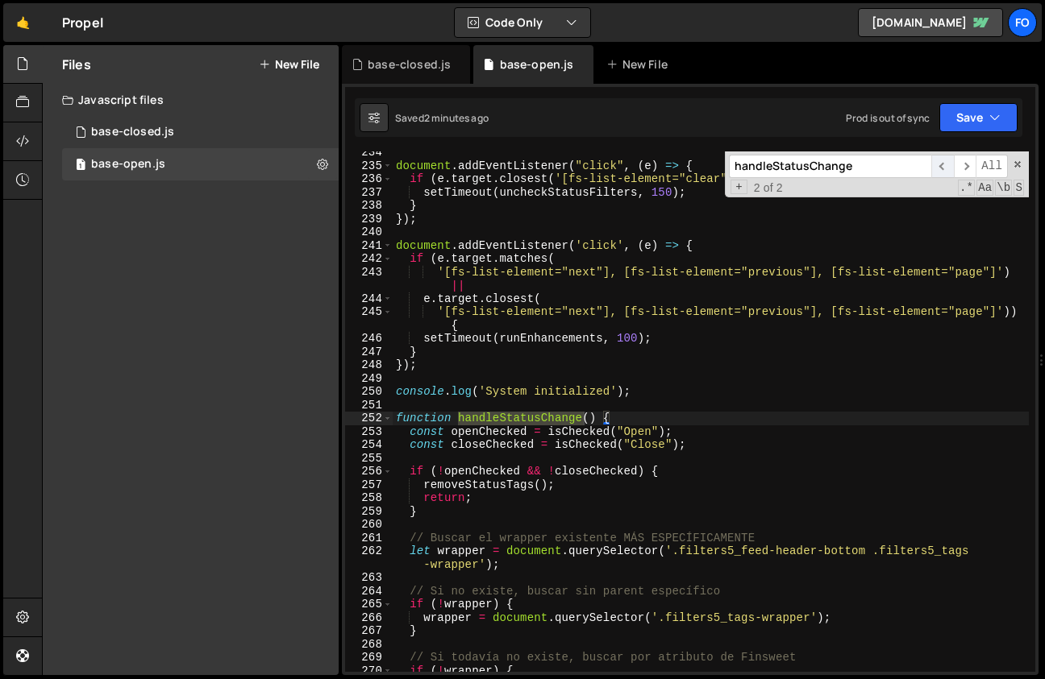
scroll to position [3118, 0]
click at [383, 417] on span at bounding box center [387, 419] width 9 height 14
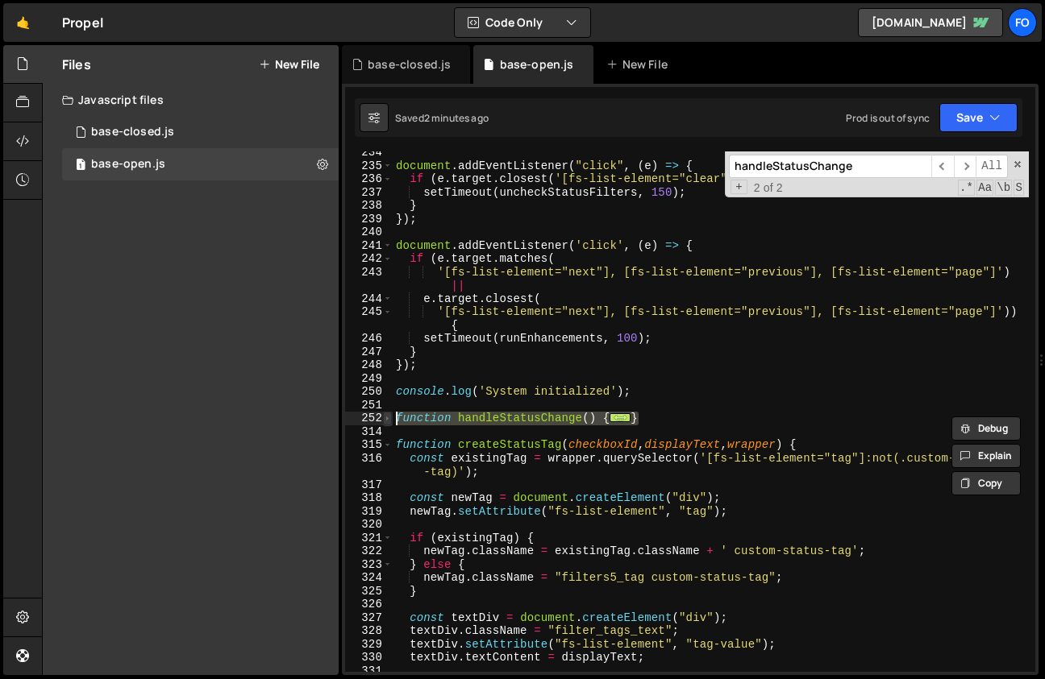
drag, startPoint x: 647, startPoint y: 422, endPoint x: 390, endPoint y: 413, distance: 257.3
click at [390, 413] on div "function handleStatusChange() { 234 235 236 237 238 239 240 241 242 243 244 245…" at bounding box center [690, 412] width 690 height 521
paste textarea "}"
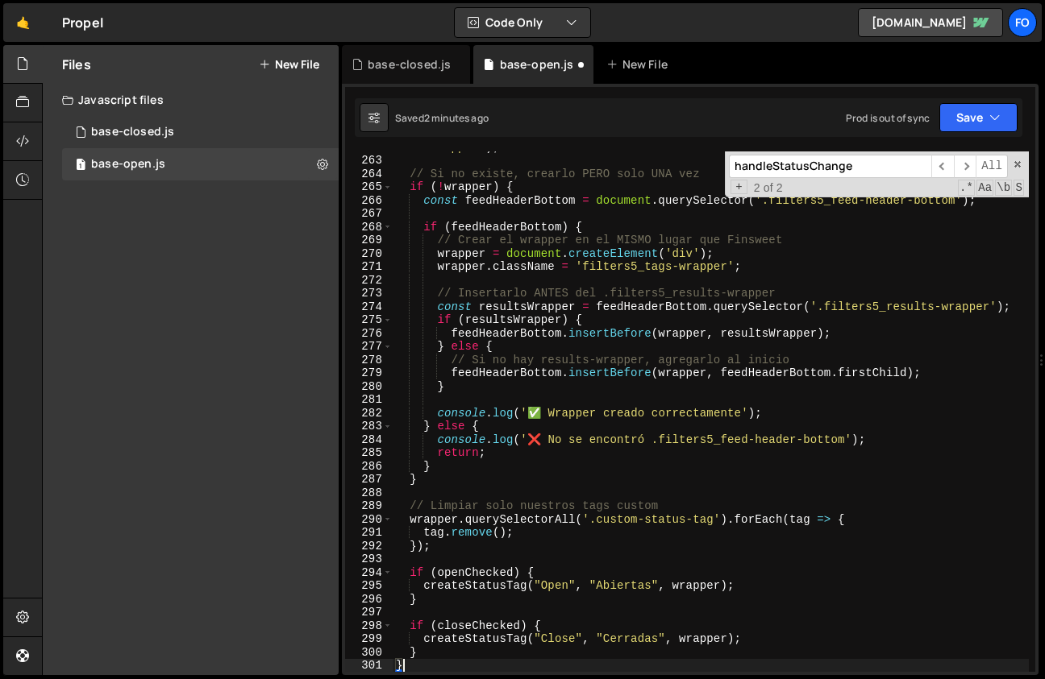
scroll to position [3535, 0]
click at [957, 119] on button "Save" at bounding box center [978, 117] width 78 height 29
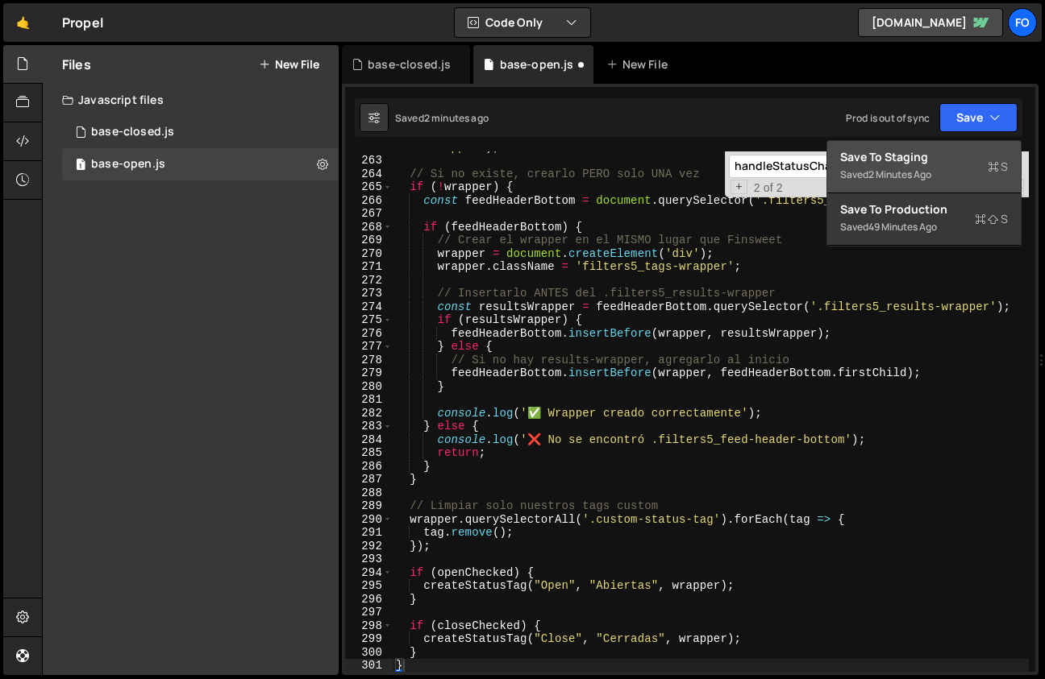
click at [891, 179] on div "2 minutes ago" at bounding box center [899, 175] width 63 height 14
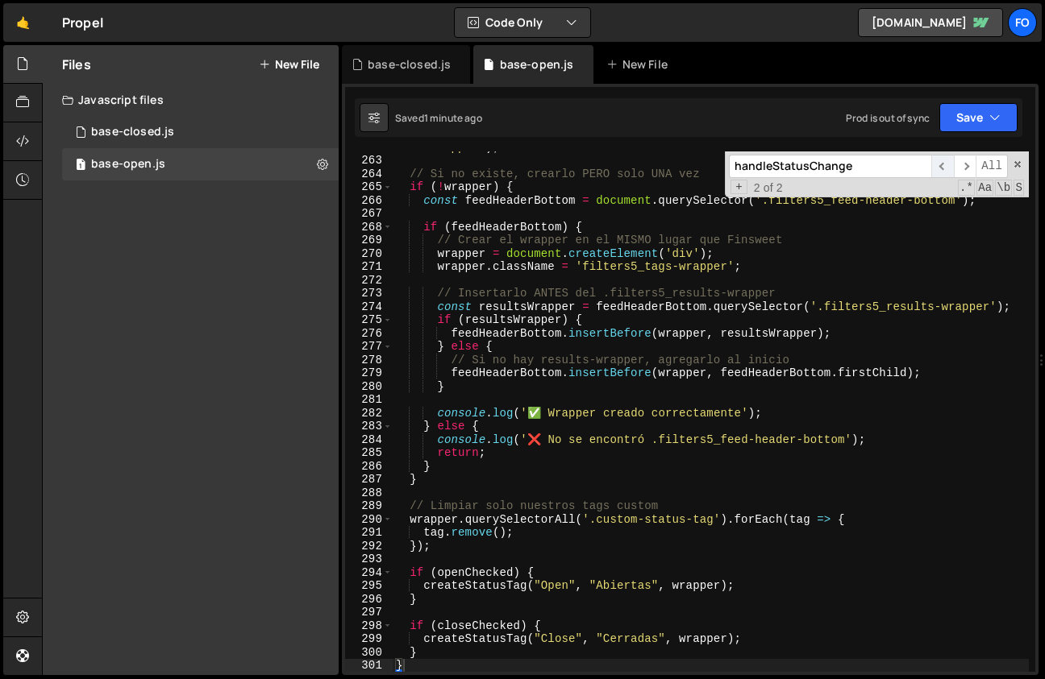
click at [947, 162] on span "​" at bounding box center [942, 166] width 23 height 23
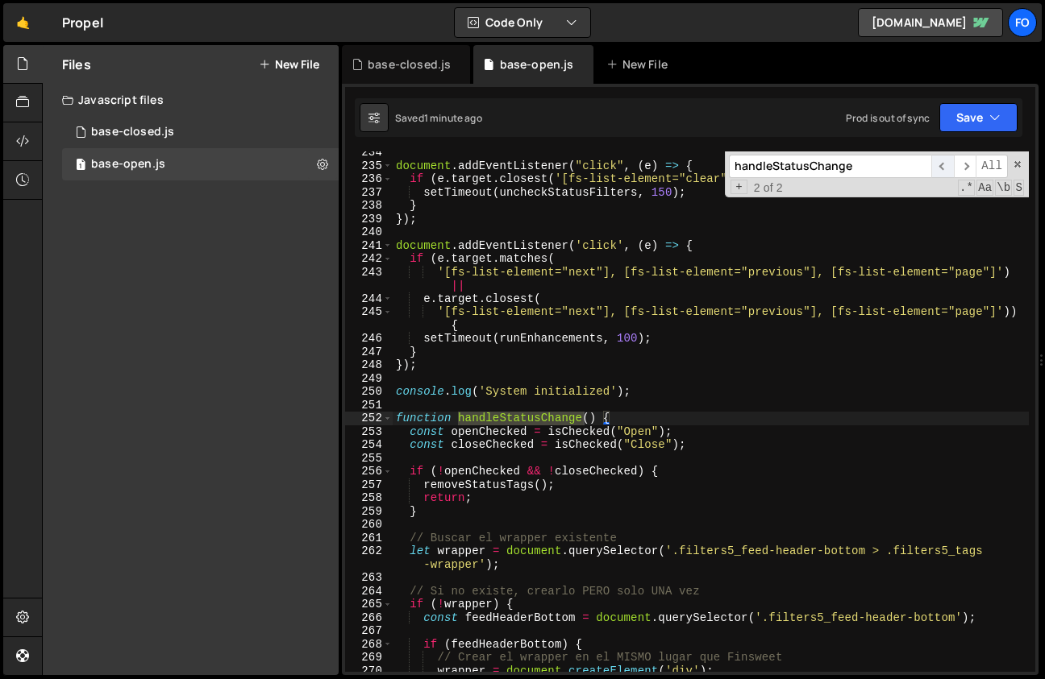
scroll to position [3118, 0]
click at [388, 421] on span at bounding box center [387, 419] width 9 height 14
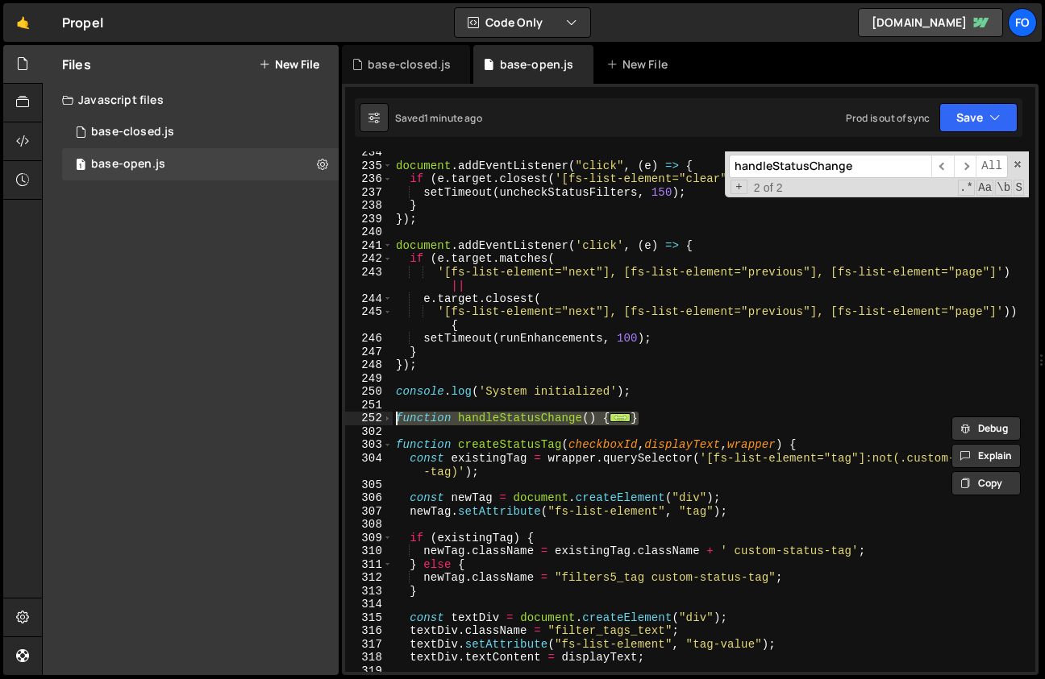
drag, startPoint x: 641, startPoint y: 413, endPoint x: 393, endPoint y: 413, distance: 248.2
click at [392, 413] on div "function handleStatusChange() { 234 235 236 237 238 239 240 241 242 243 244 245…" at bounding box center [690, 412] width 690 height 521
paste textarea "}"
type textarea "}"
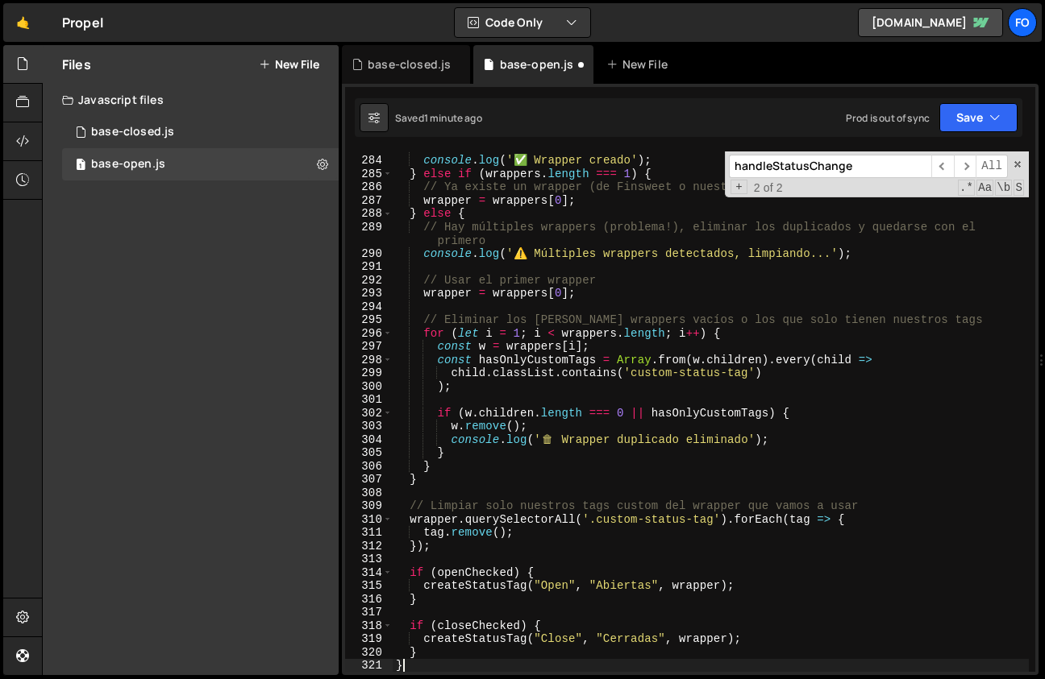
scroll to position [3801, 0]
click at [964, 121] on button "Save" at bounding box center [978, 117] width 78 height 29
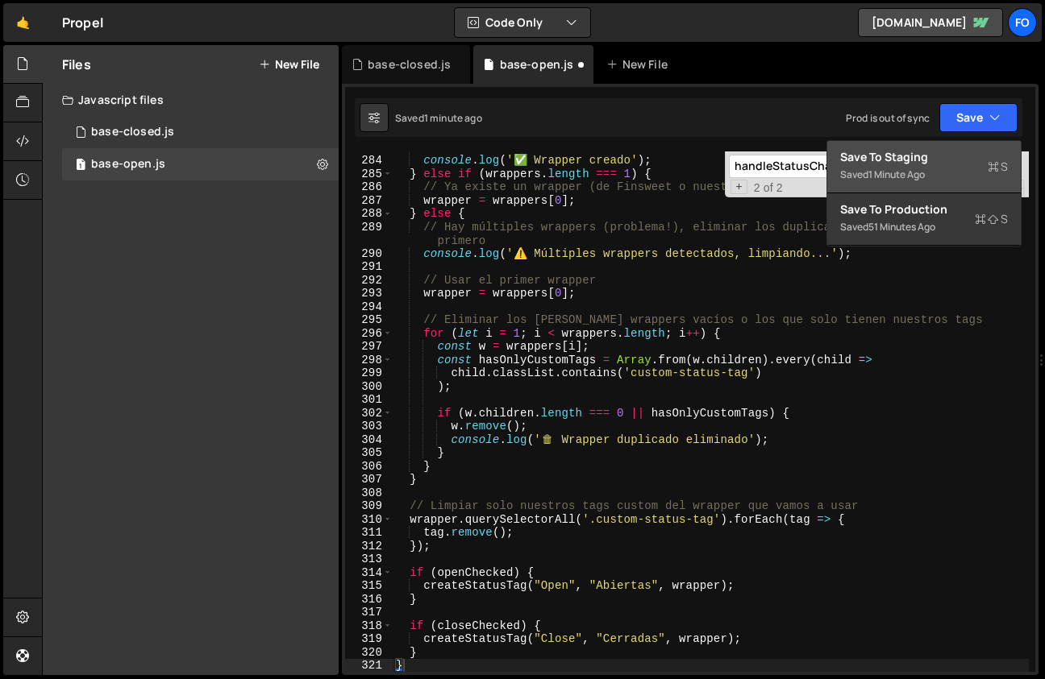
click at [931, 147] on button "Save to Staging S Saved 1 minute ago" at bounding box center [923, 167] width 193 height 52
